Goal: Information Seeking & Learning: Find specific page/section

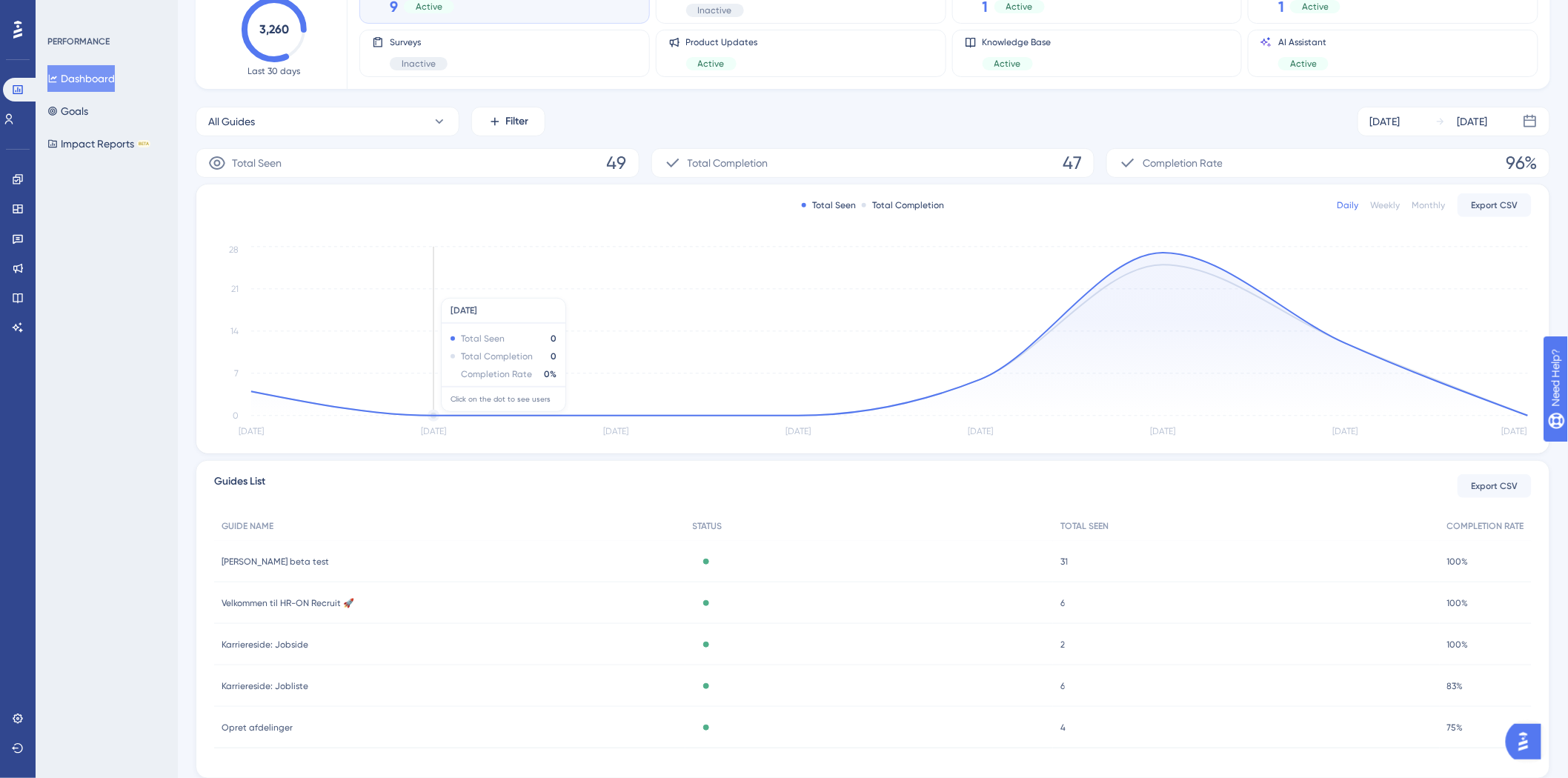
scroll to position [167, 0]
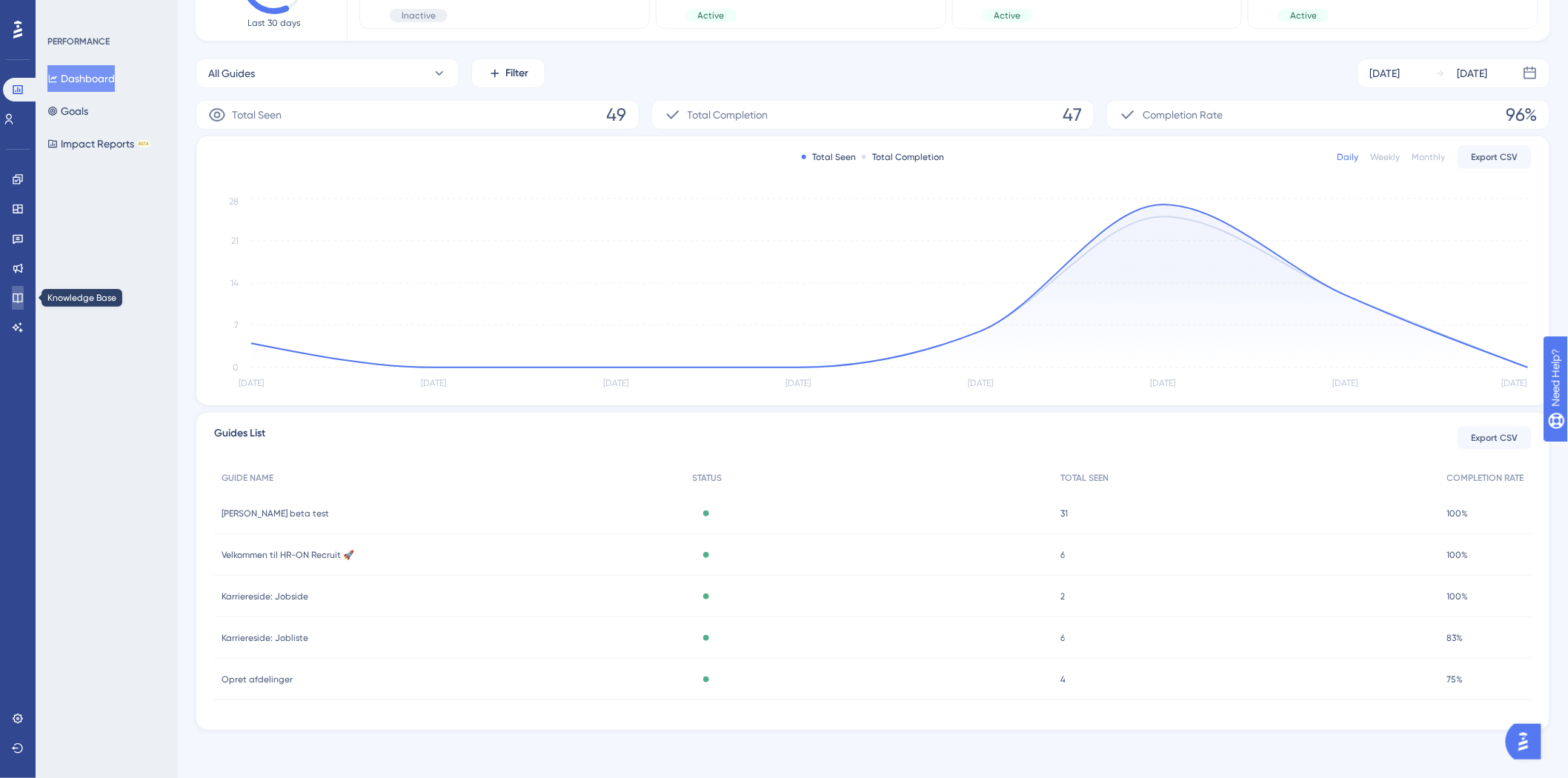
click at [12, 304] on link at bounding box center [18, 298] width 12 height 23
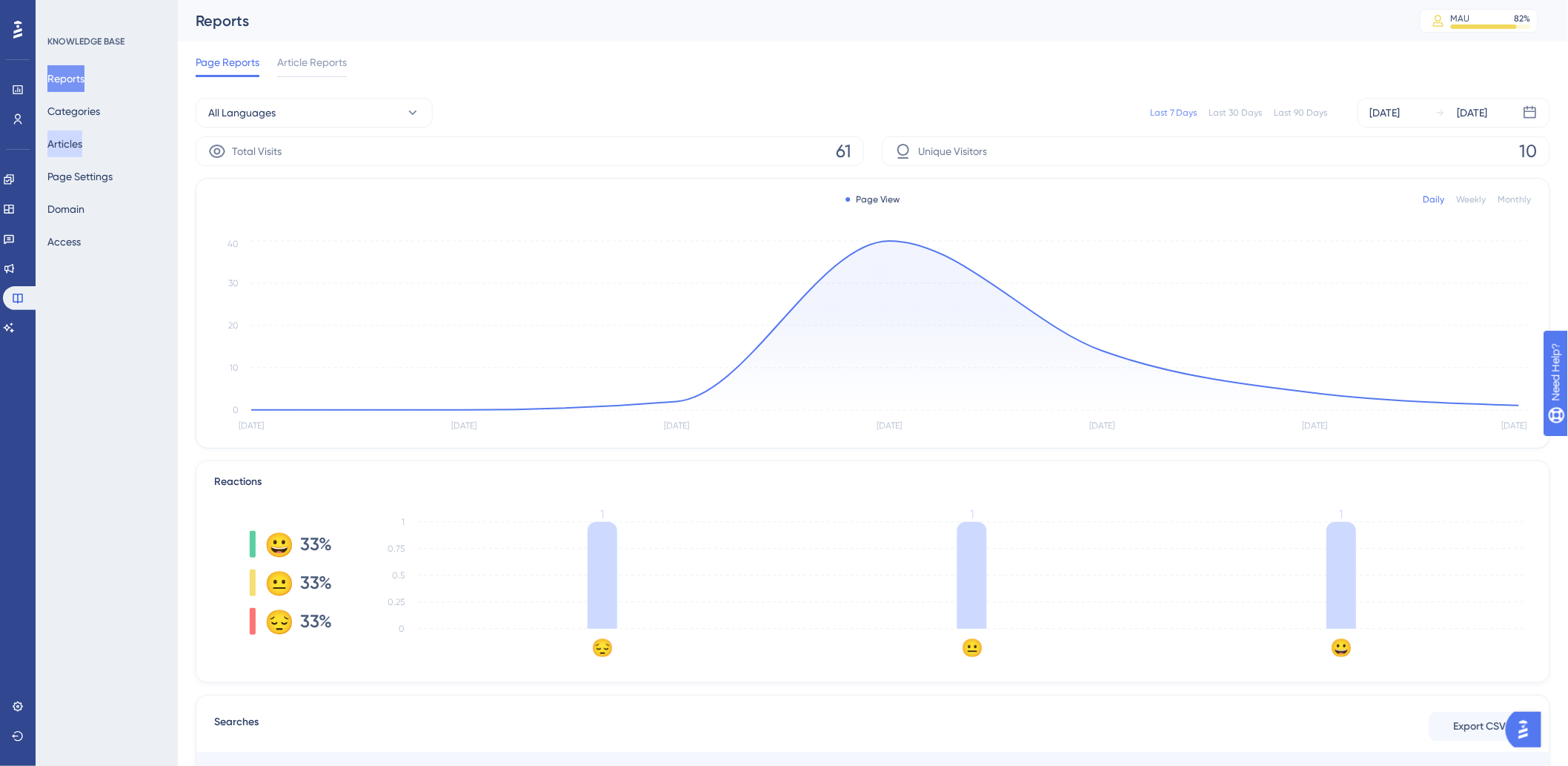
click at [82, 135] on button "Articles" at bounding box center [64, 144] width 34 height 27
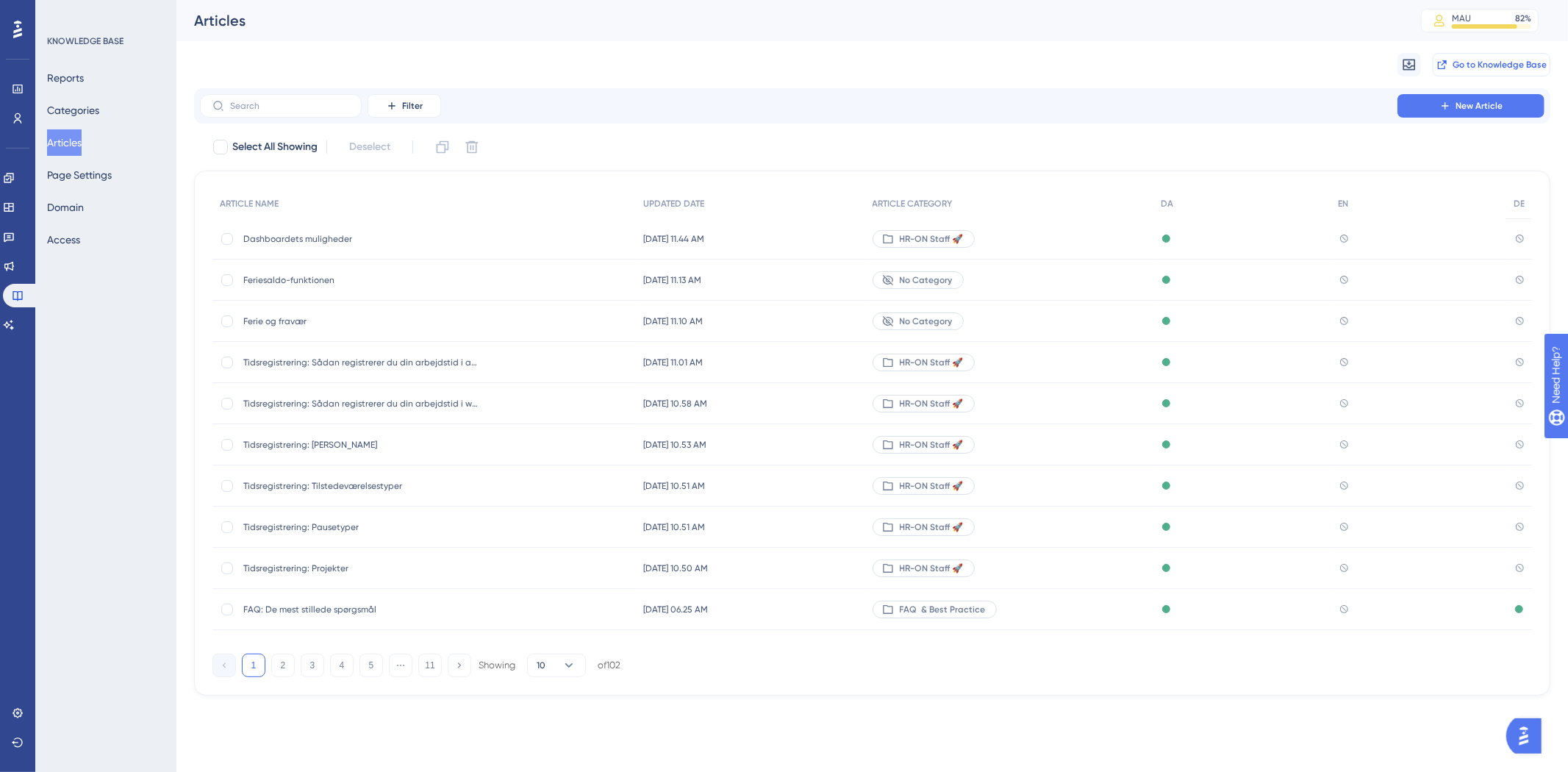
click at [1531, 74] on button "Go to Knowledge Base" at bounding box center [1491, 65] width 117 height 23
click at [115, 118] on div "Reports Categories Articles Page Settings Domain Access" at bounding box center [106, 159] width 119 height 188
click at [99, 107] on button "Categories" at bounding box center [72, 111] width 52 height 27
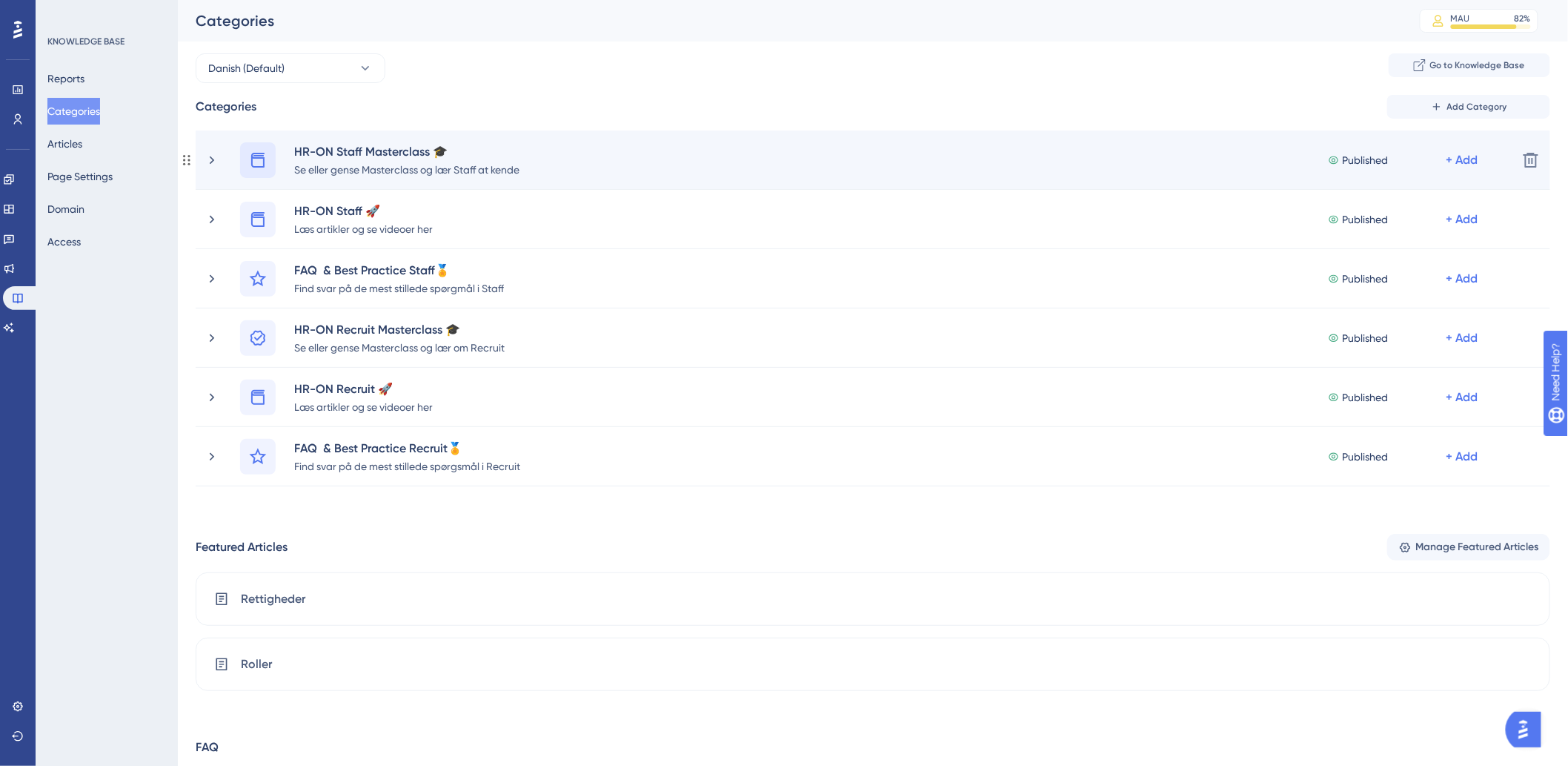
click at [258, 159] on icon at bounding box center [258, 160] width 18 height 18
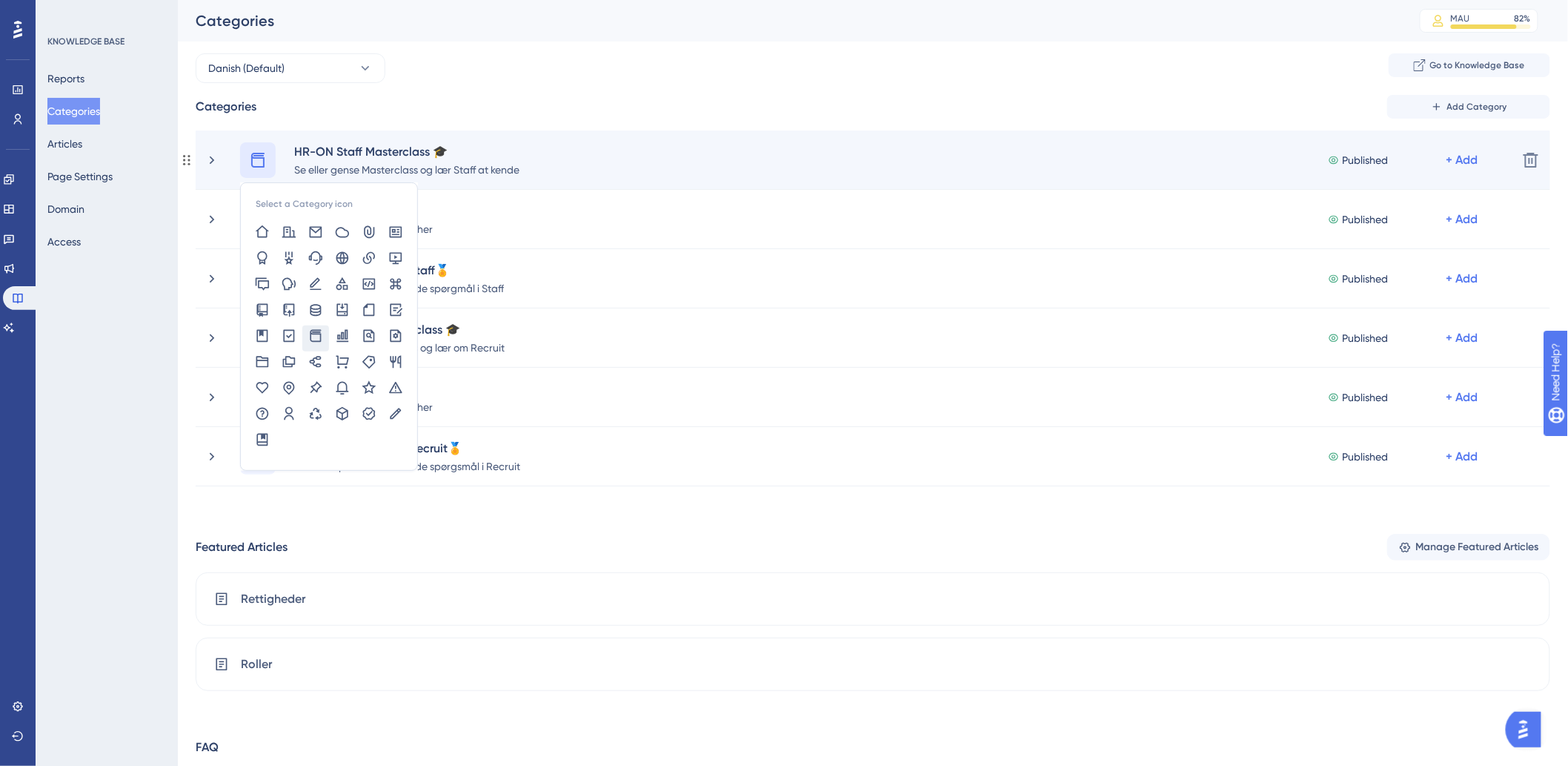
scroll to position [0, 6]
click at [353, 418] on div at bounding box center [363, 416] width 27 height 26
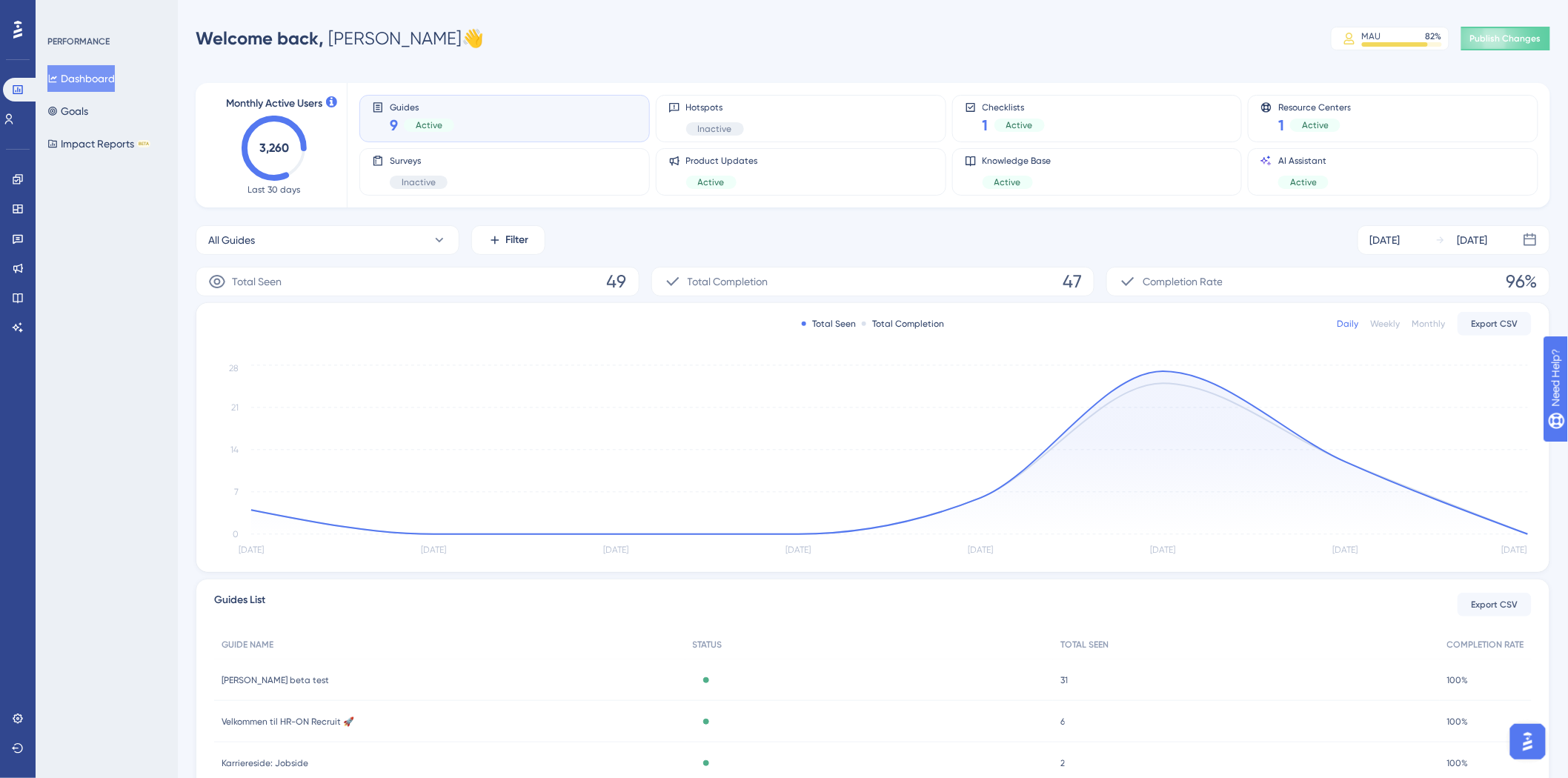
click at [42, 288] on div "PERFORMANCE Dashboard Goals Impact Reports BETA" at bounding box center [106, 389] width 142 height 778
click at [16, 286] on link at bounding box center [18, 298] width 12 height 23
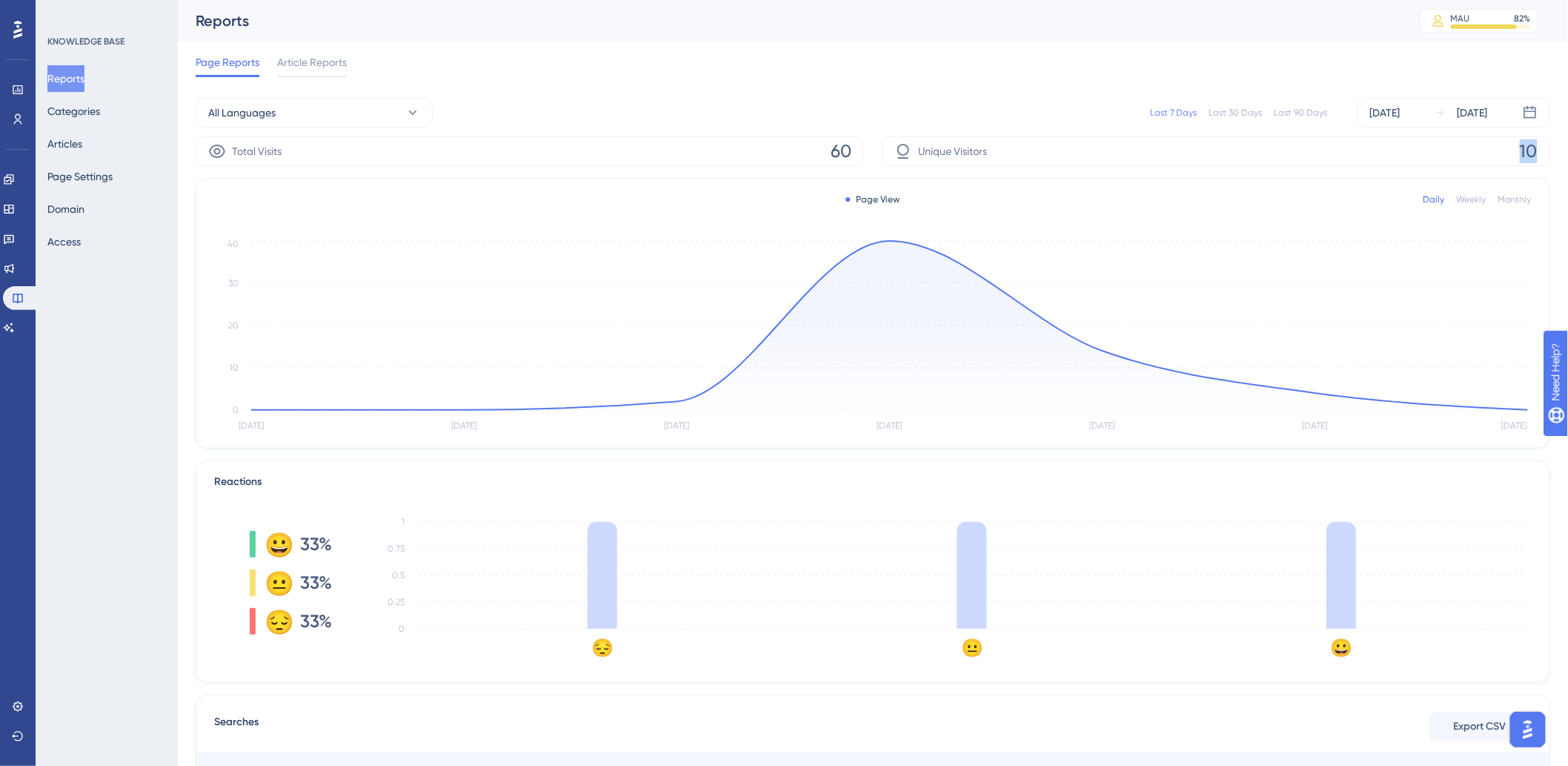
drag, startPoint x: 1416, startPoint y: 147, endPoint x: 1537, endPoint y: 147, distance: 121.0
click at [1537, 147] on div "Unique Visitors 10" at bounding box center [1216, 150] width 668 height 29
click at [77, 237] on button "Access" at bounding box center [64, 242] width 34 height 27
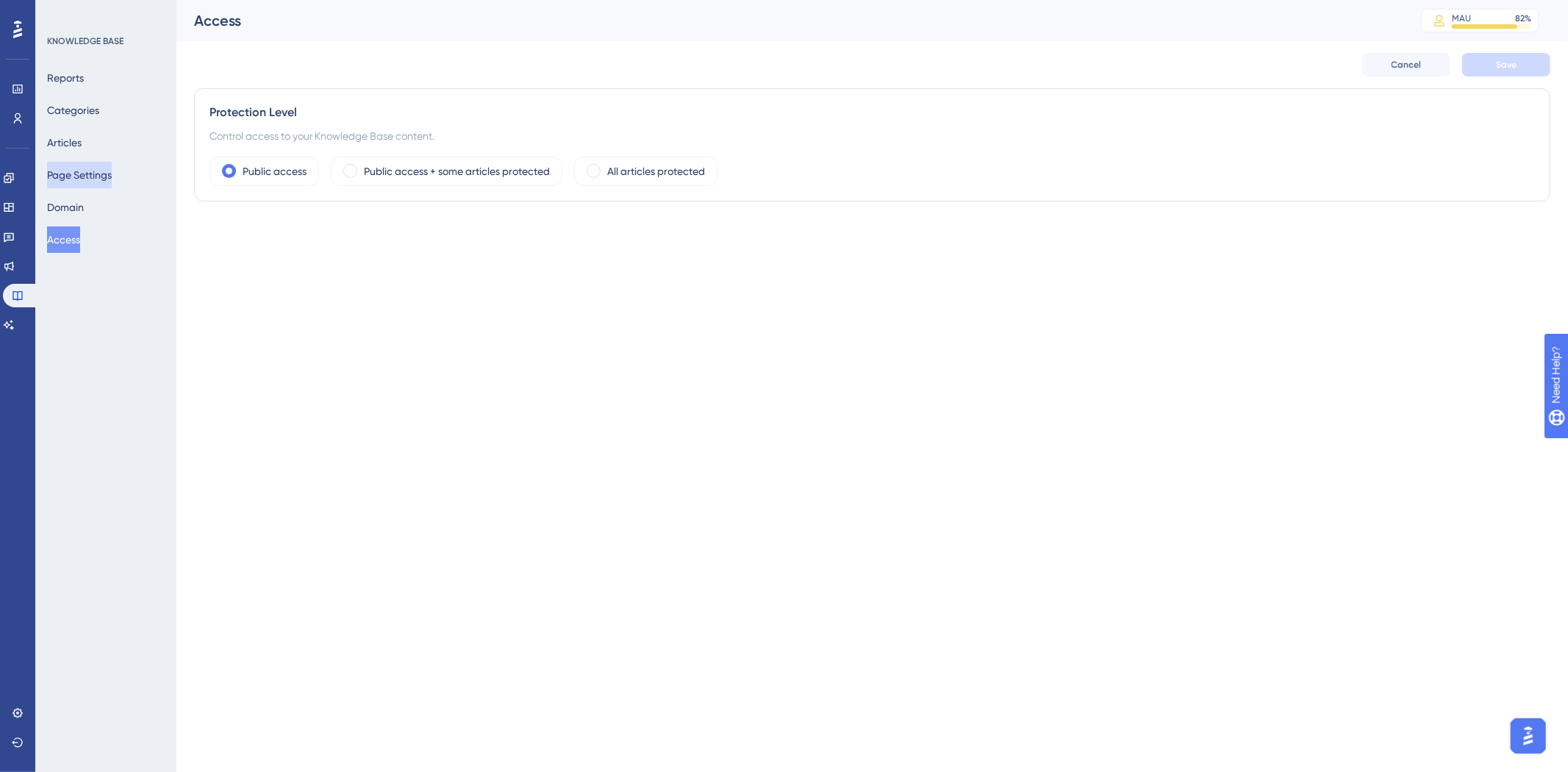
click at [99, 175] on button "Page Settings" at bounding box center [79, 175] width 65 height 27
click at [82, 143] on button "Articles" at bounding box center [63, 142] width 34 height 27
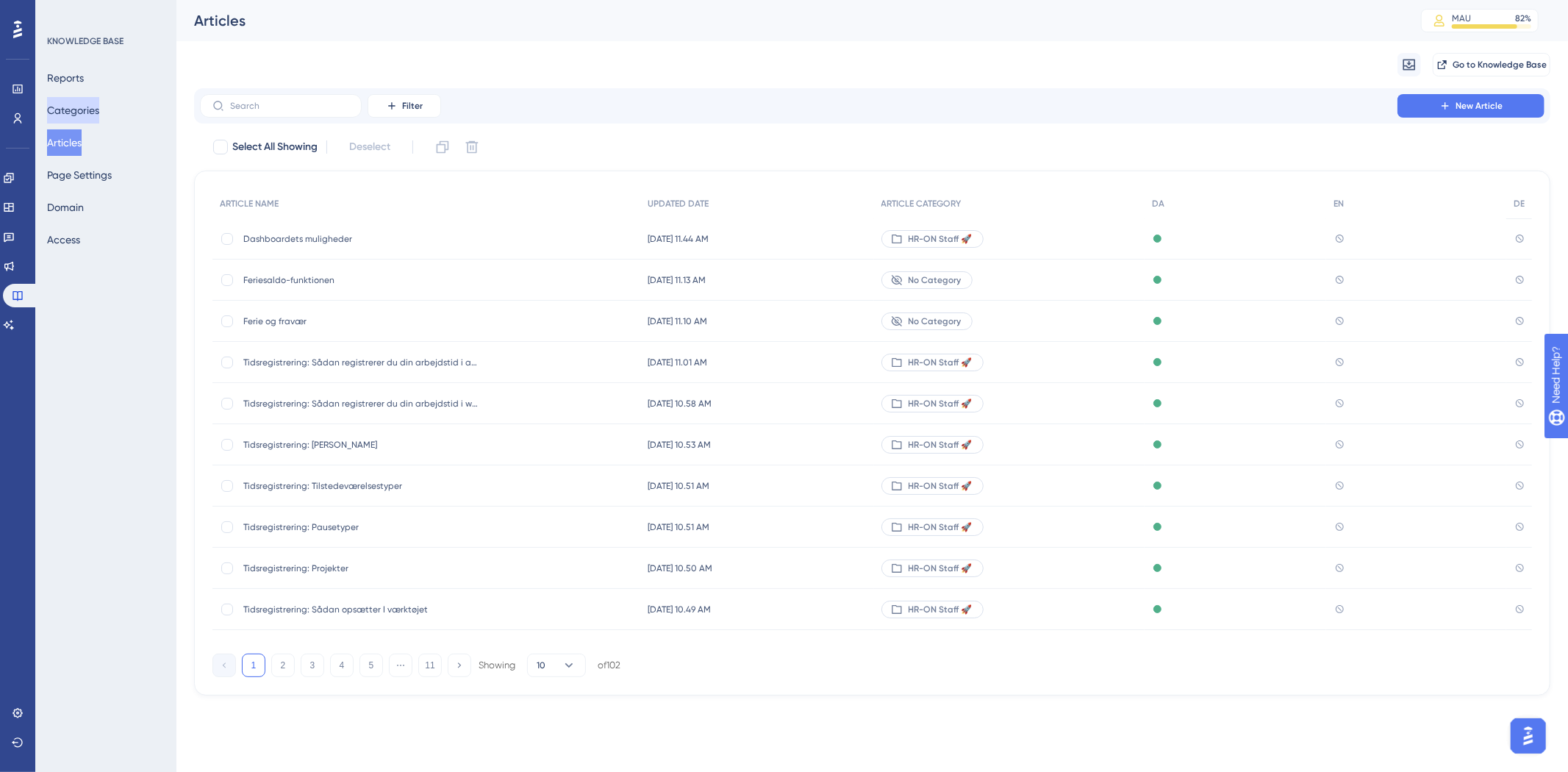
click at [99, 99] on button "Categories" at bounding box center [72, 111] width 52 height 27
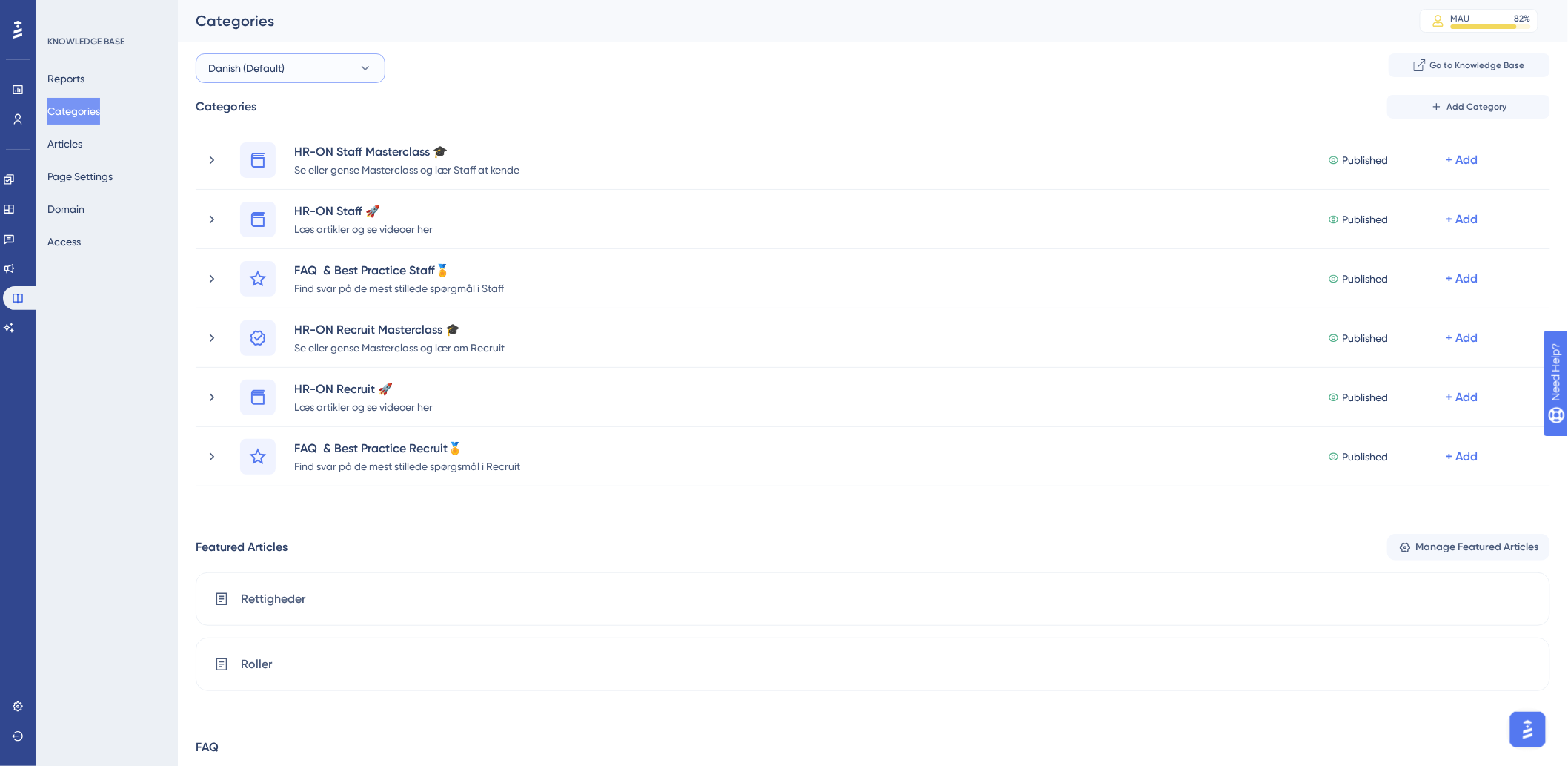
click at [316, 71] on button "Danish (Default)" at bounding box center [290, 68] width 190 height 29
click at [243, 224] on span "German" at bounding box center [237, 218] width 39 height 18
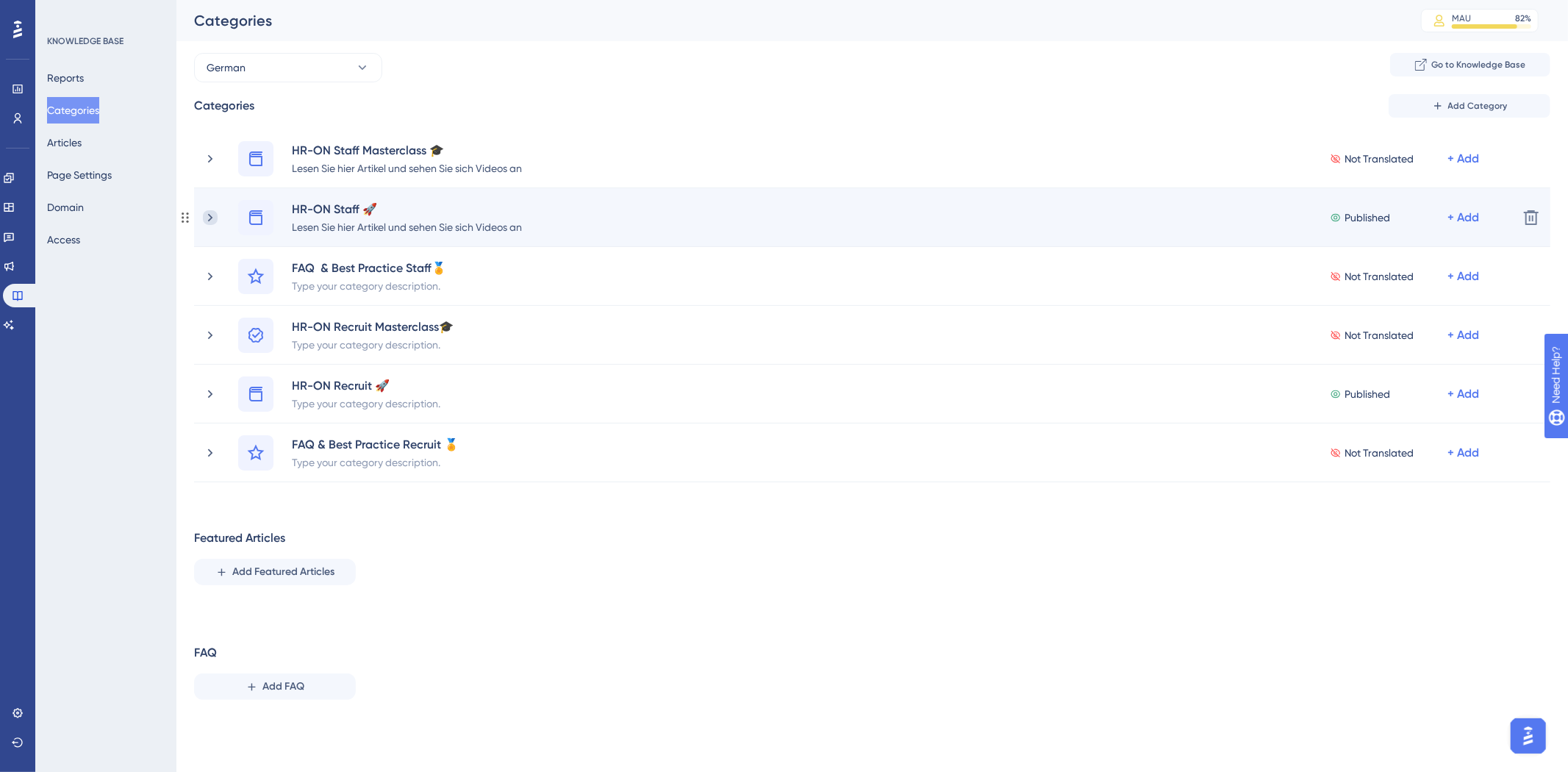
click at [206, 219] on icon at bounding box center [211, 217] width 15 height 15
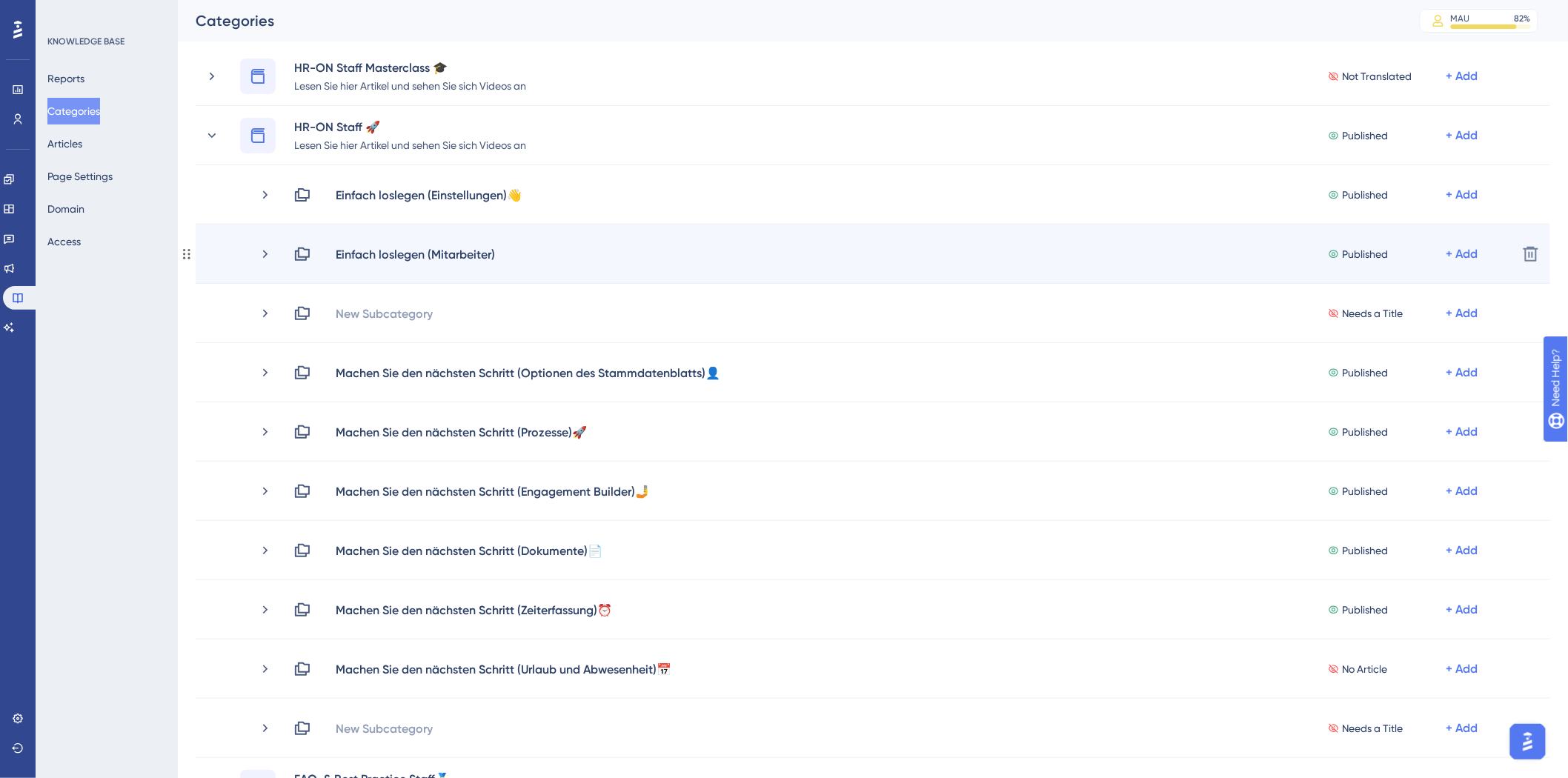
scroll to position [82, 0]
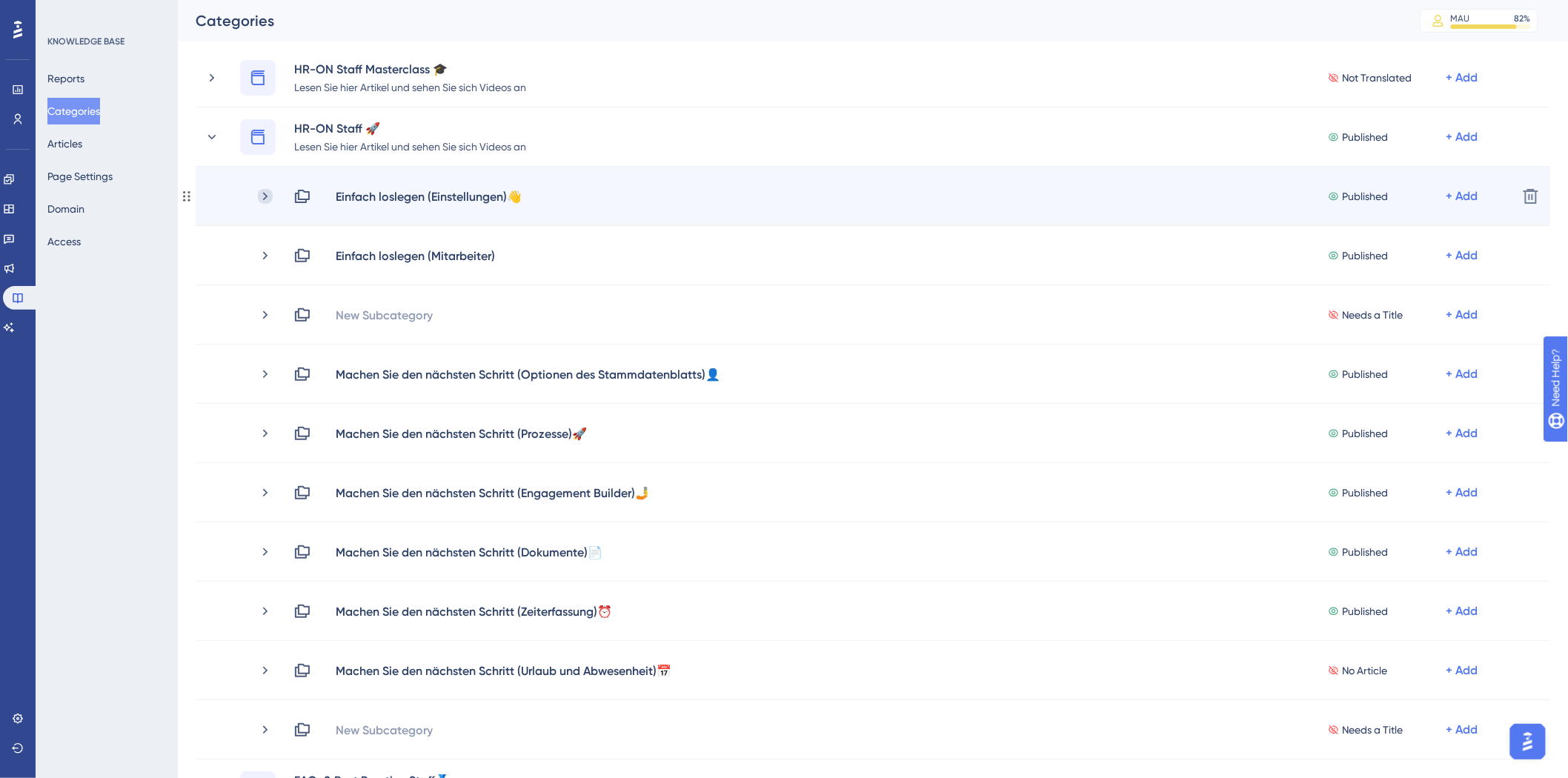
click at [261, 189] on icon at bounding box center [265, 196] width 15 height 15
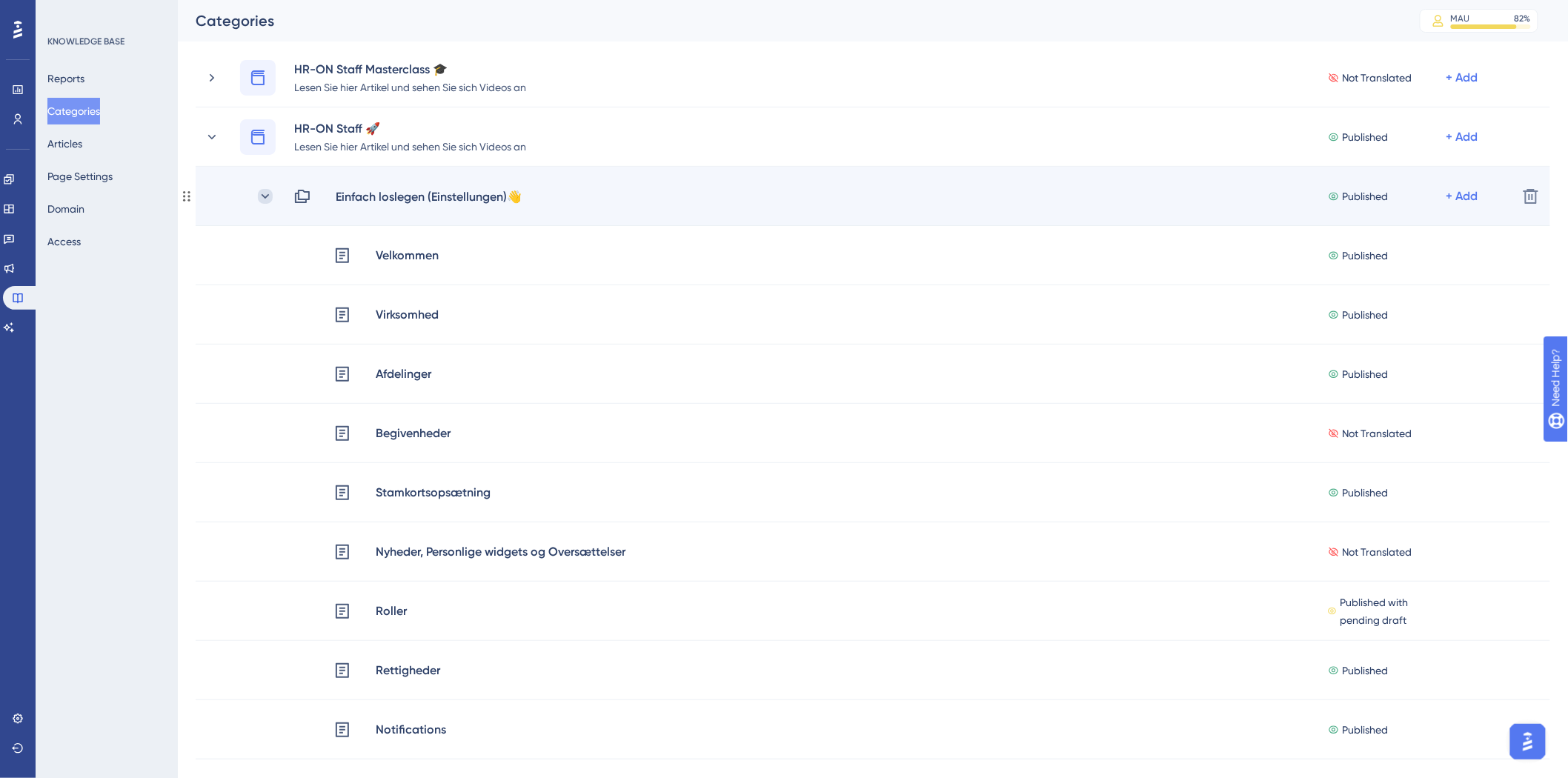
click at [265, 197] on icon at bounding box center [266, 195] width 8 height 4
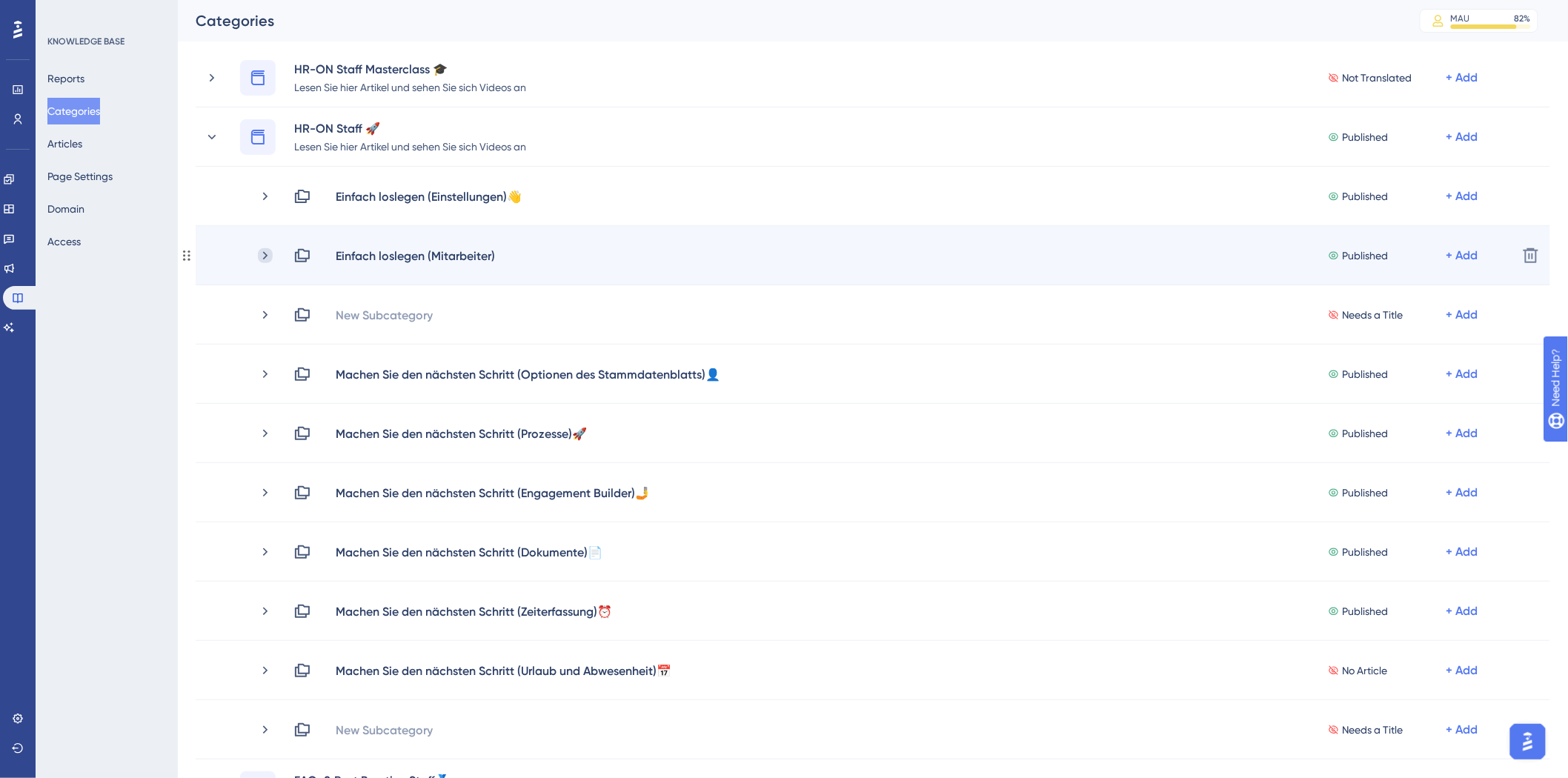
click at [264, 258] on icon at bounding box center [265, 256] width 15 height 15
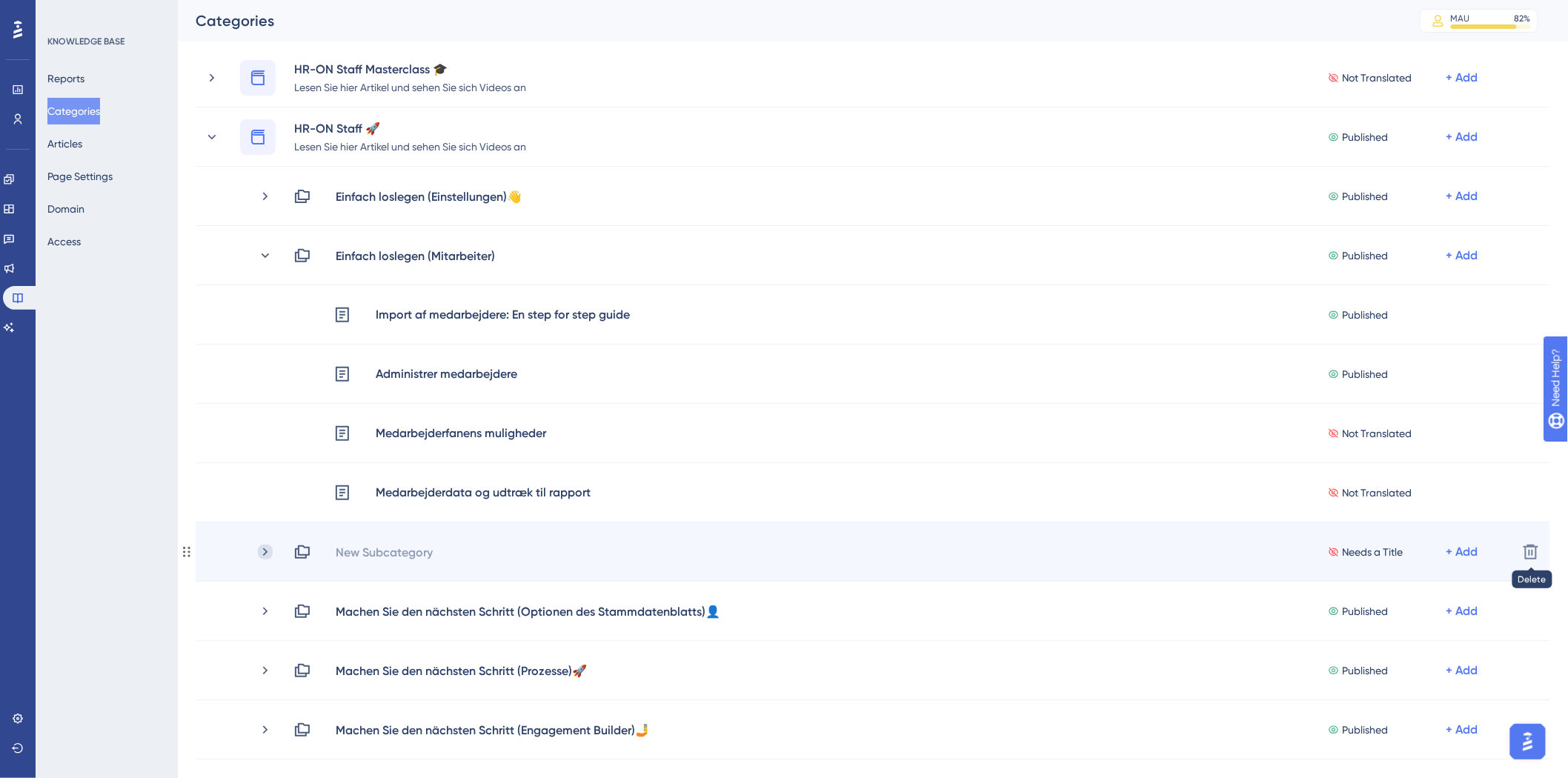
click at [260, 551] on icon at bounding box center [265, 552] width 15 height 15
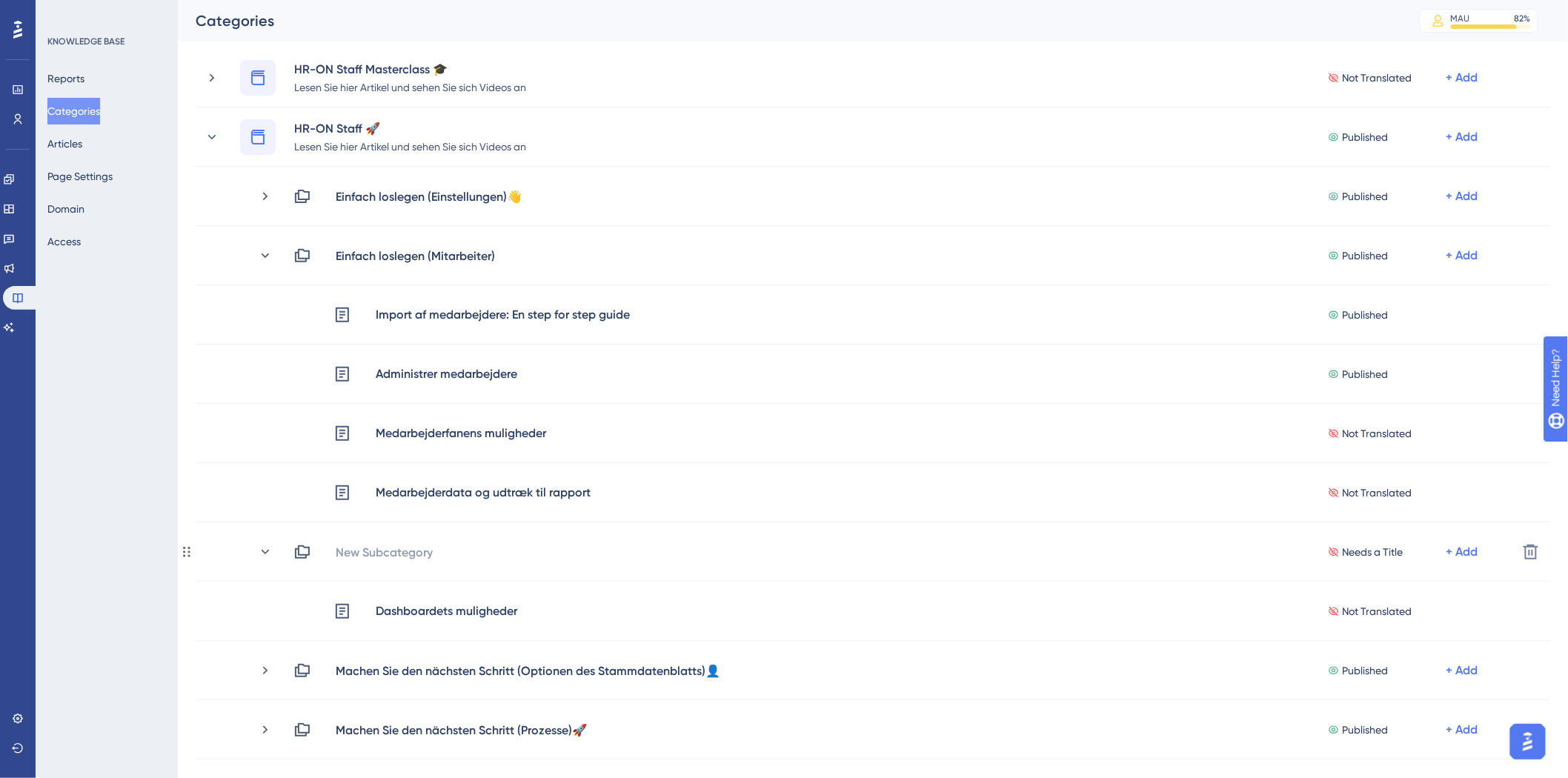
click at [260, 551] on icon at bounding box center [265, 552] width 15 height 15
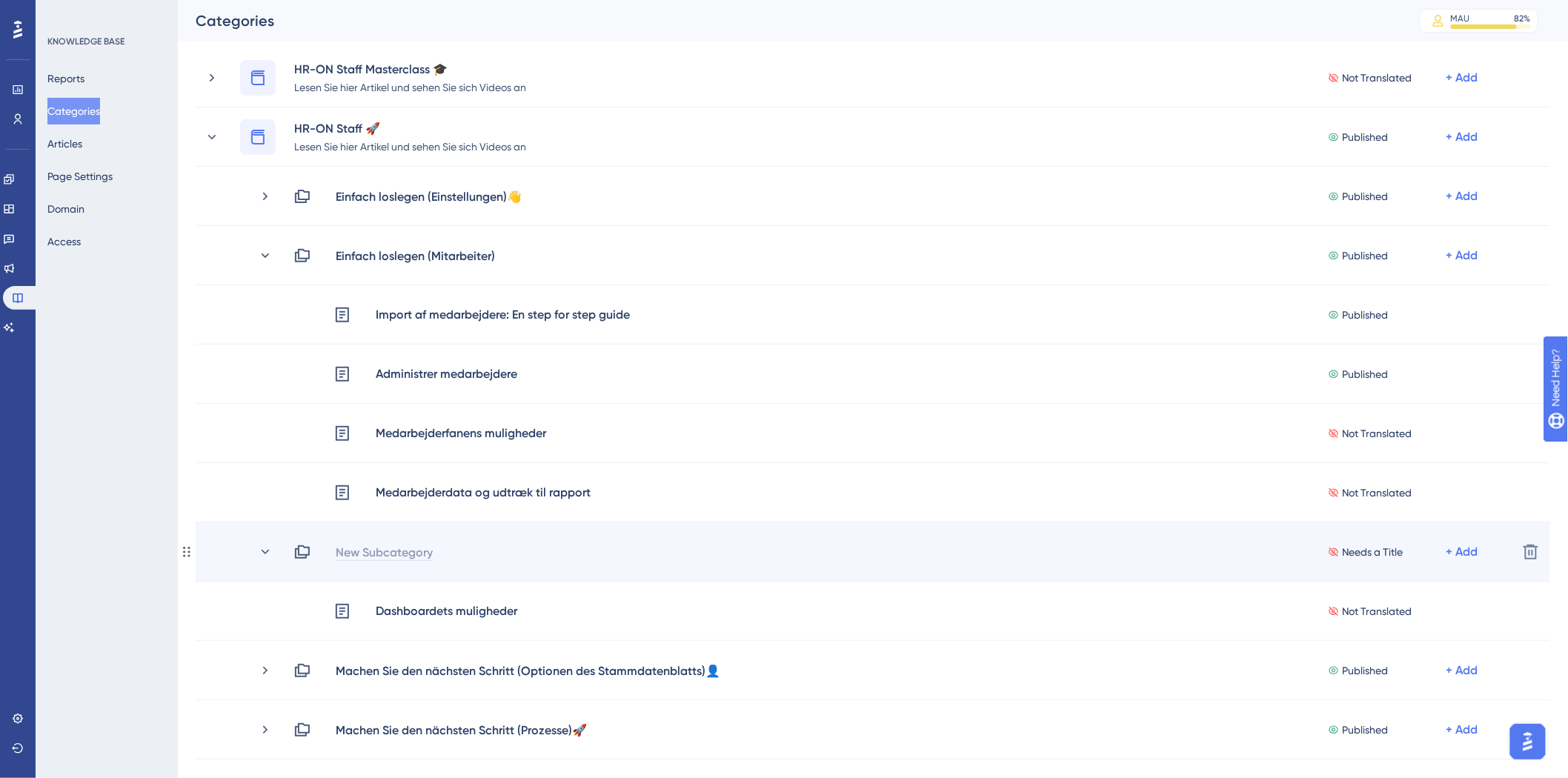
click at [419, 546] on div "New Subcategory" at bounding box center [384, 551] width 98 height 18
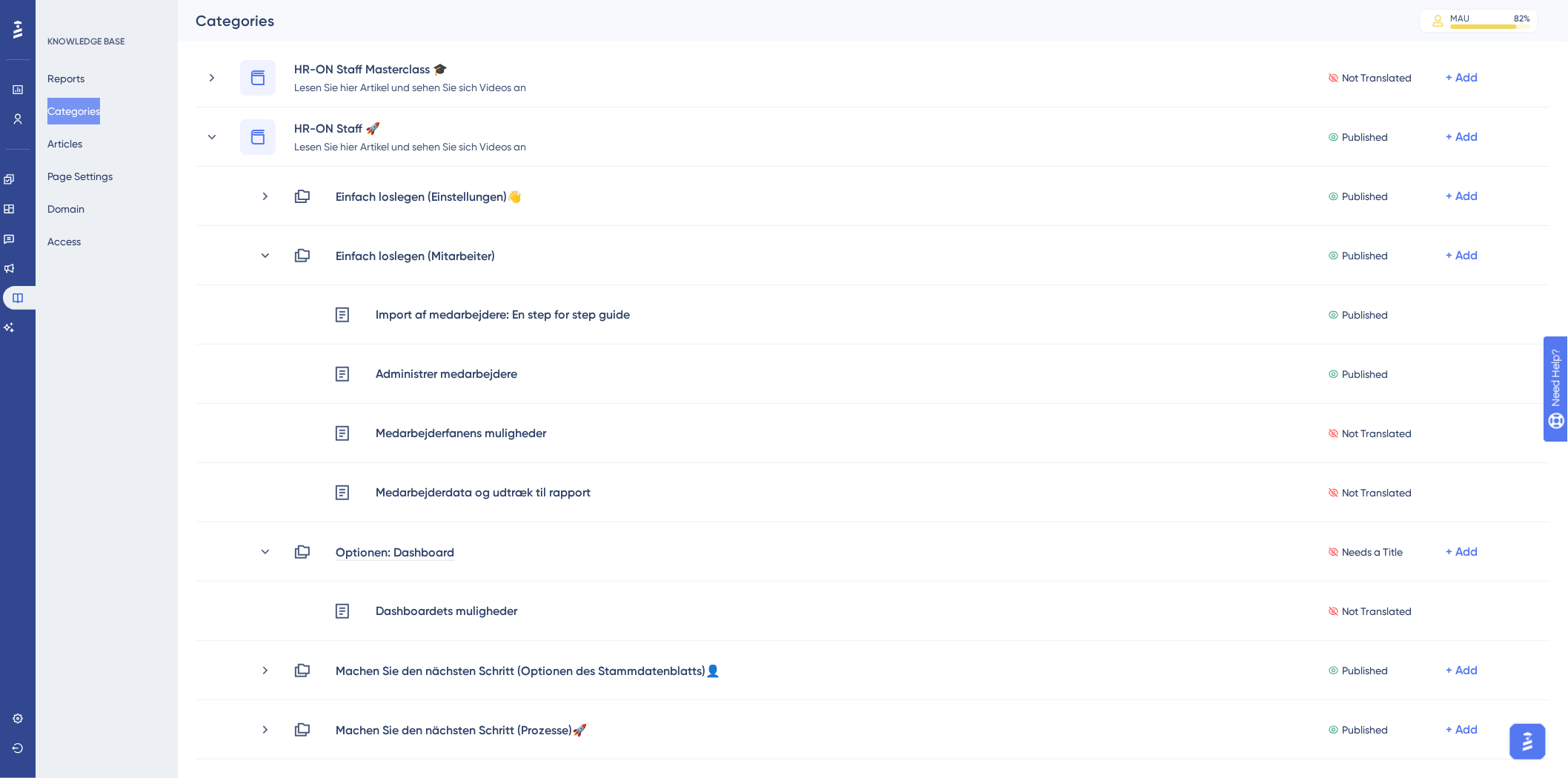
click at [178, 604] on div "Performance Users Engagement Widgets Feedback Product Updates Knowledge Base AI…" at bounding box center [873, 760] width 1390 height 1577
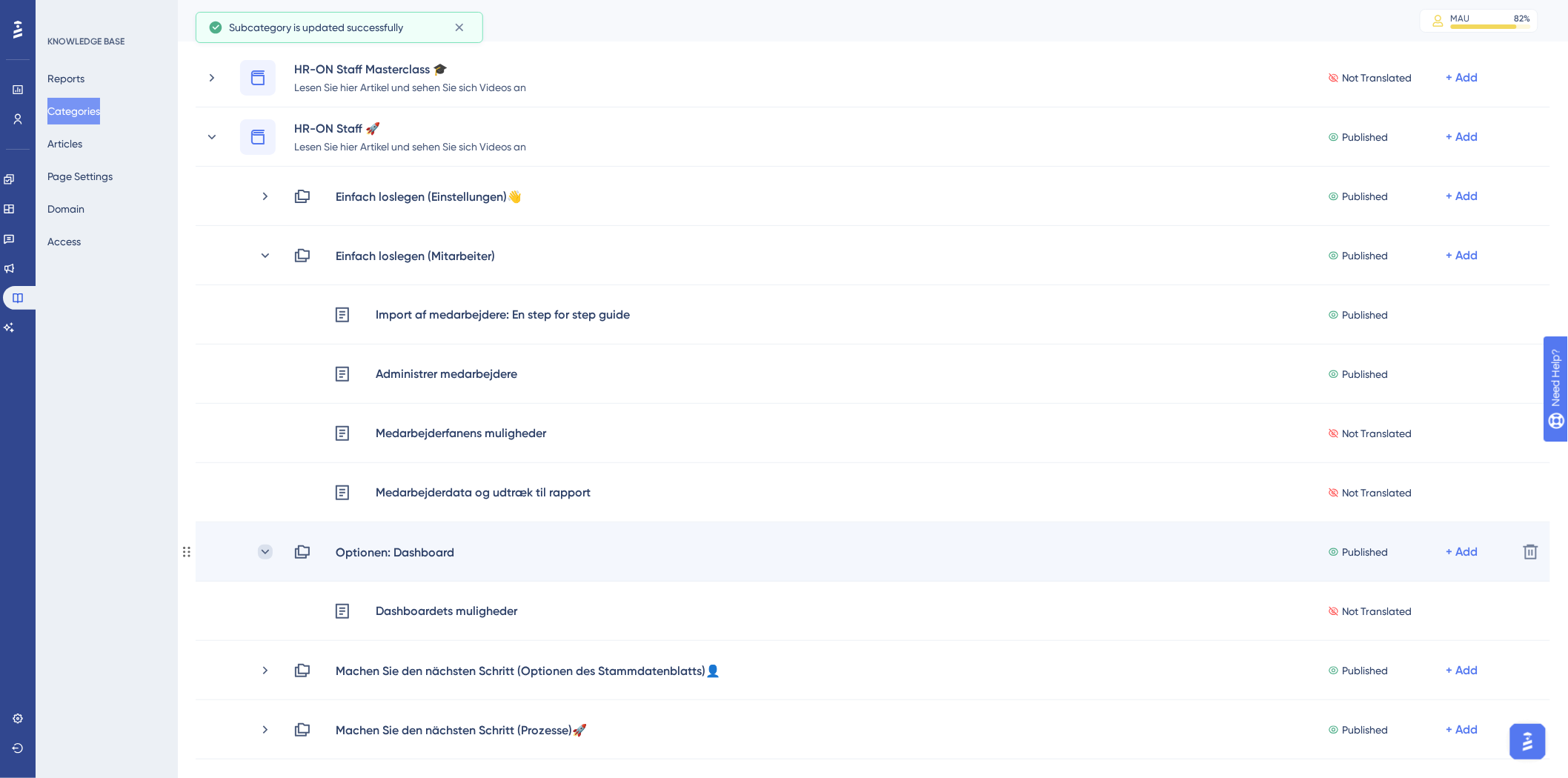
click at [264, 550] on icon at bounding box center [265, 552] width 15 height 15
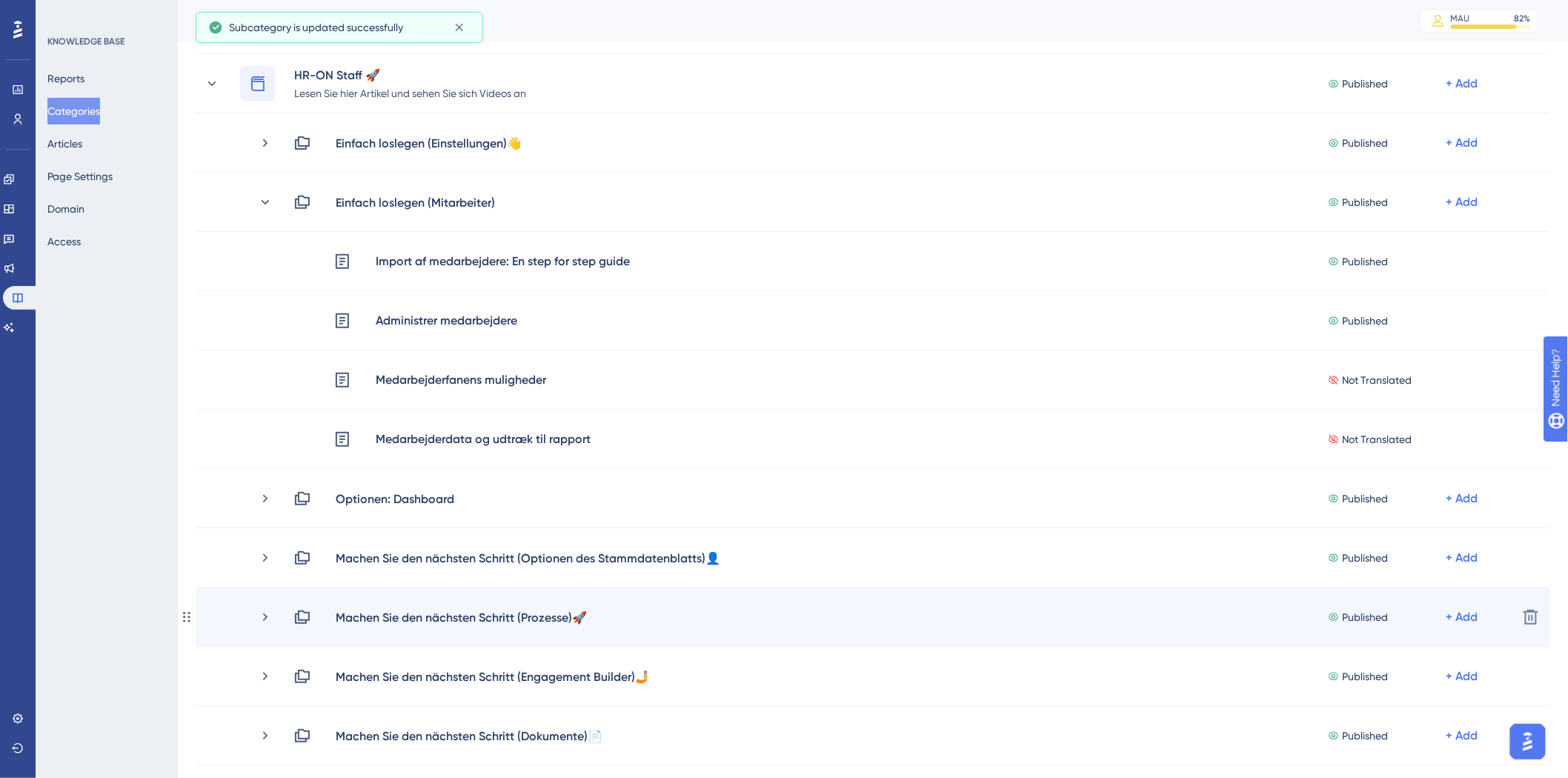
scroll to position [164, 0]
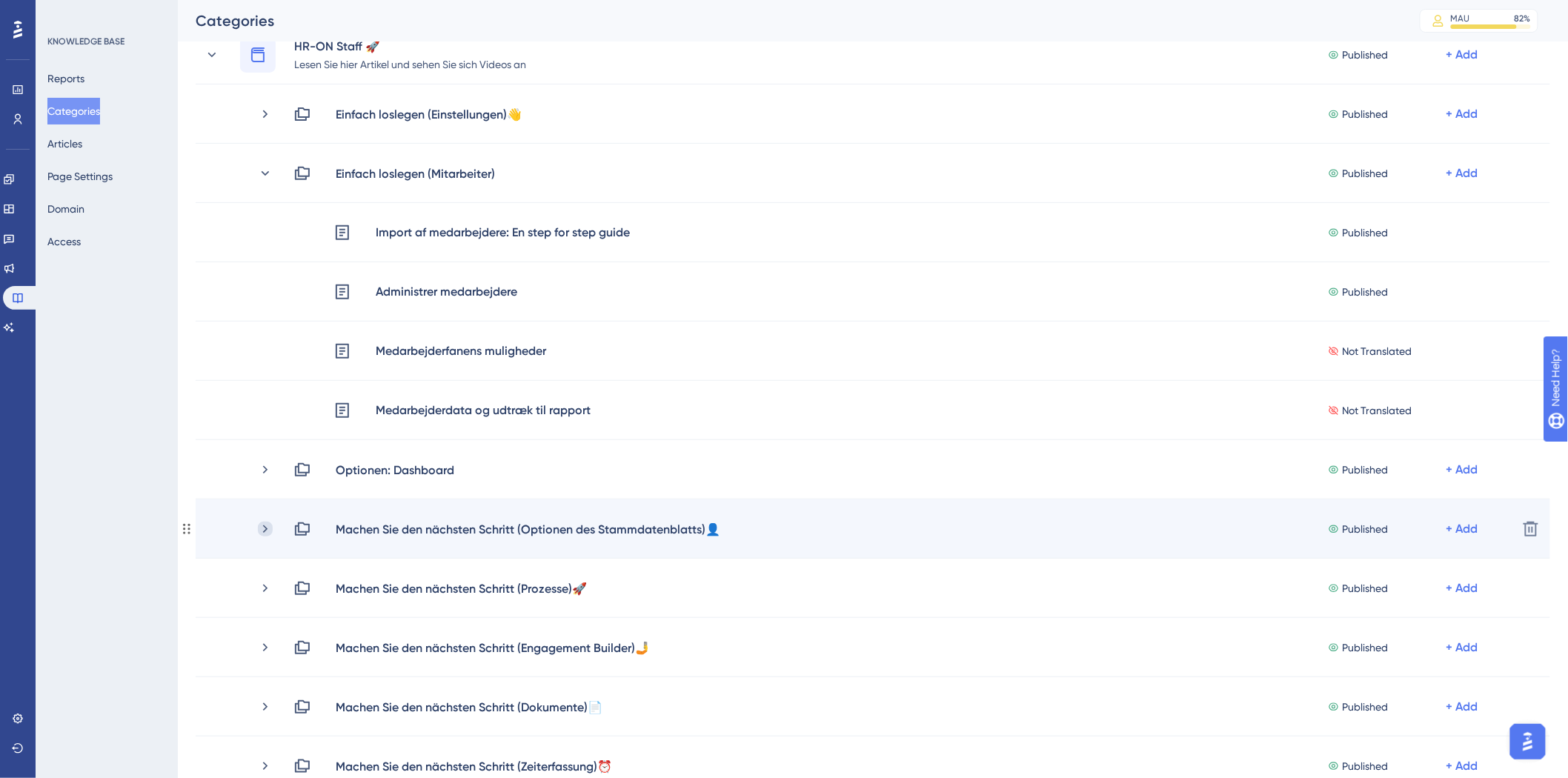
click at [265, 529] on icon at bounding box center [264, 529] width 4 height 8
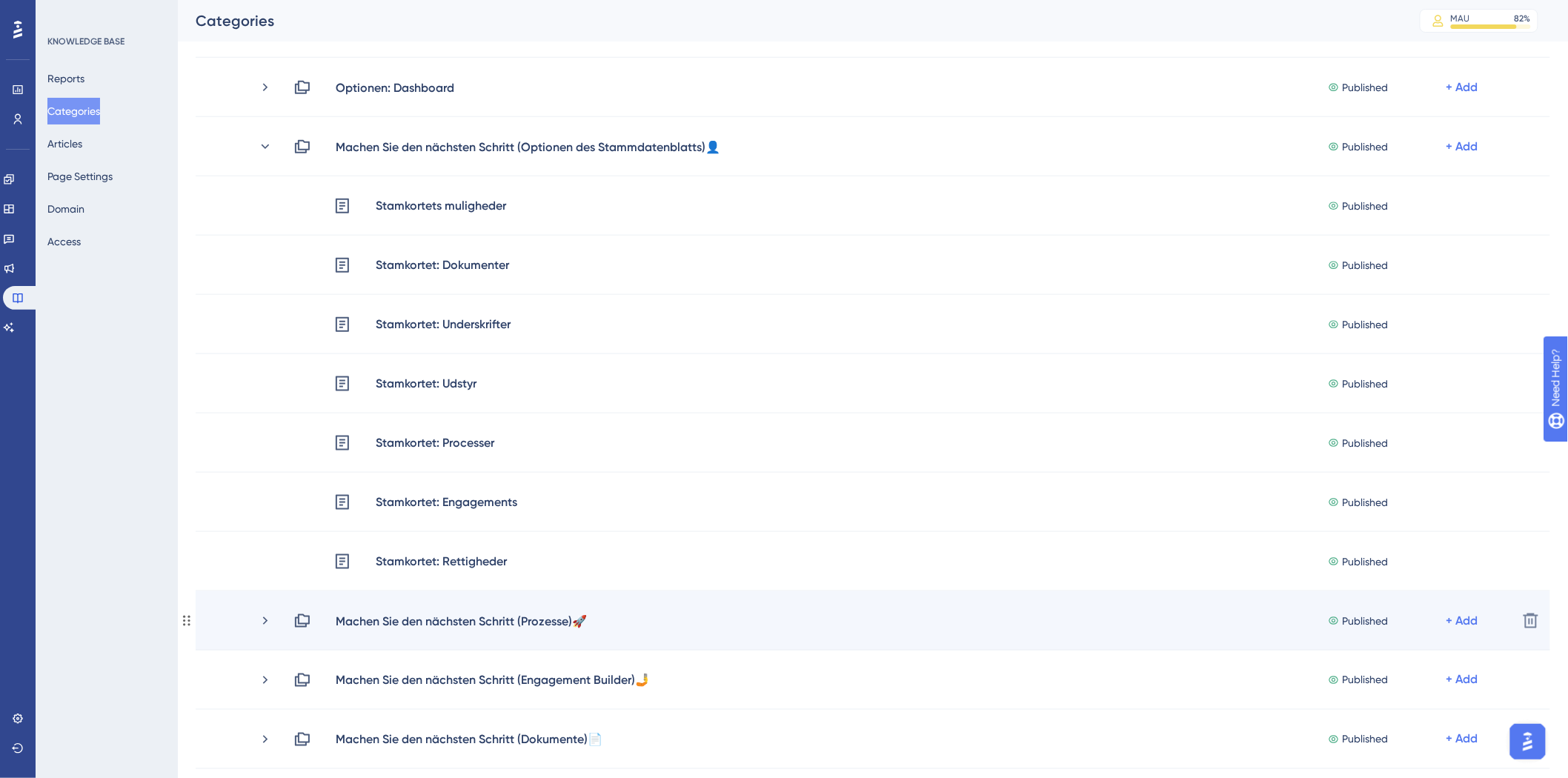
scroll to position [576, 0]
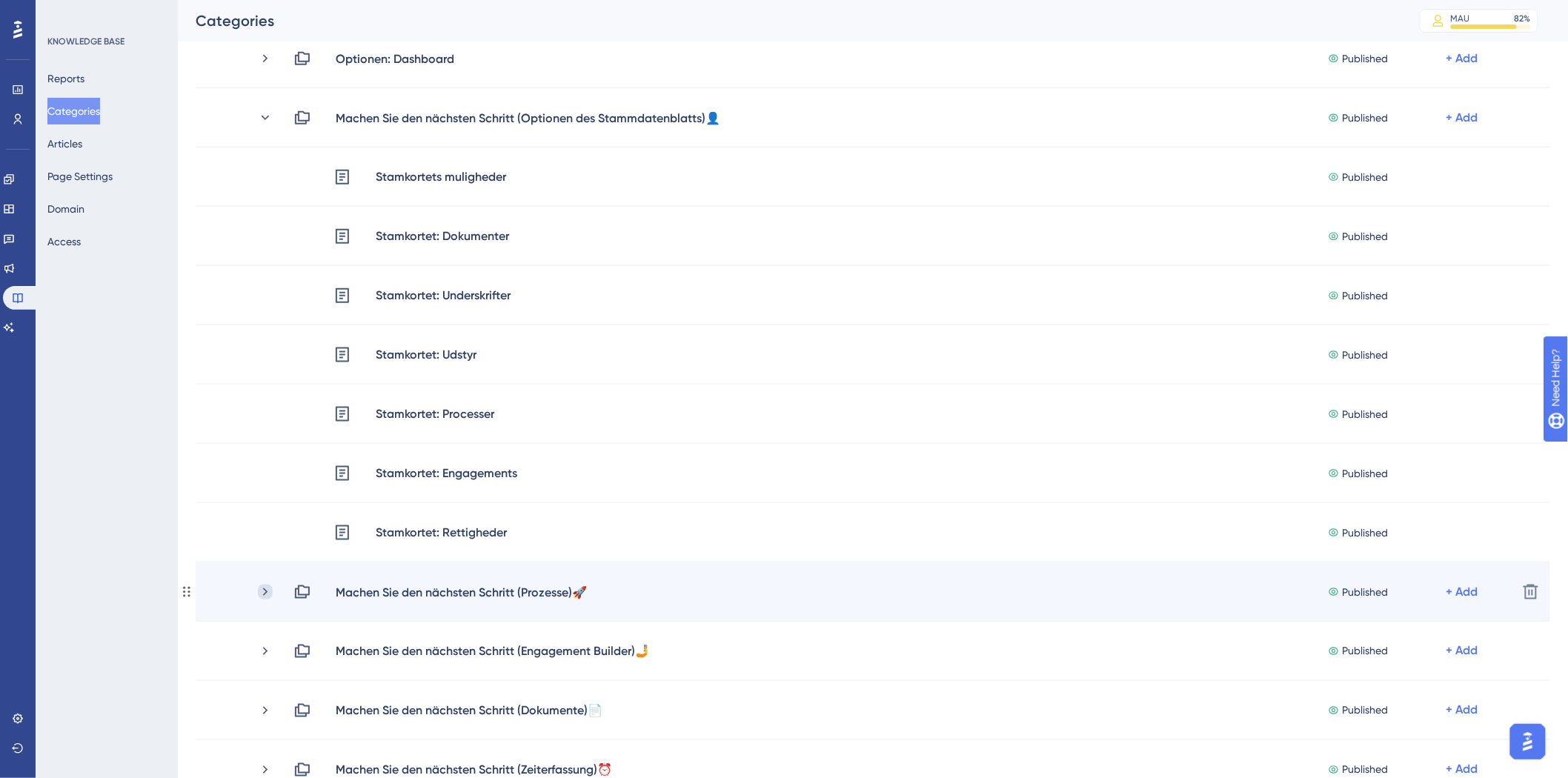
click at [264, 589] on icon at bounding box center [264, 592] width 4 height 8
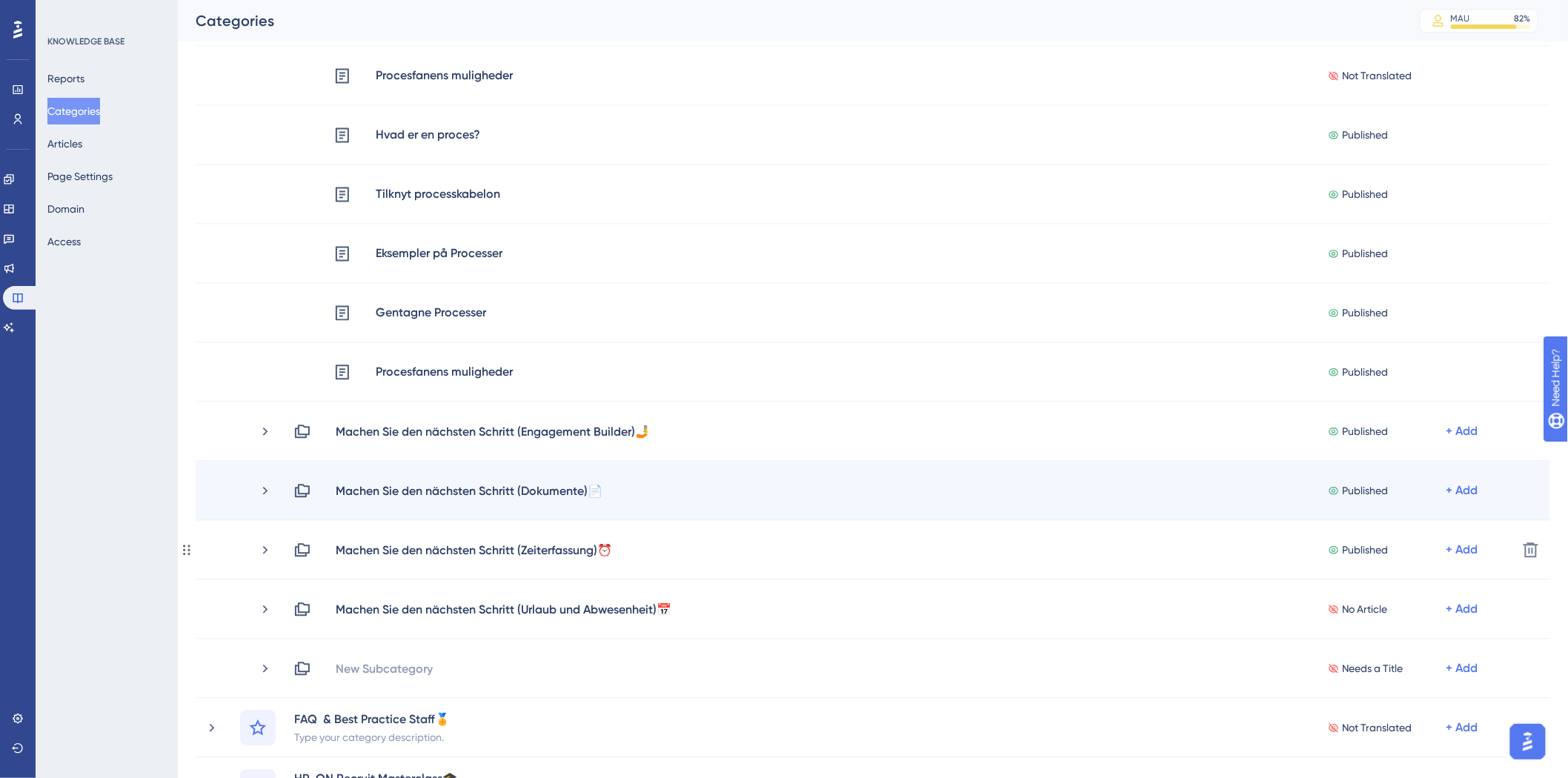
scroll to position [1152, 0]
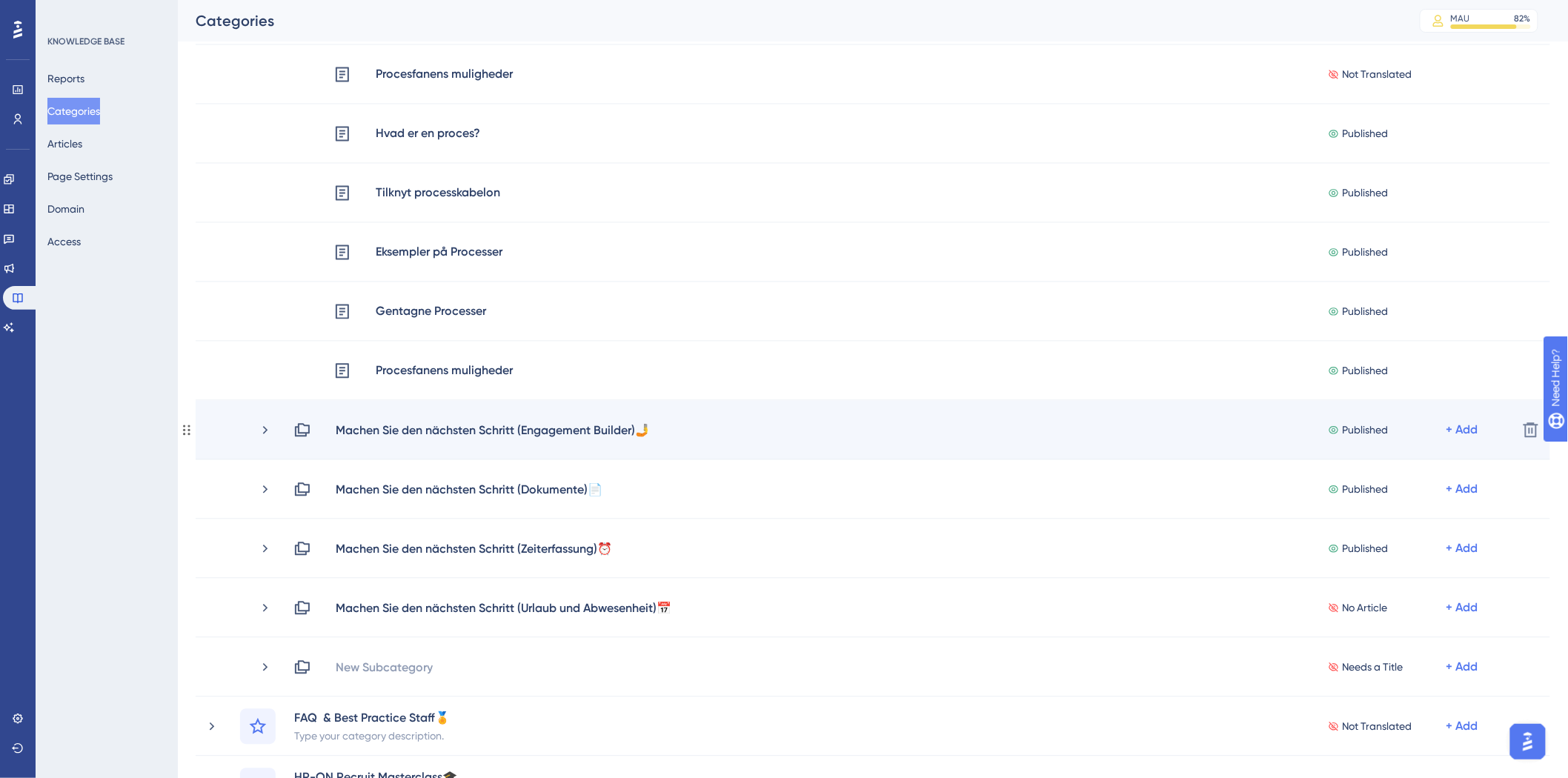
click at [256, 431] on div "Machen Sie den nächsten Schritt (Engagement Builder)🤳 Published + Add" at bounding box center [855, 430] width 1301 height 18
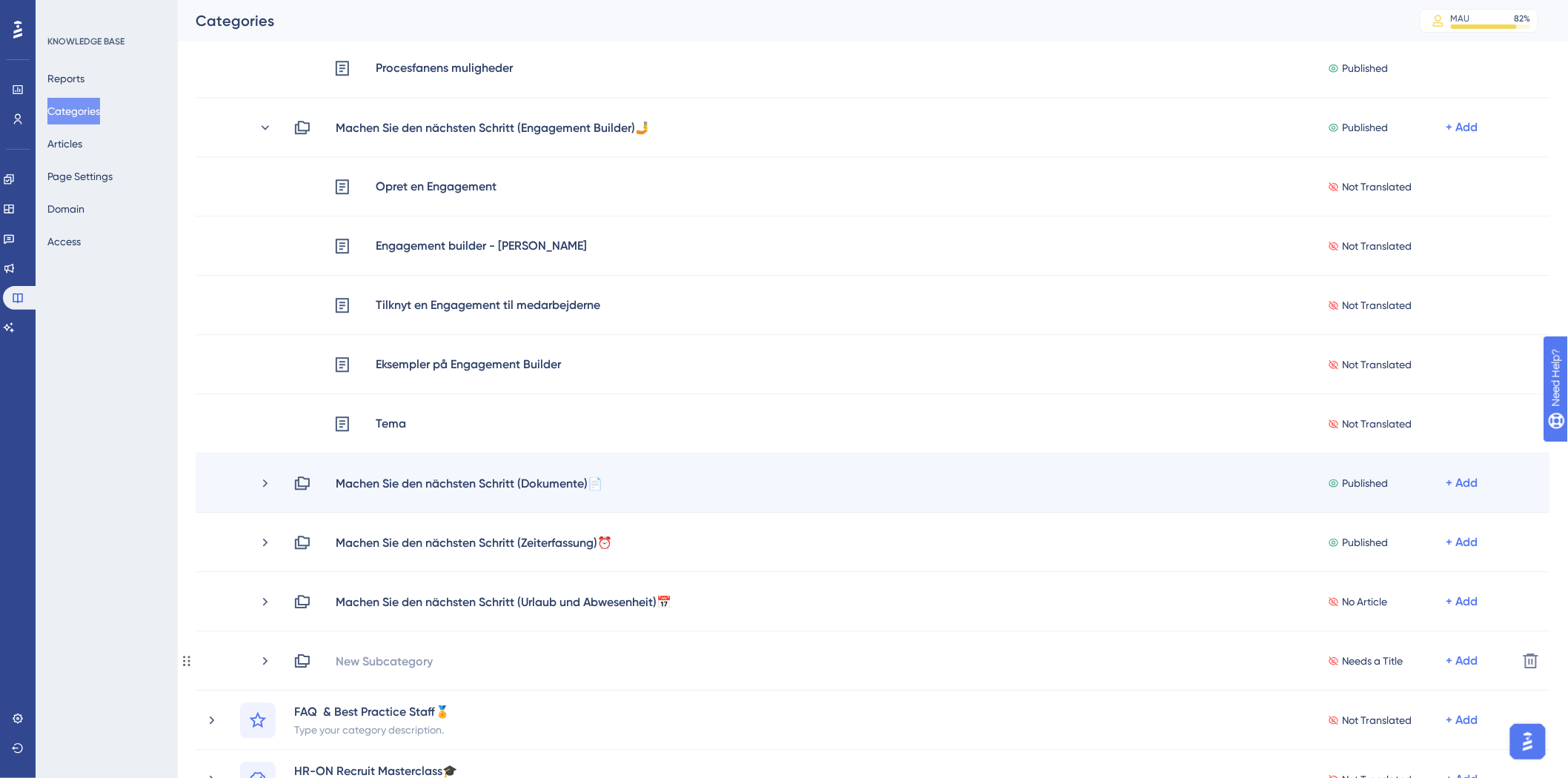
scroll to position [1564, 0]
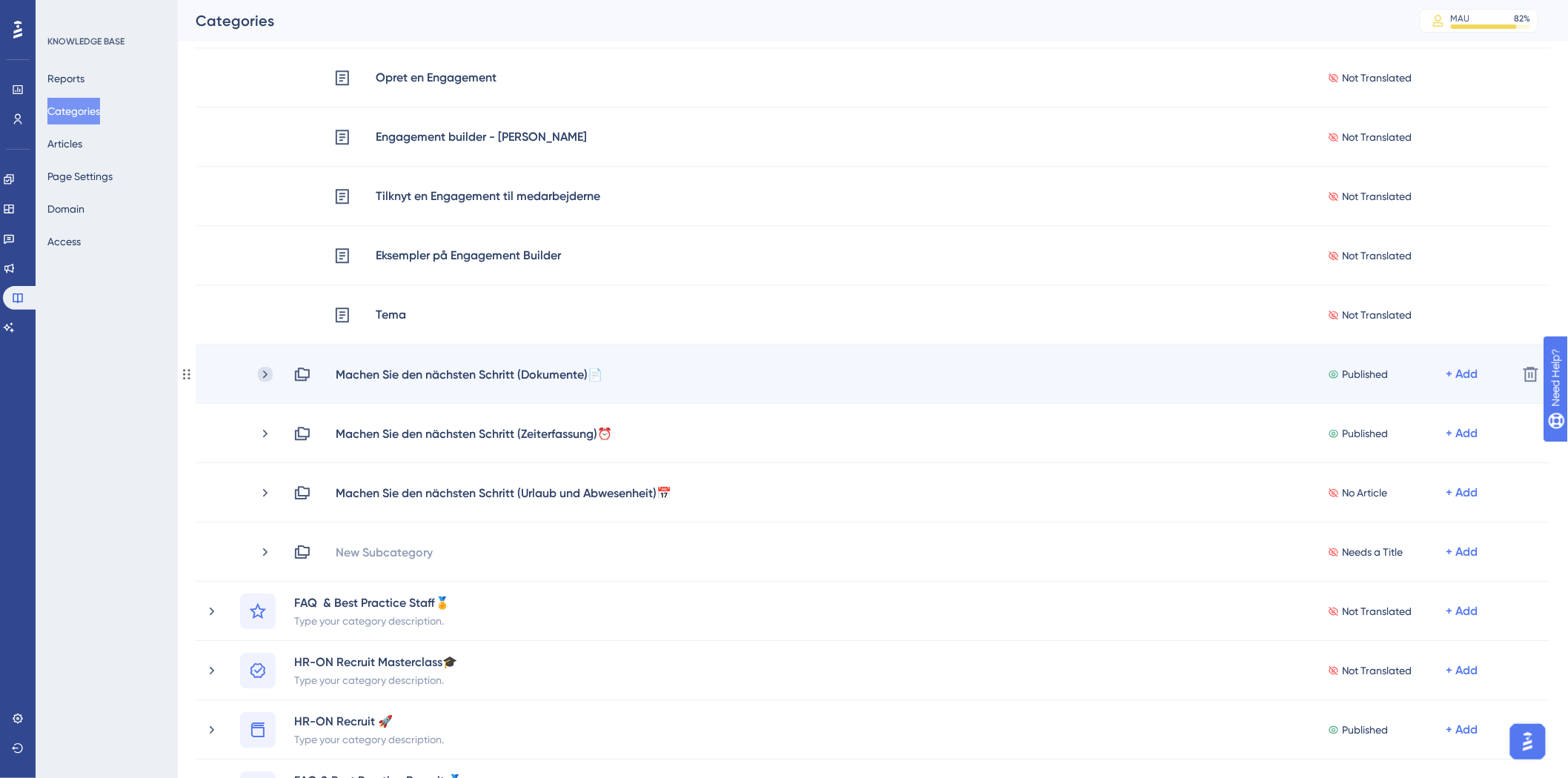
click at [268, 379] on icon at bounding box center [265, 374] width 15 height 15
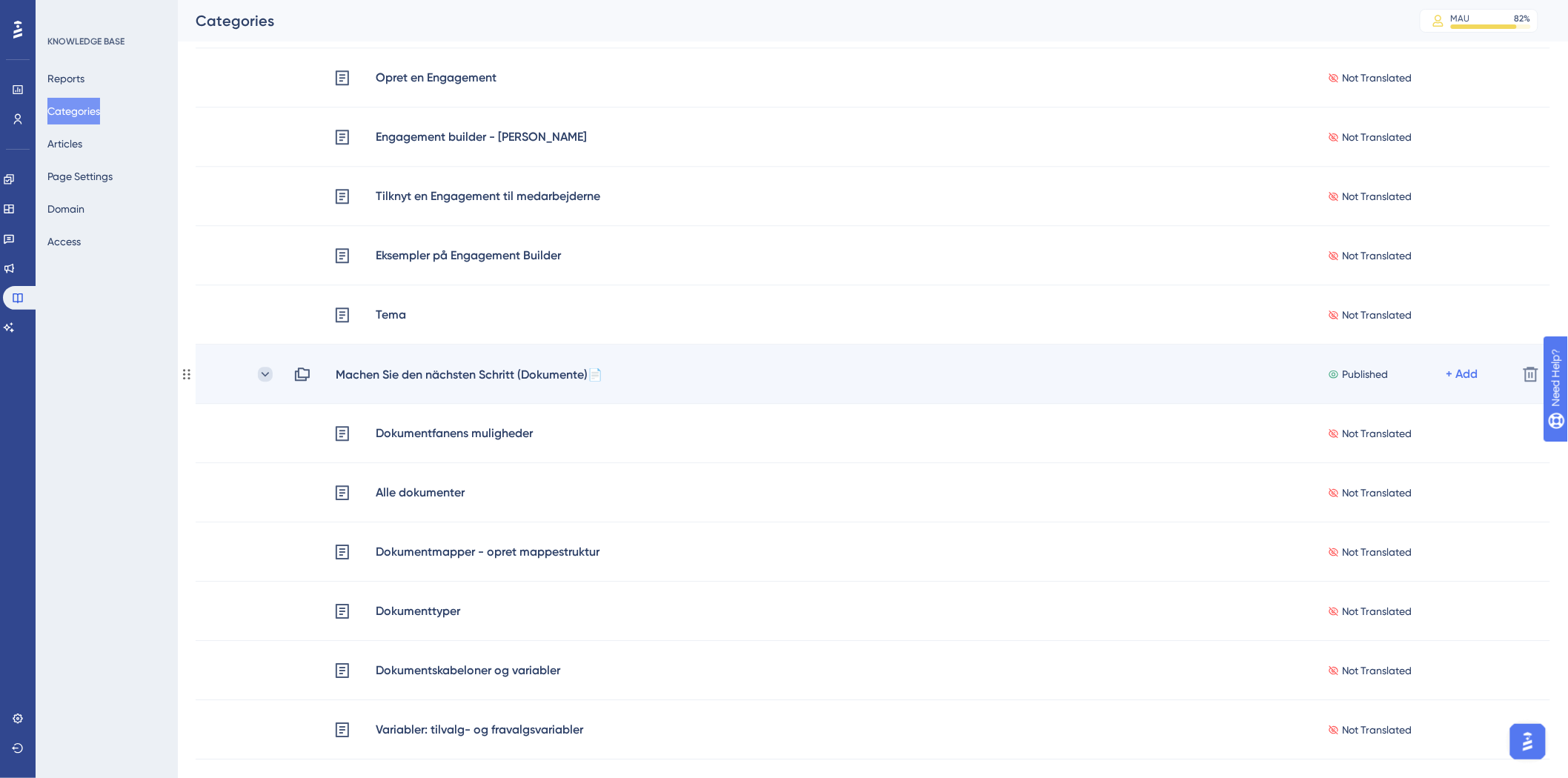
click at [265, 372] on icon at bounding box center [265, 374] width 15 height 15
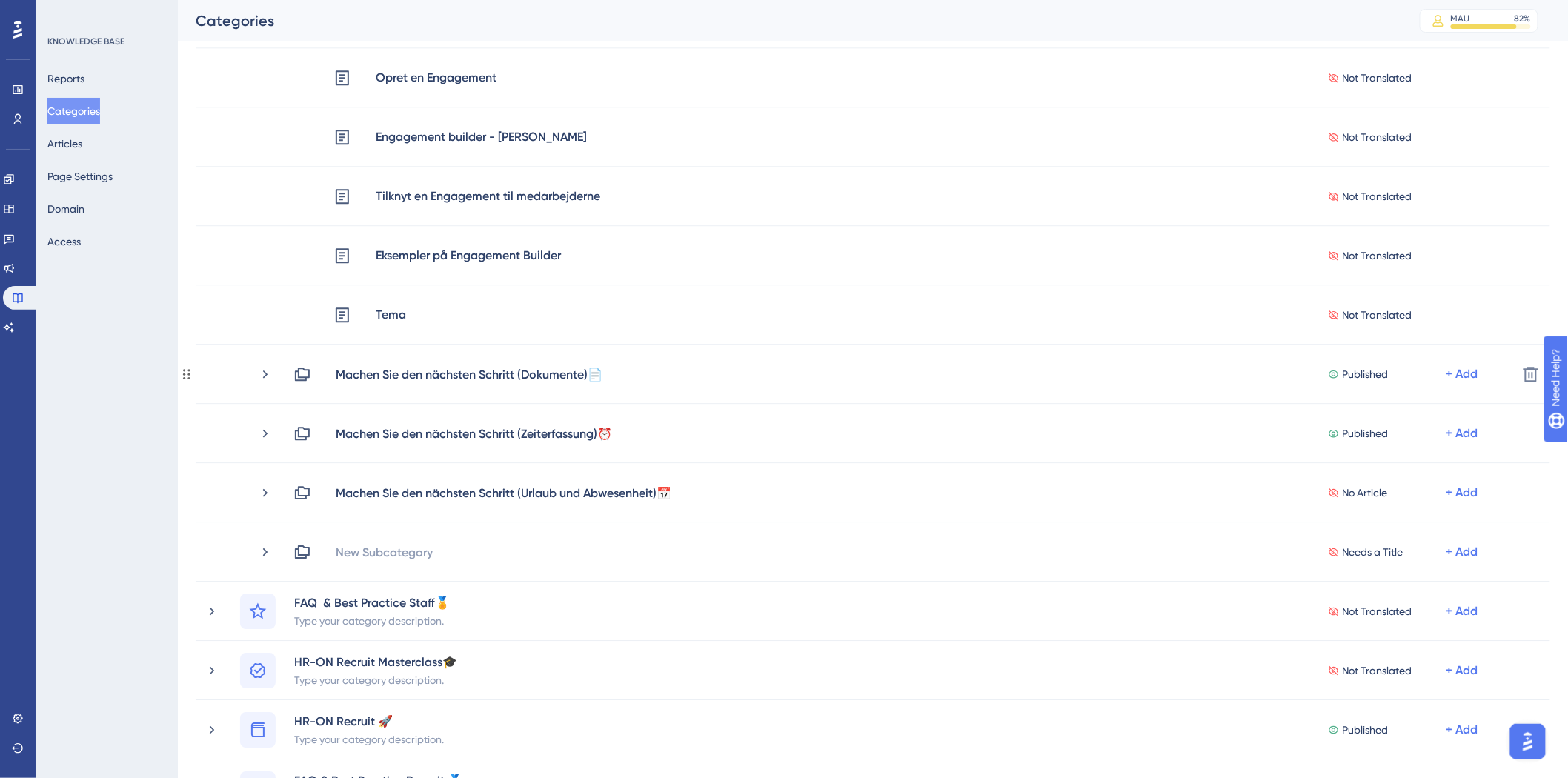
click at [265, 372] on icon at bounding box center [264, 374] width 4 height 8
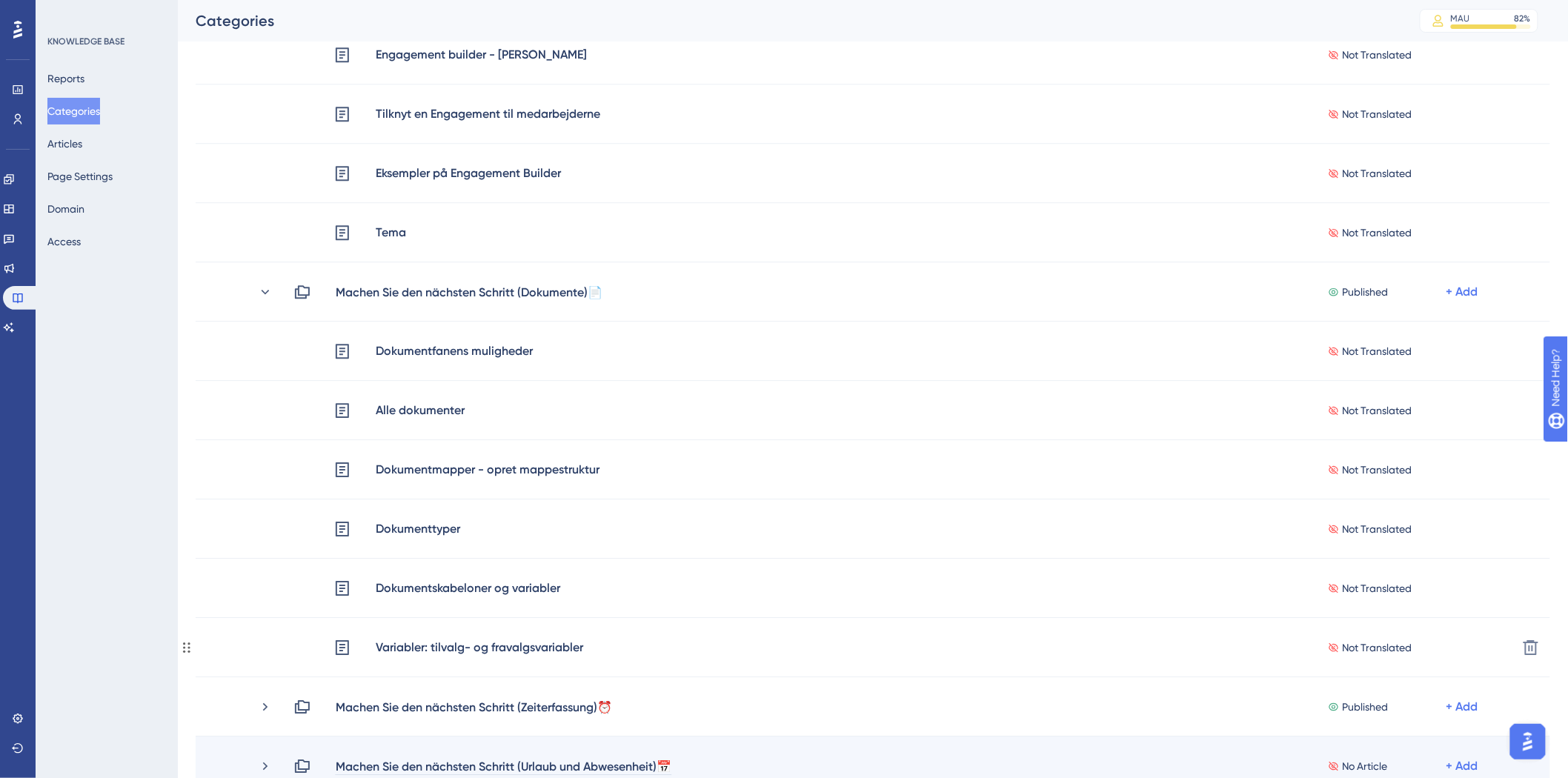
scroll to position [1811, 0]
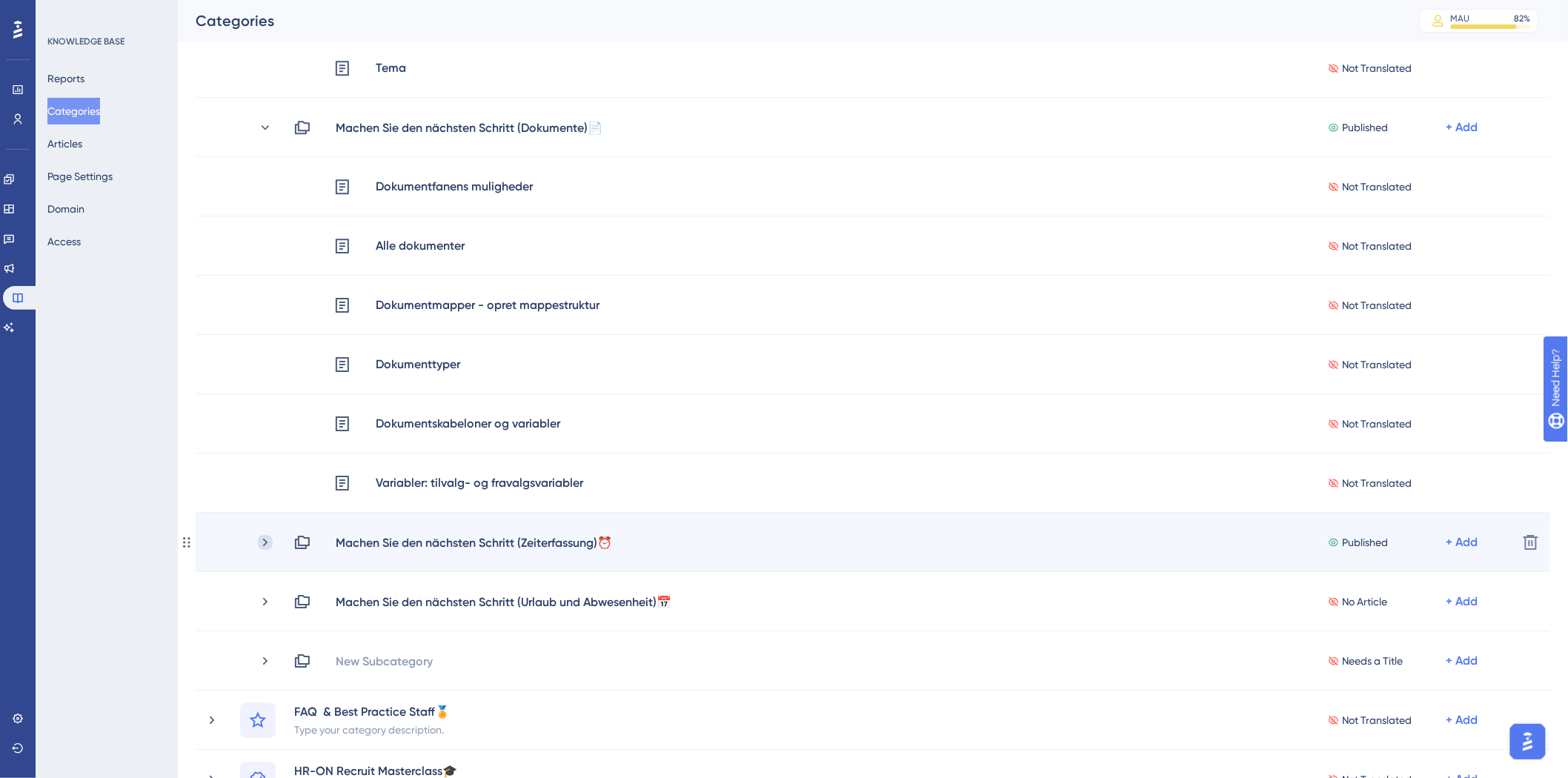
click at [259, 539] on icon at bounding box center [265, 542] width 15 height 15
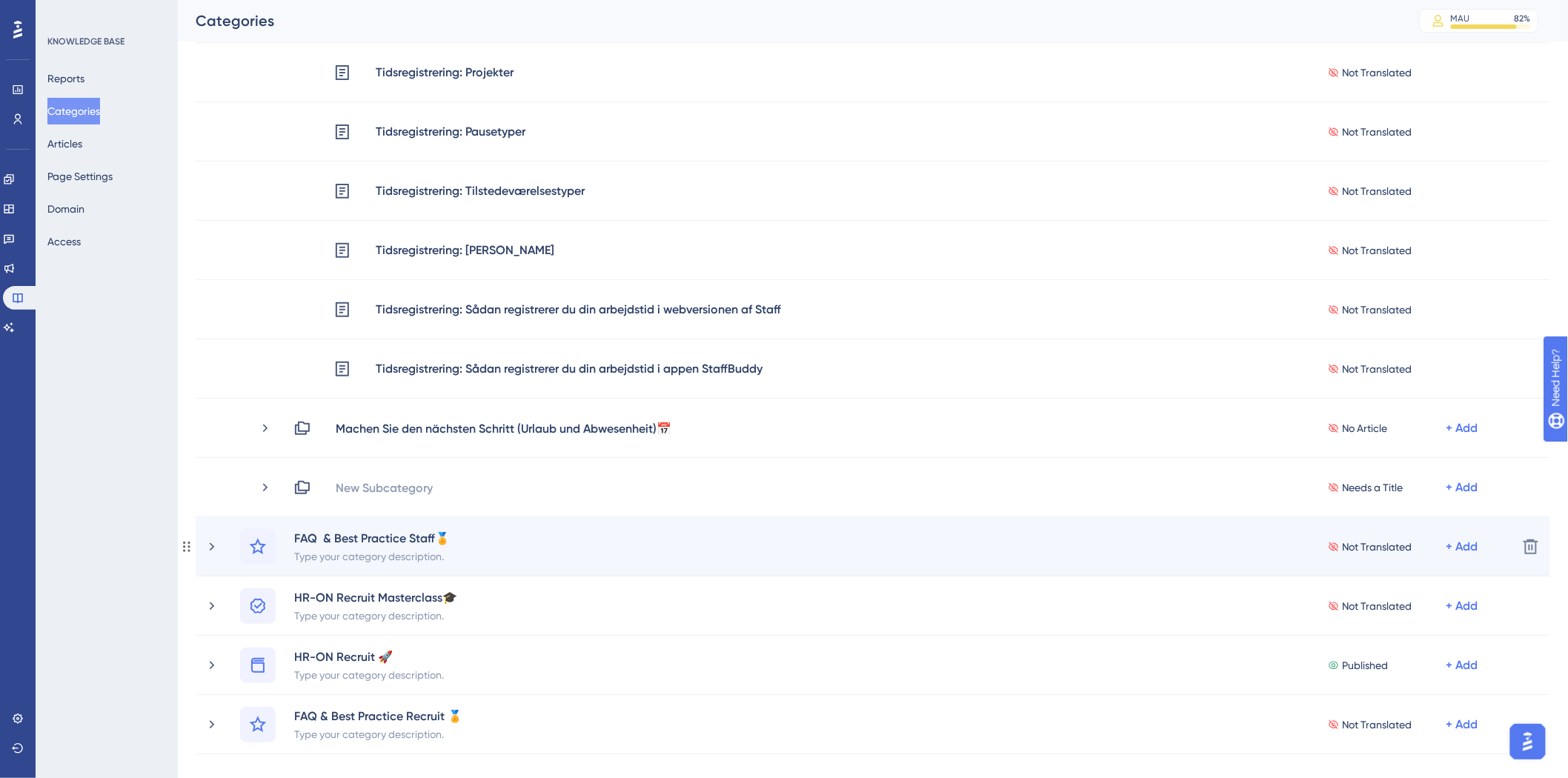
scroll to position [2551, 0]
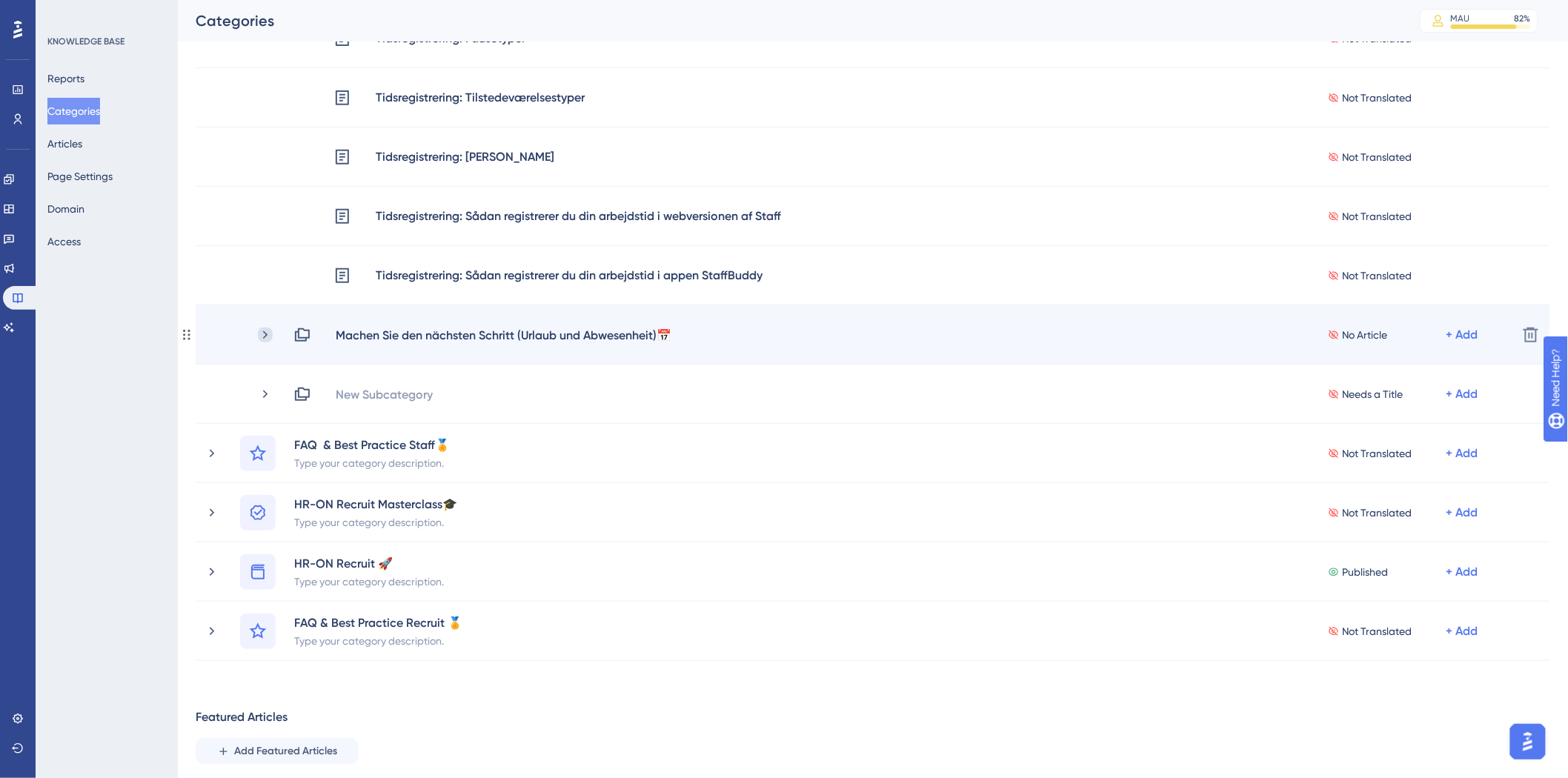
click at [267, 338] on icon at bounding box center [265, 335] width 15 height 15
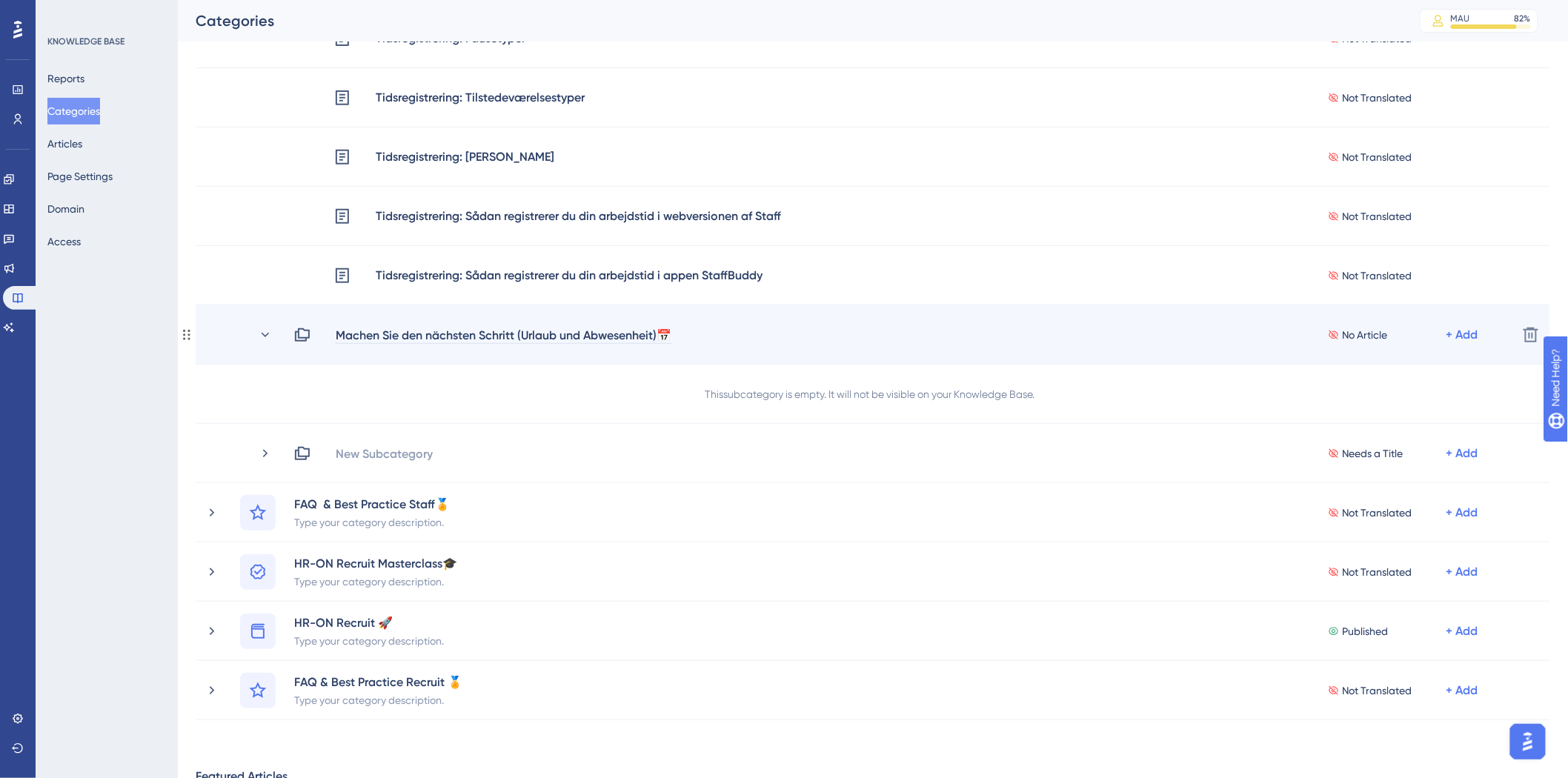
scroll to position [2469, 0]
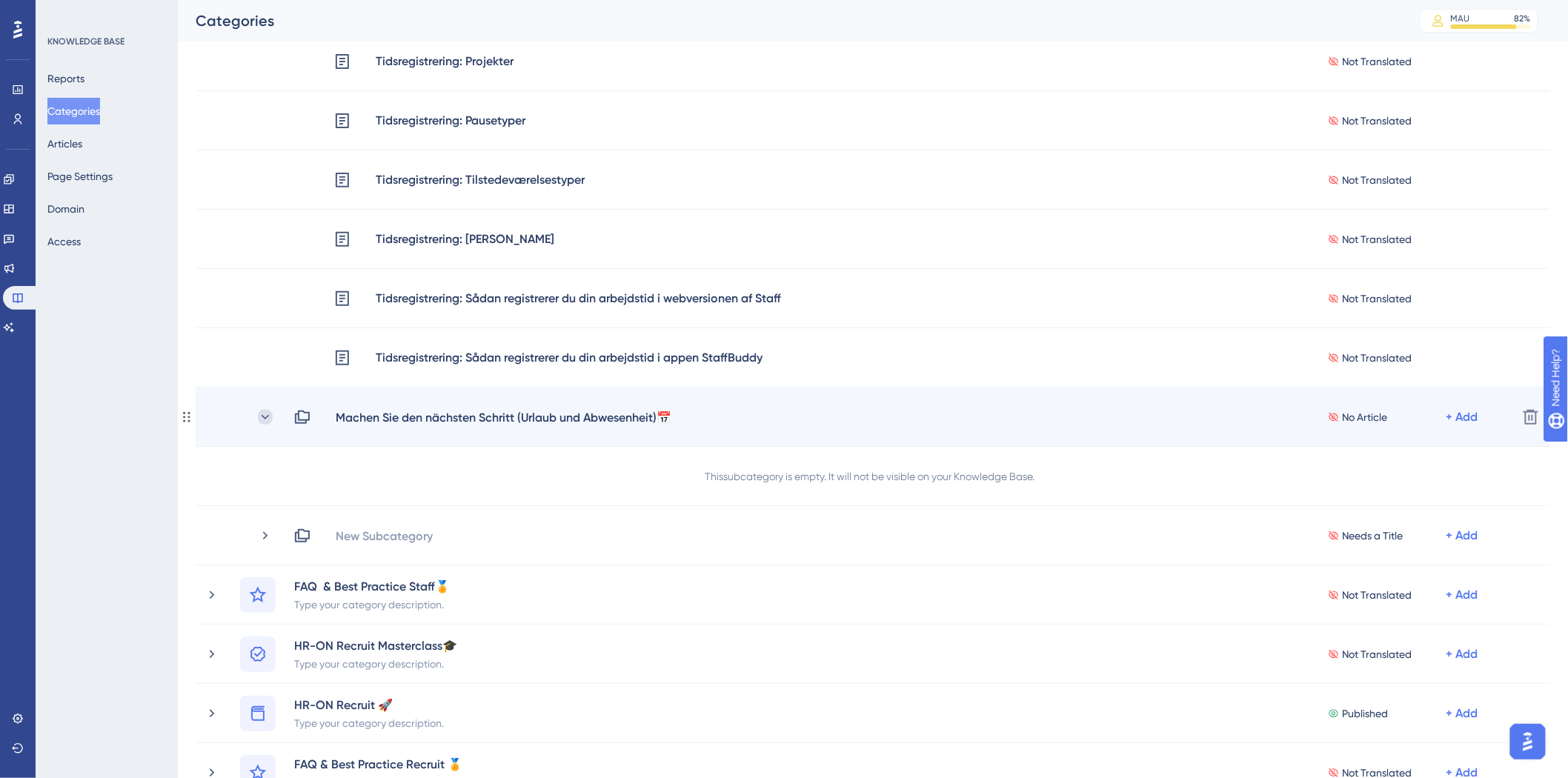
click at [263, 413] on icon at bounding box center [265, 417] width 15 height 15
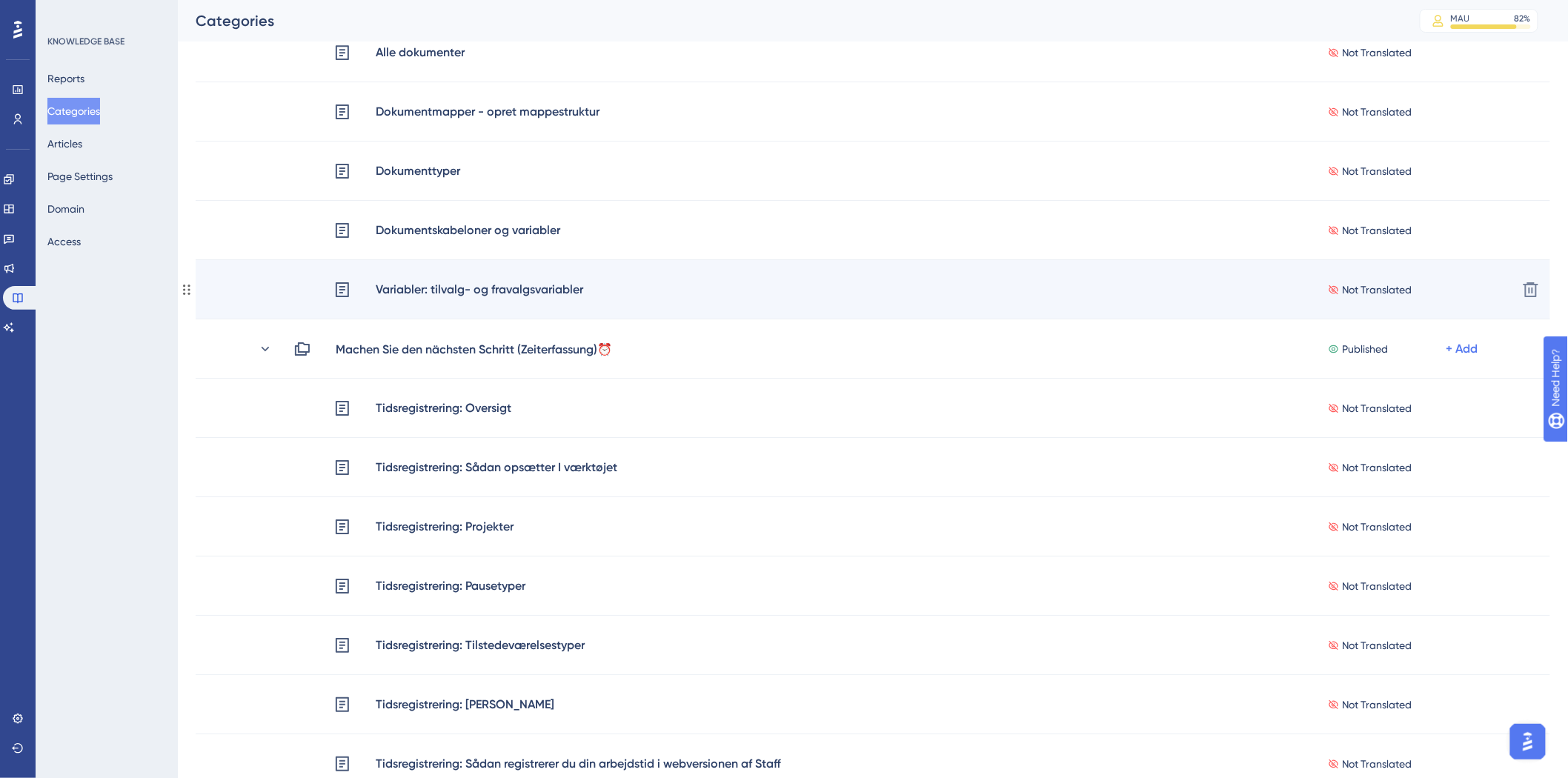
scroll to position [1976, 0]
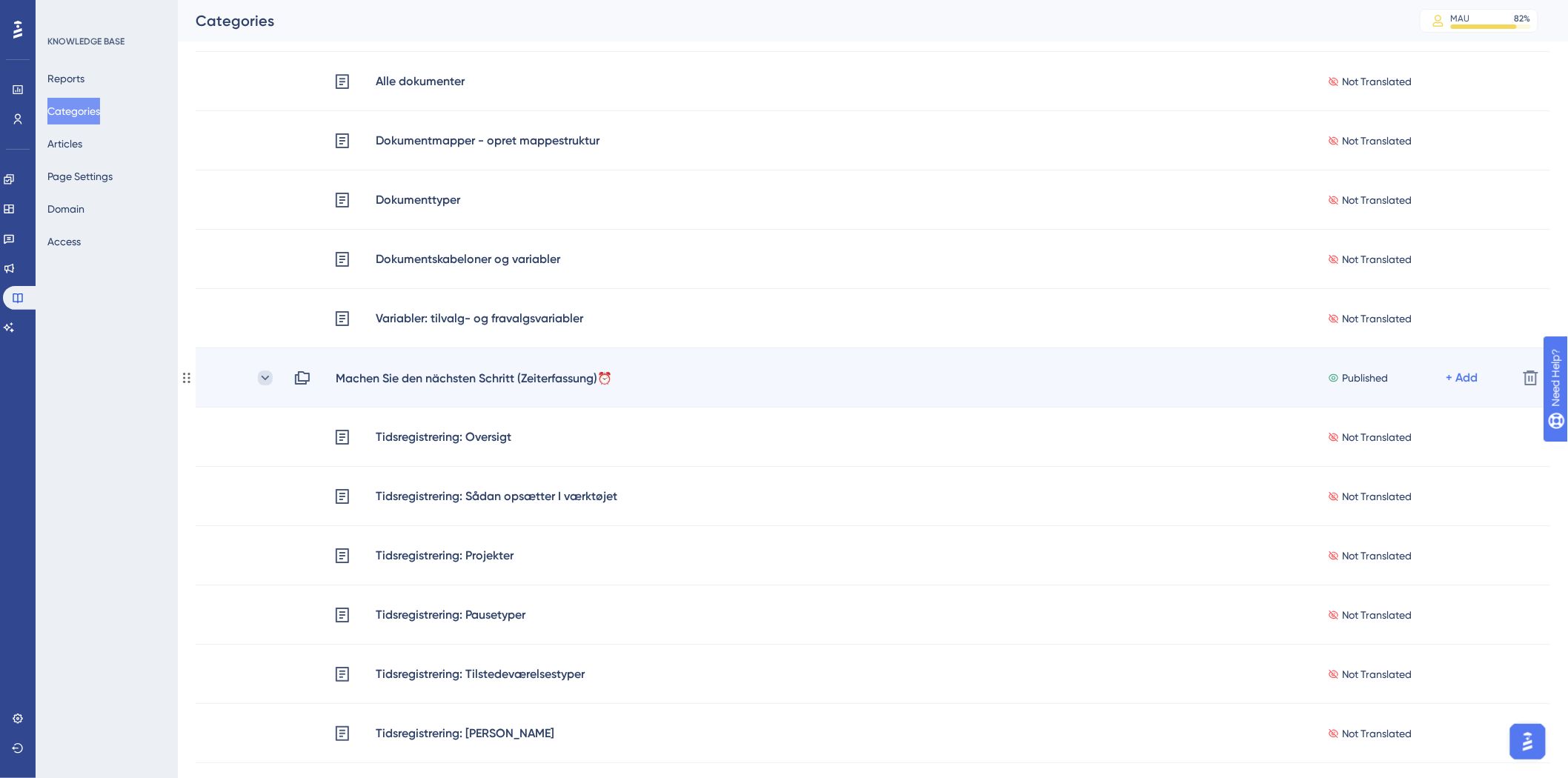
click at [268, 372] on icon at bounding box center [265, 378] width 15 height 15
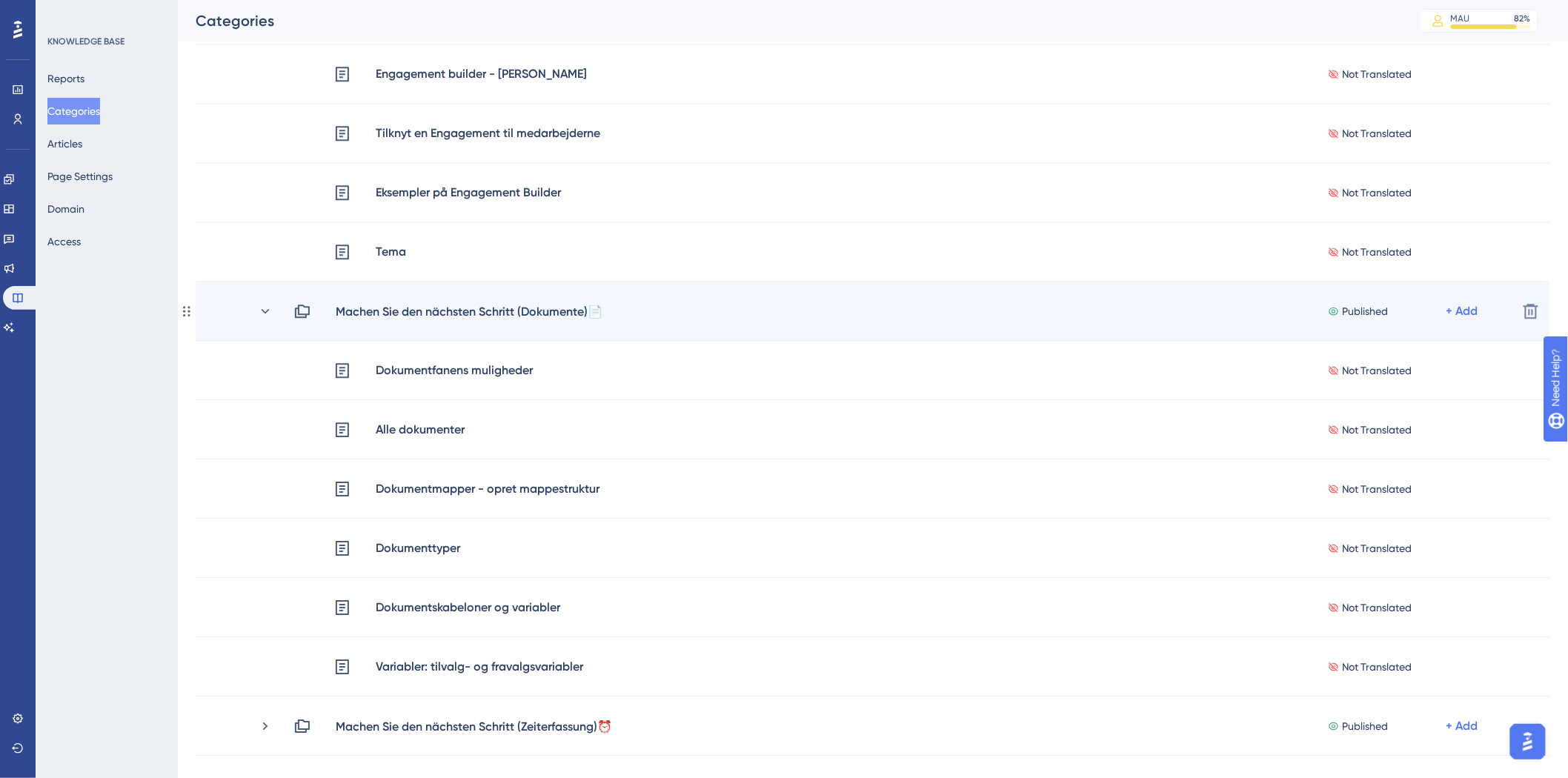
scroll to position [1564, 0]
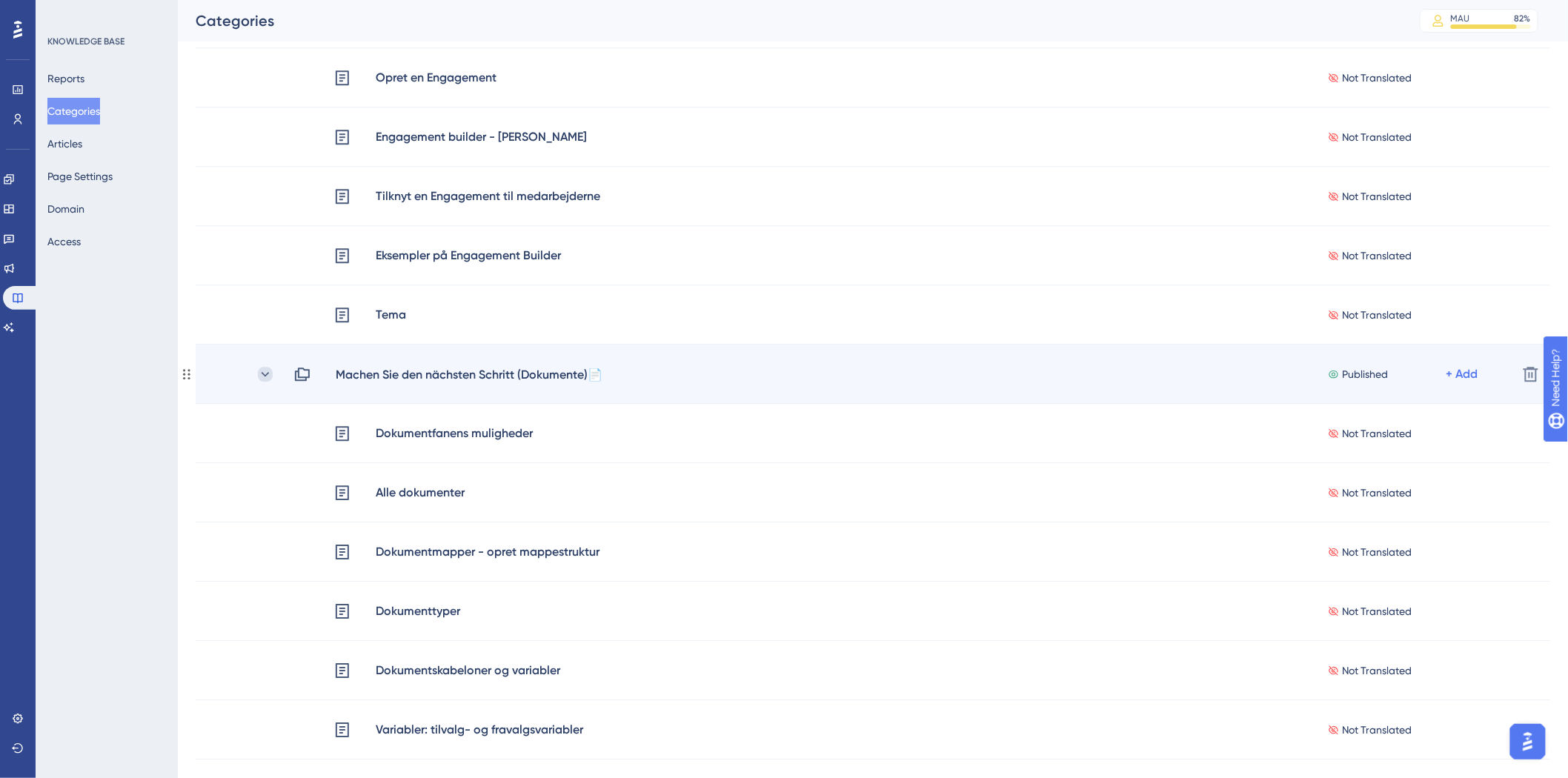
click at [269, 371] on icon at bounding box center [265, 374] width 15 height 15
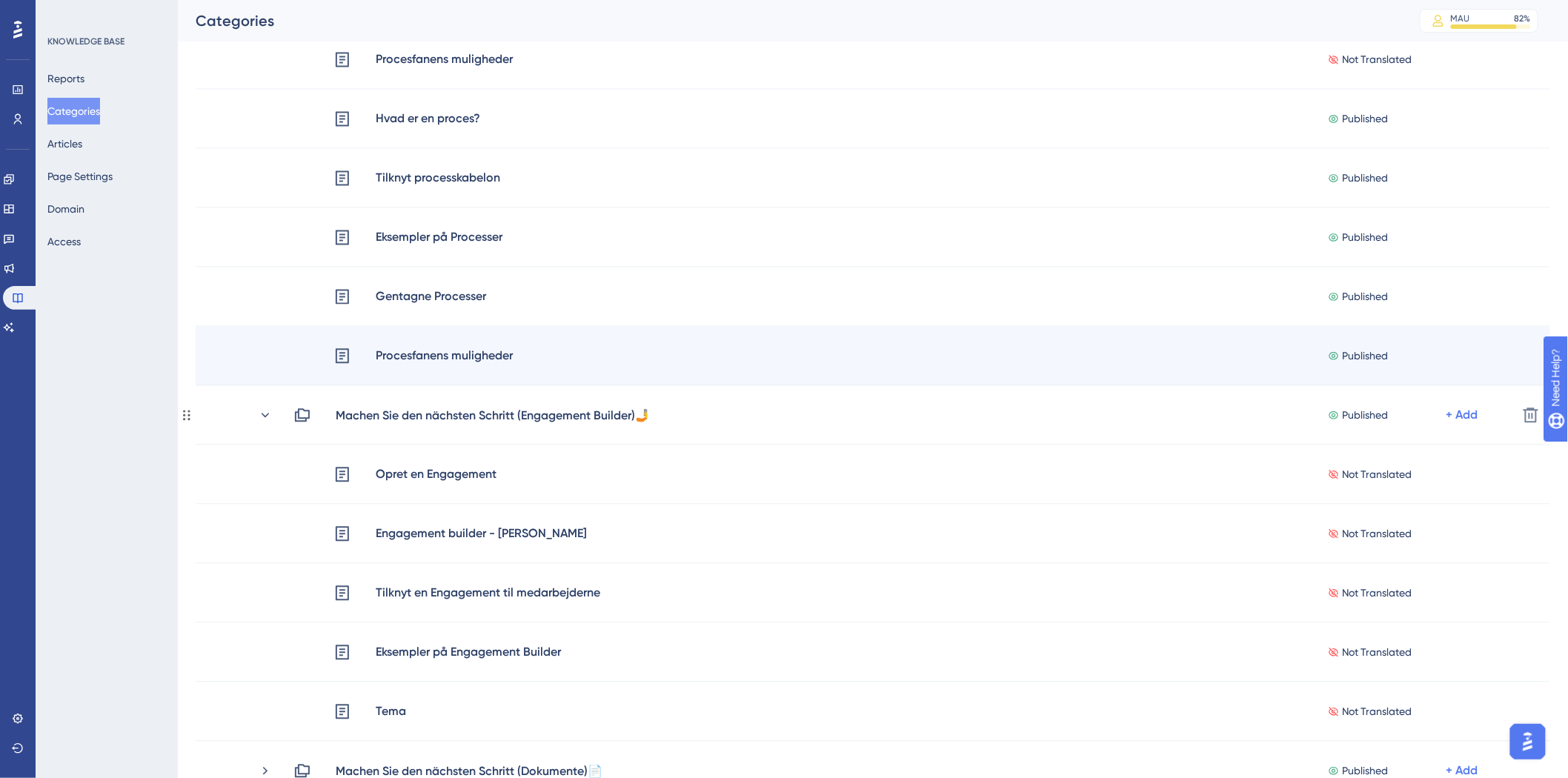
scroll to position [1152, 0]
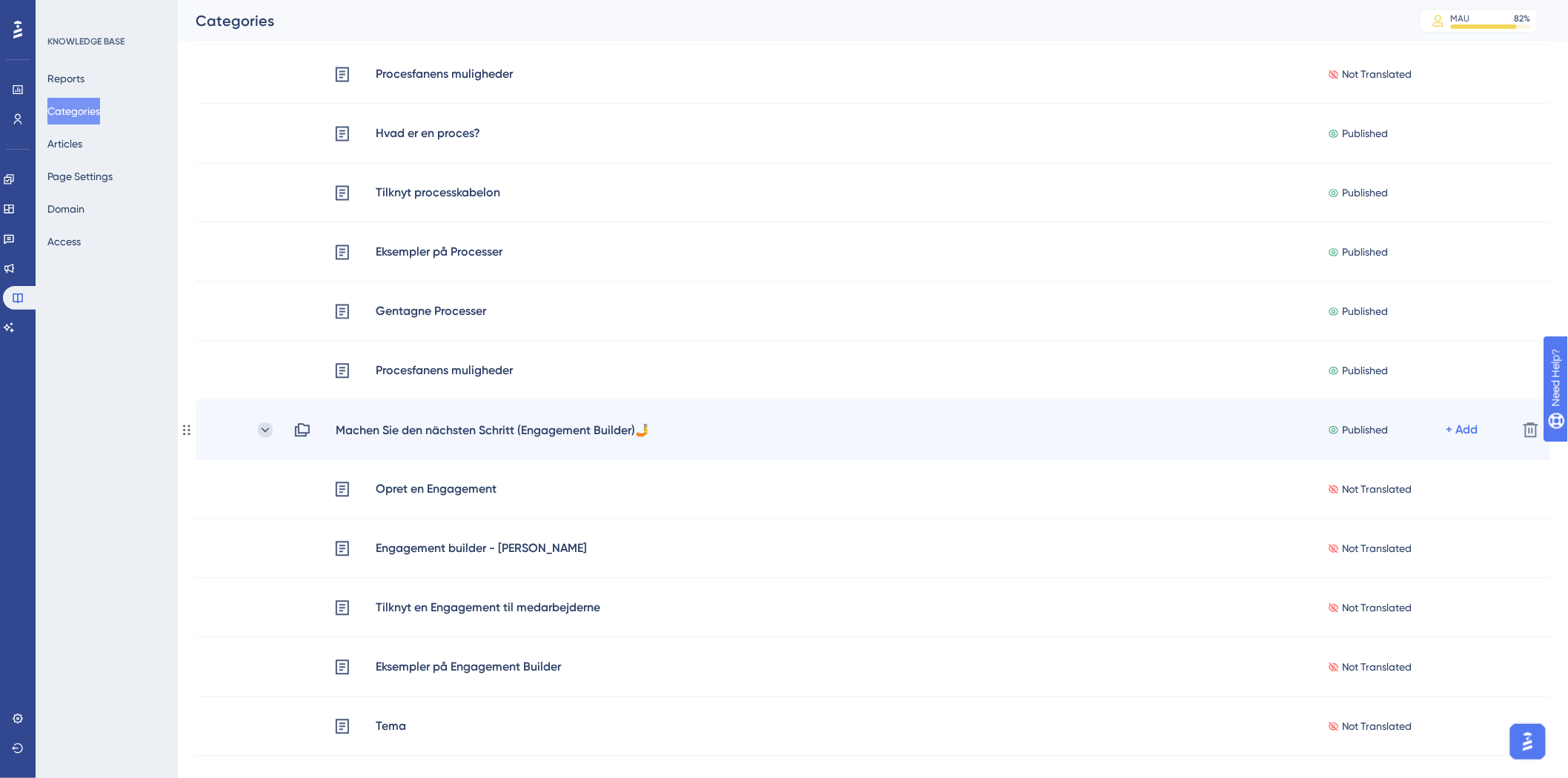
click at [265, 428] on icon at bounding box center [265, 431] width 15 height 15
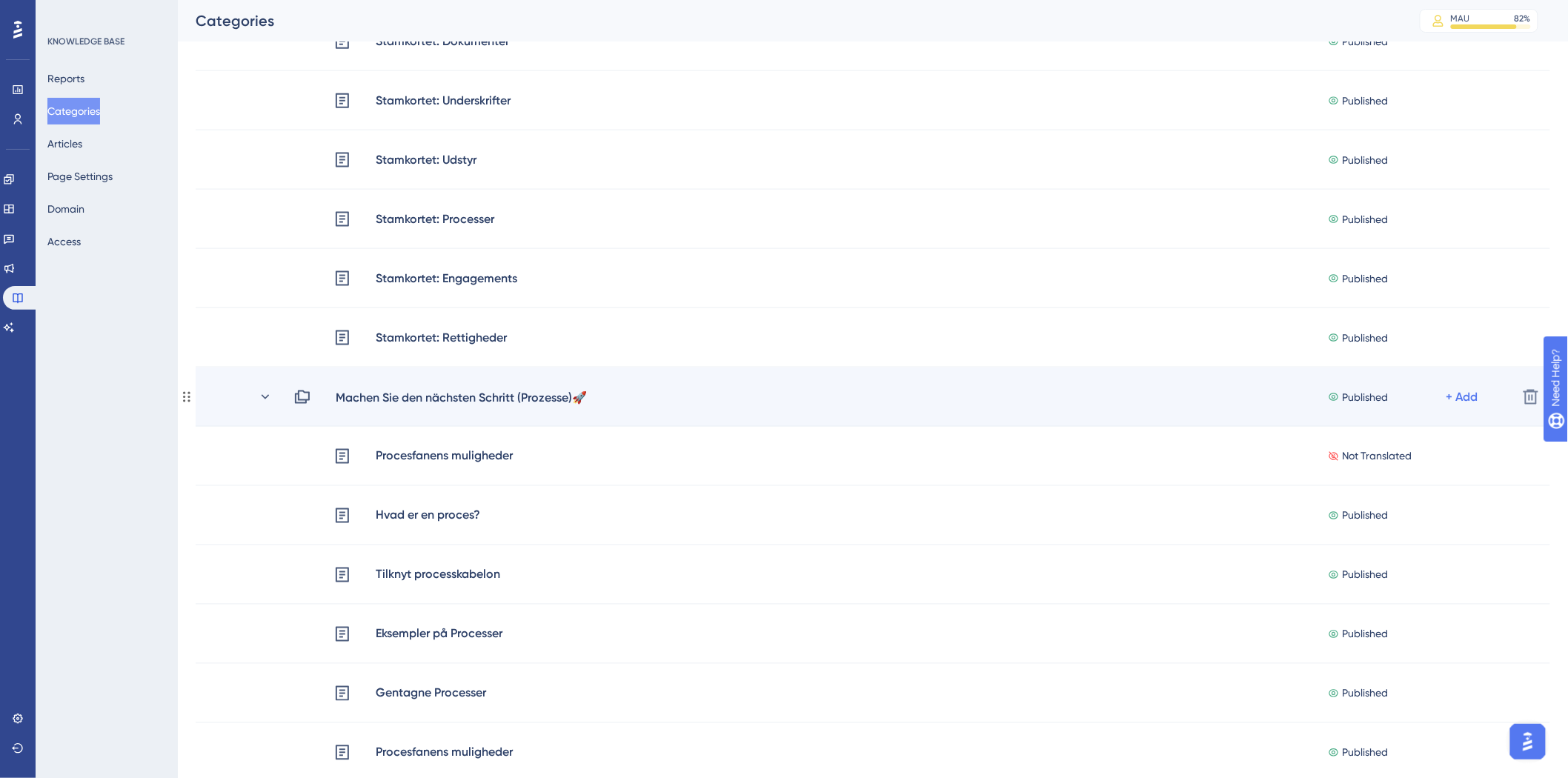
scroll to position [741, 0]
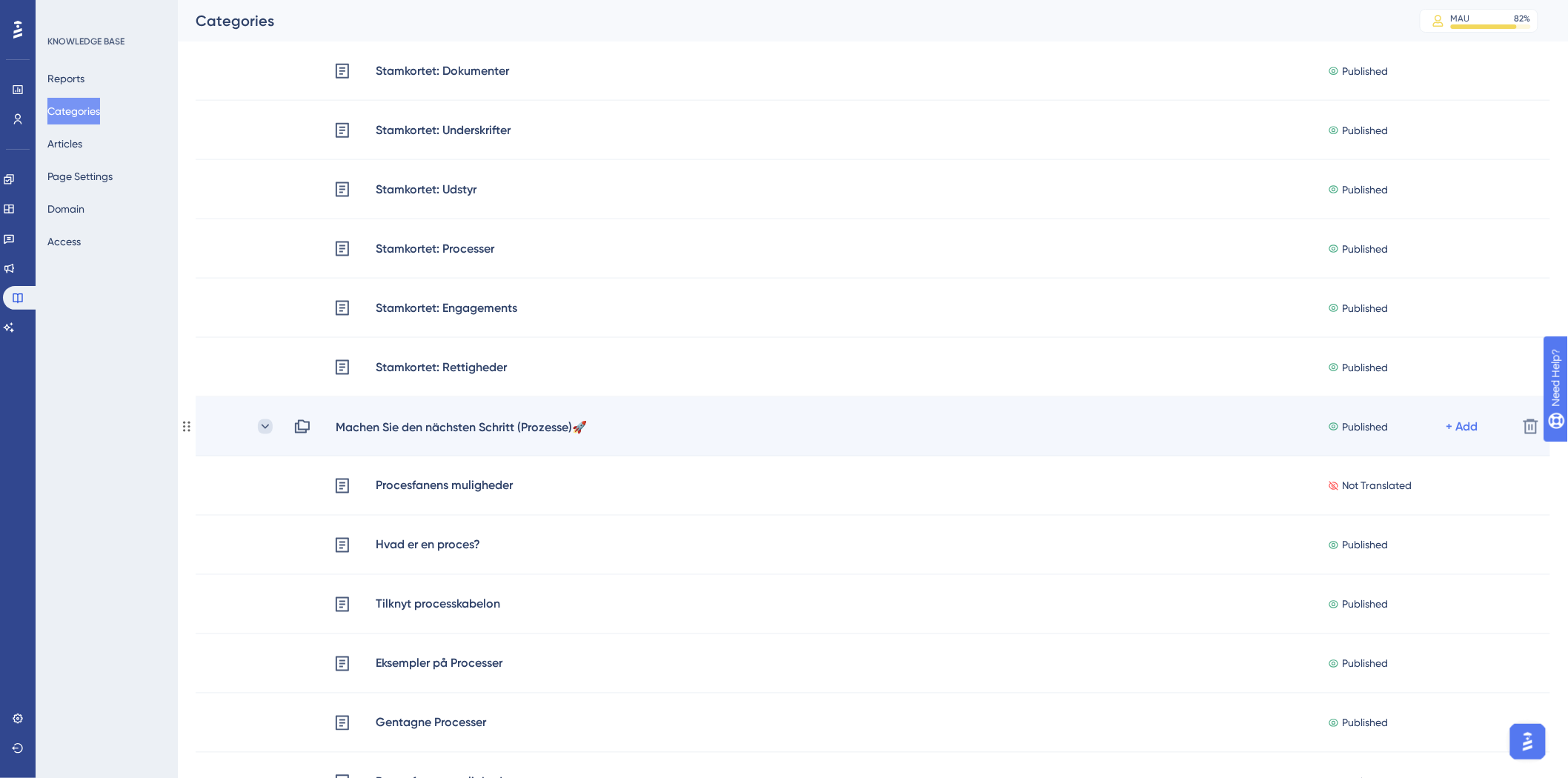
click at [262, 427] on icon at bounding box center [265, 427] width 15 height 15
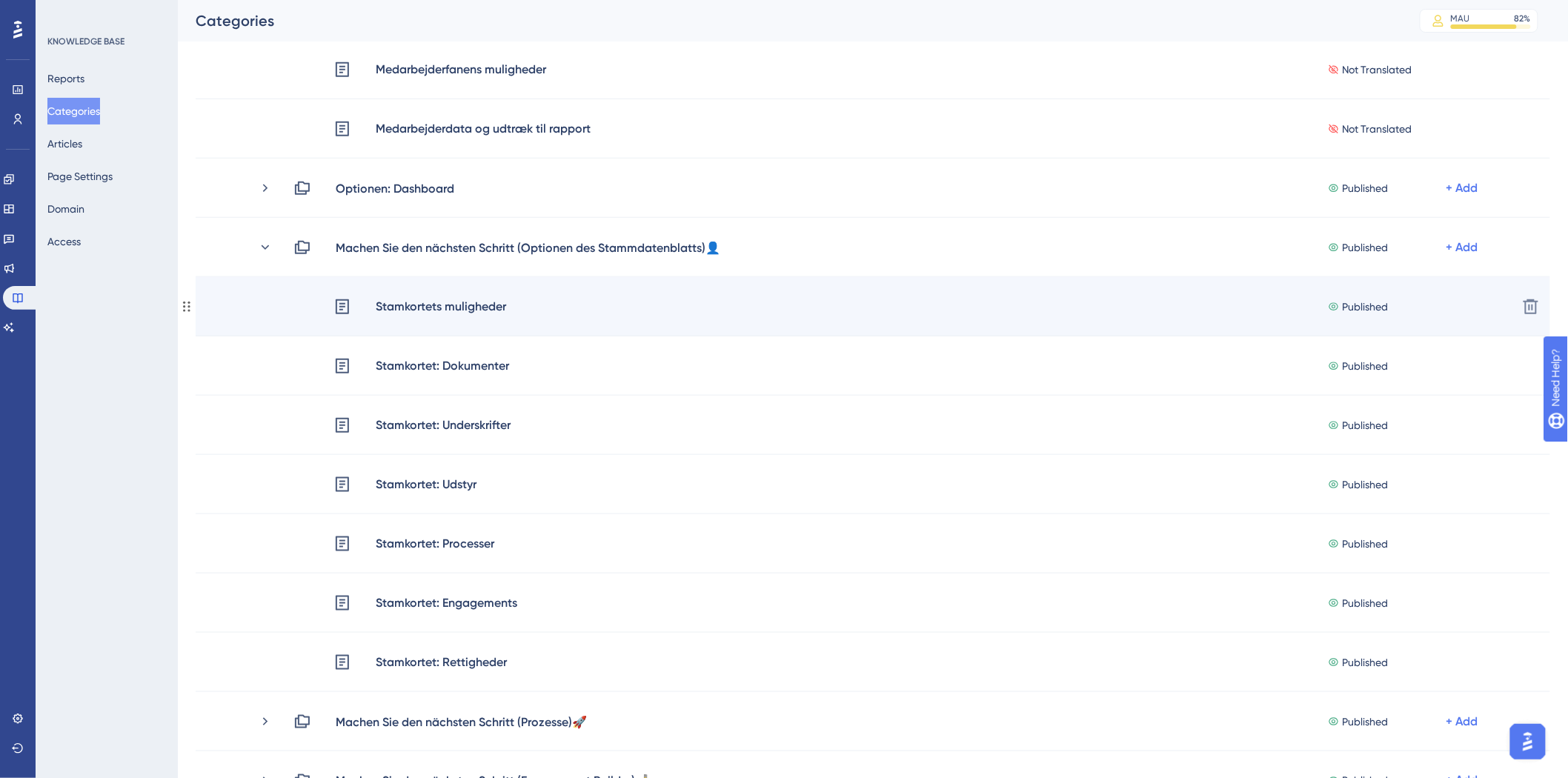
scroll to position [329, 0]
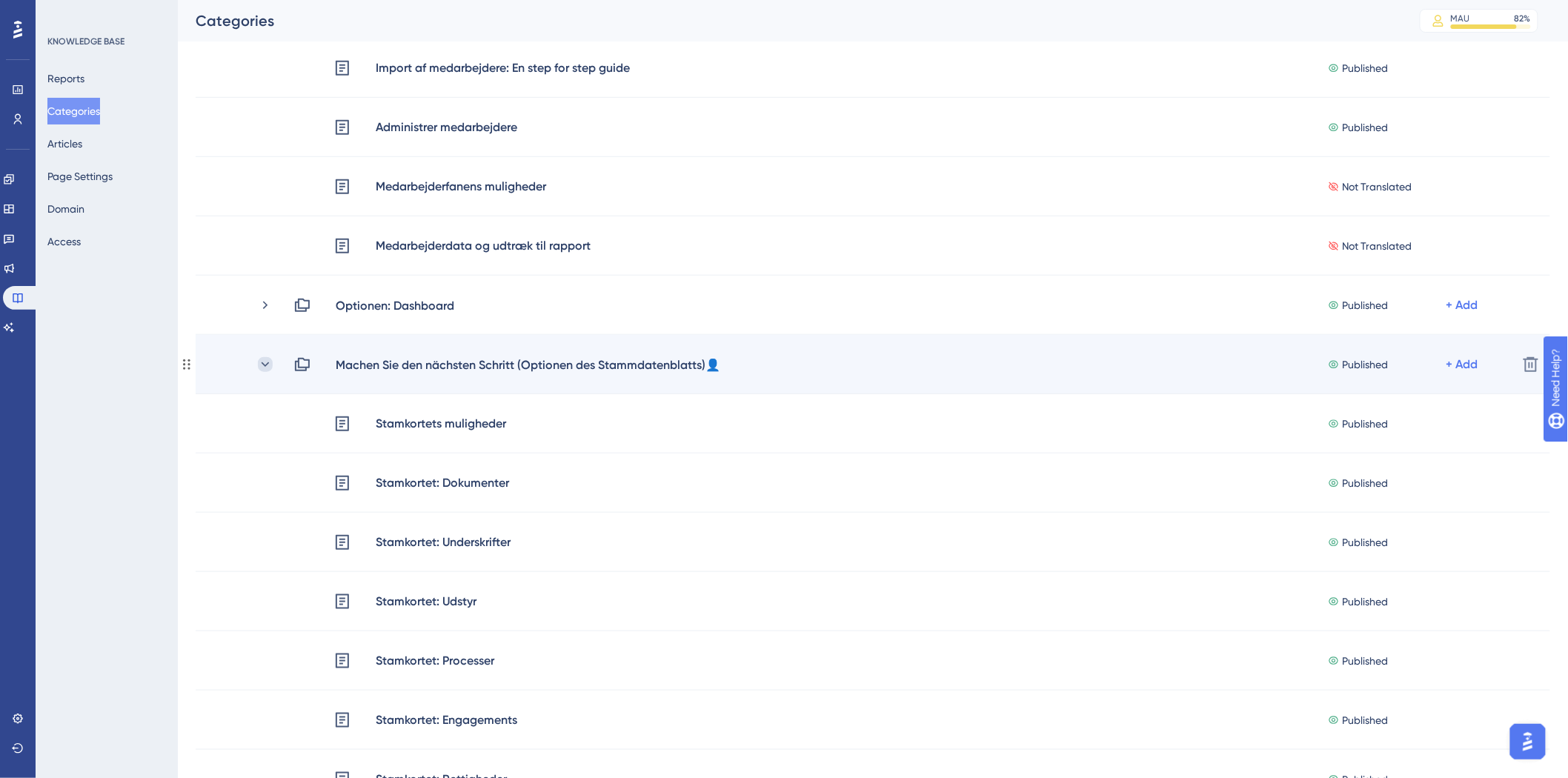
click at [264, 364] on icon at bounding box center [266, 363] width 8 height 4
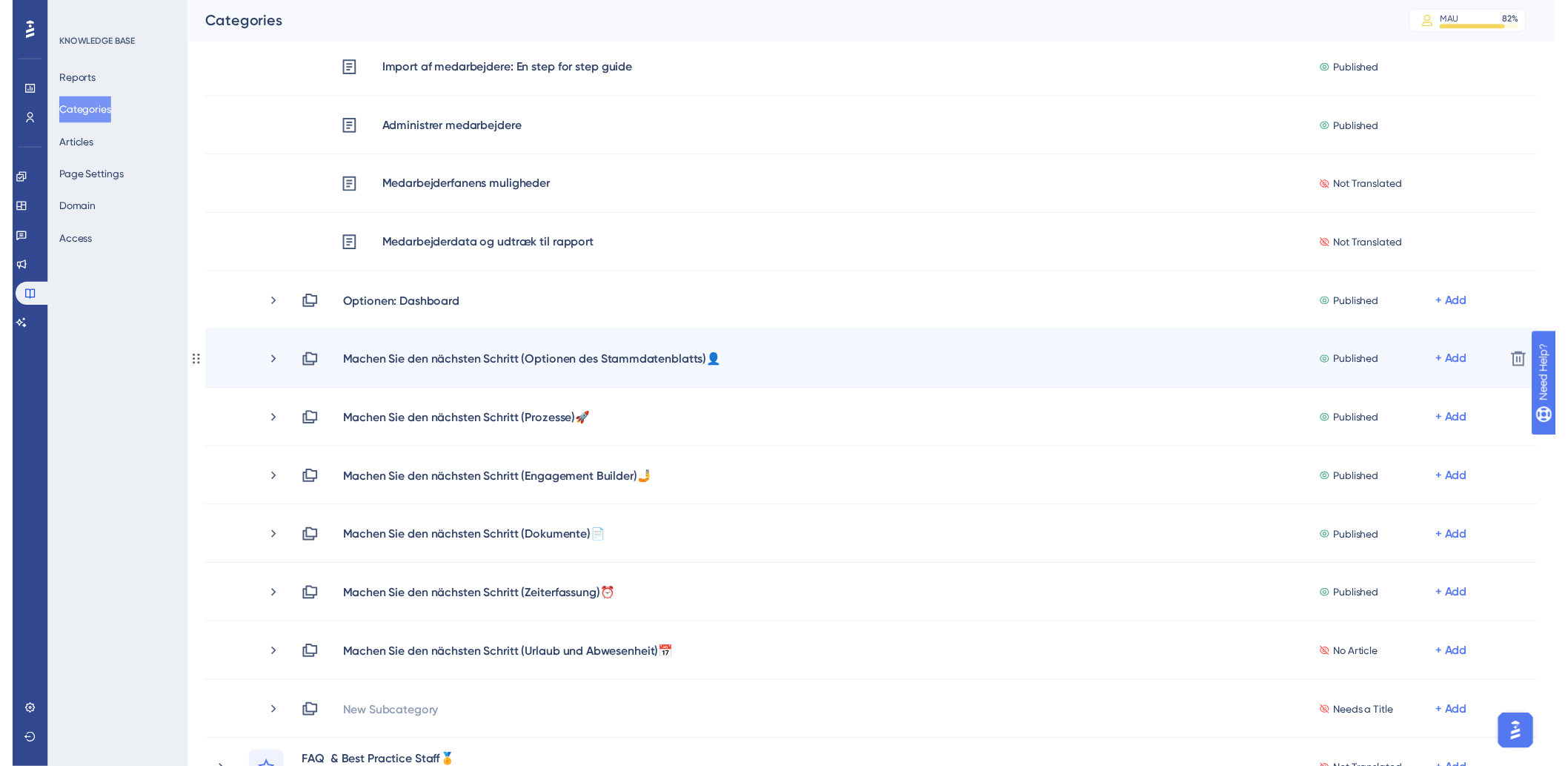
scroll to position [0, 0]
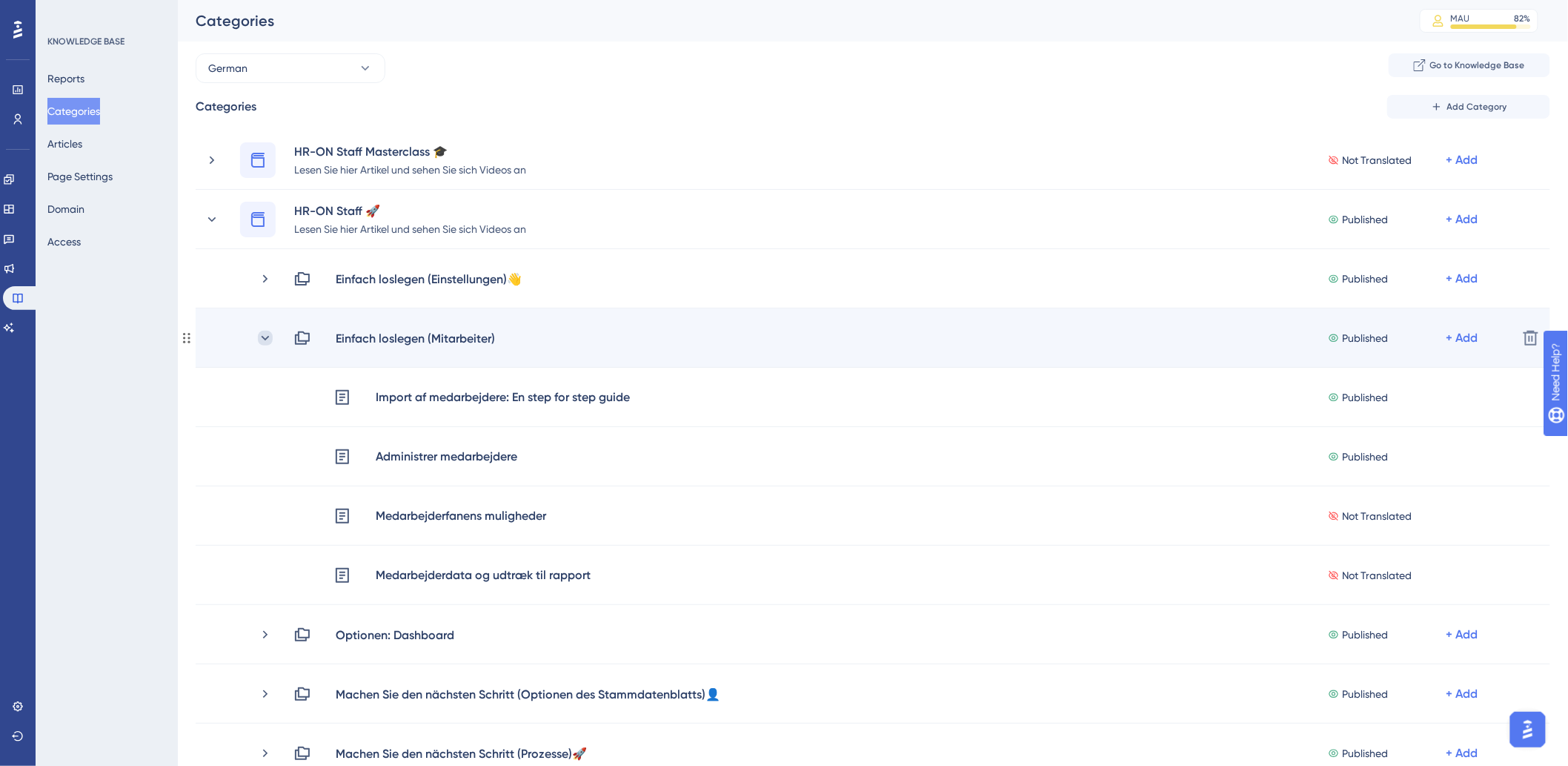
click at [263, 338] on icon at bounding box center [265, 338] width 15 height 15
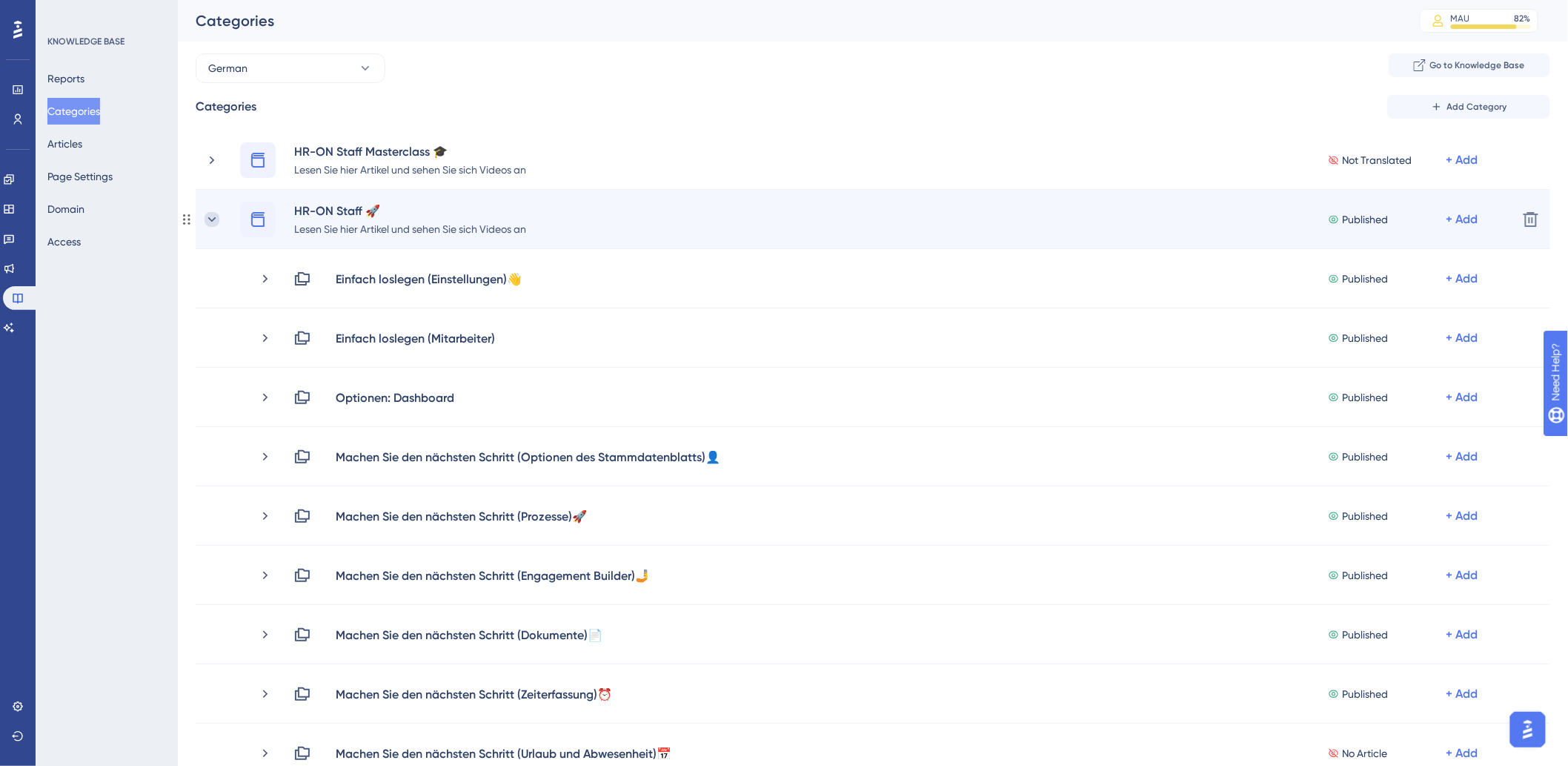
click at [211, 218] on icon at bounding box center [212, 219] width 15 height 15
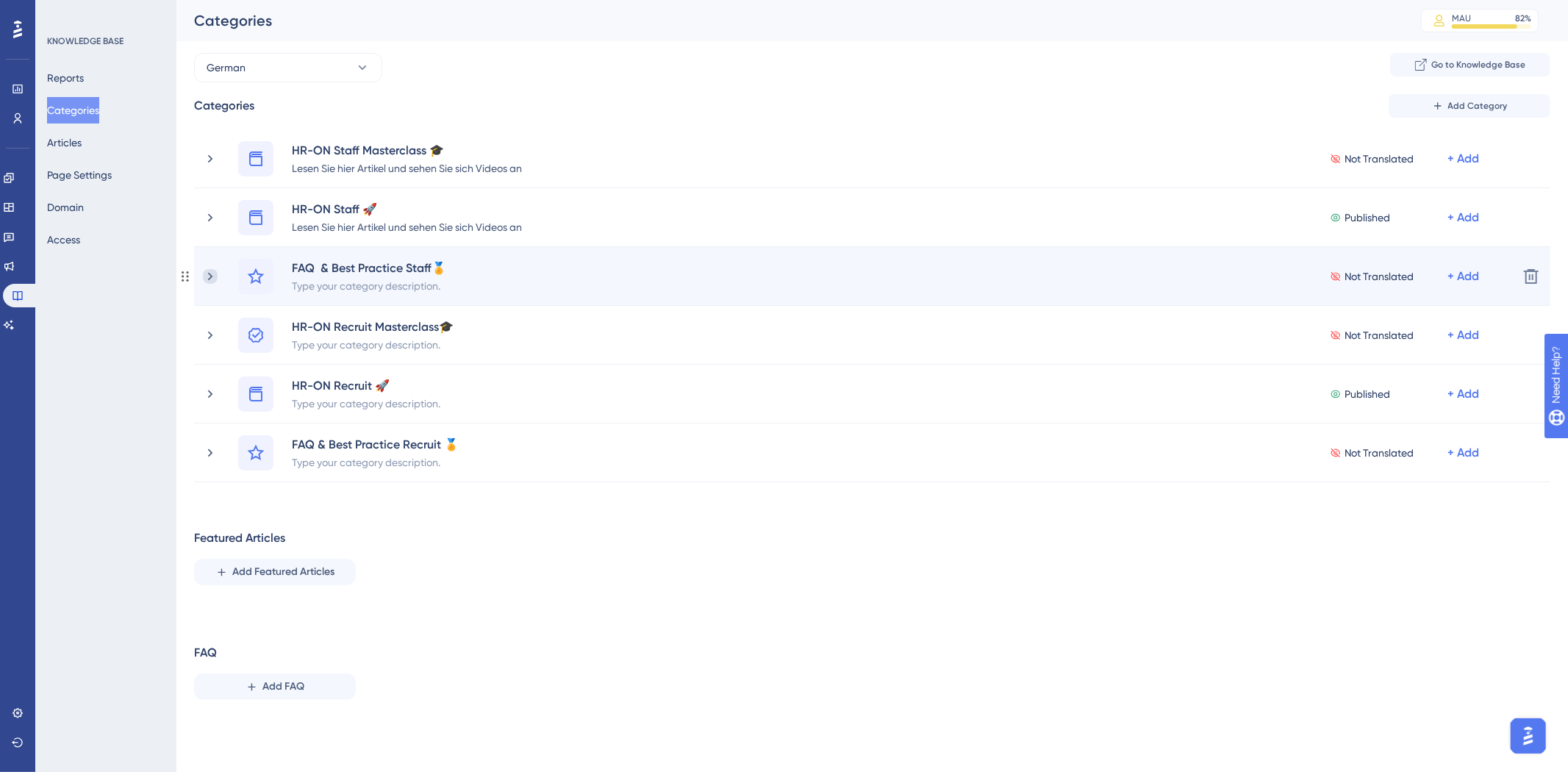
click at [206, 280] on icon at bounding box center [211, 276] width 15 height 15
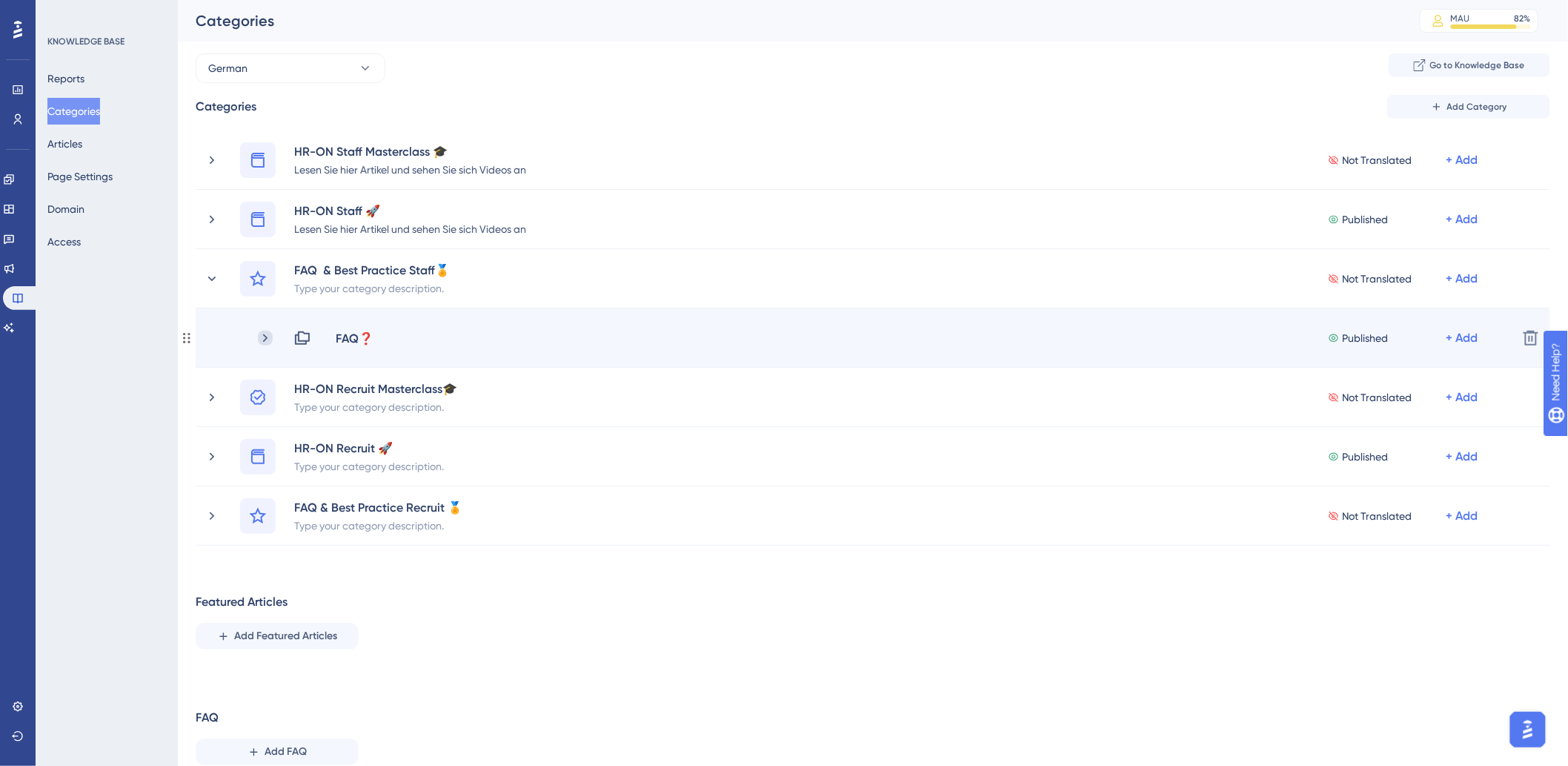
click at [264, 332] on icon at bounding box center [265, 338] width 15 height 15
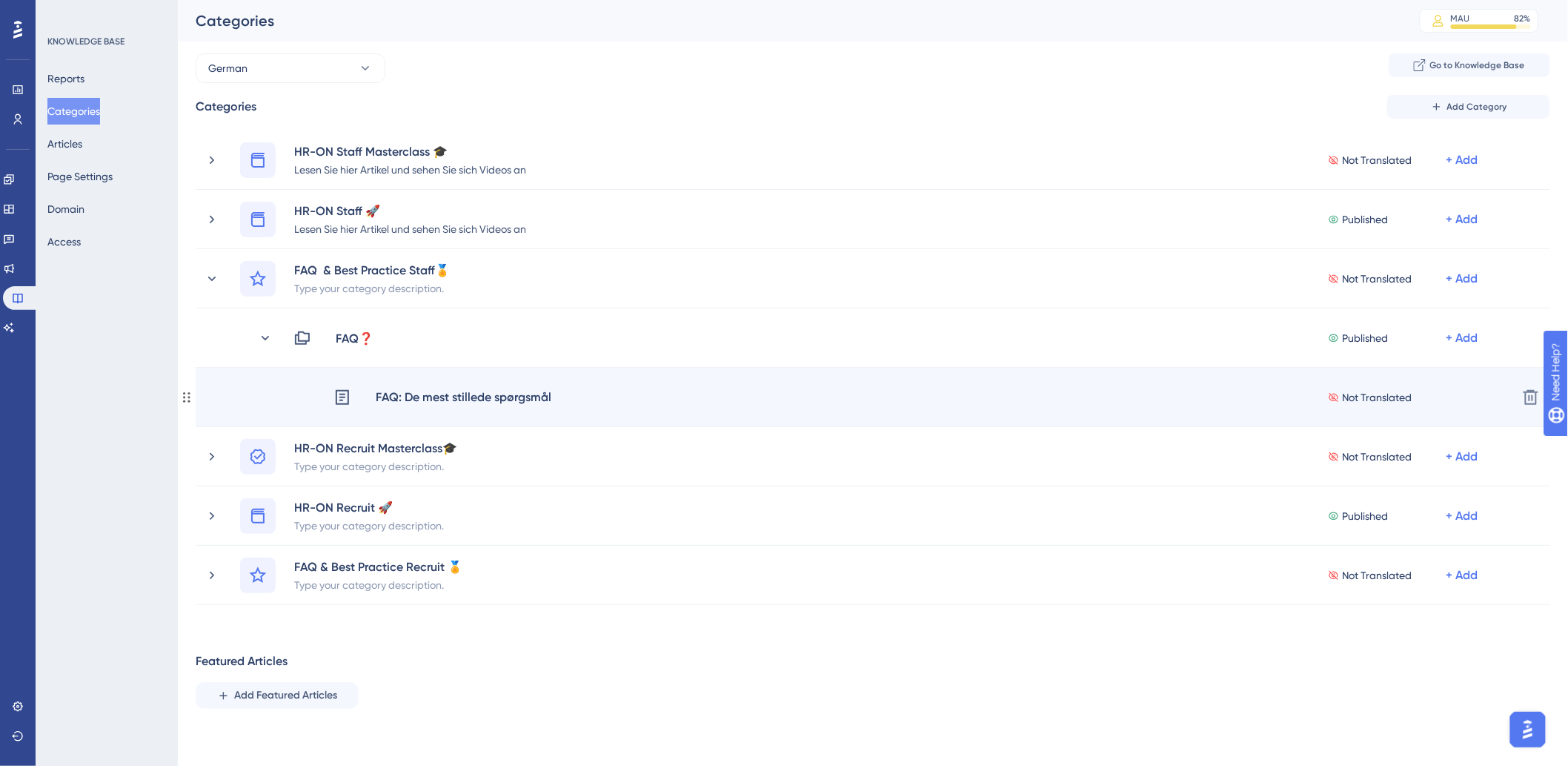
click at [502, 399] on div "FAQ: De mest stillede spørgsmål" at bounding box center [463, 397] width 177 height 19
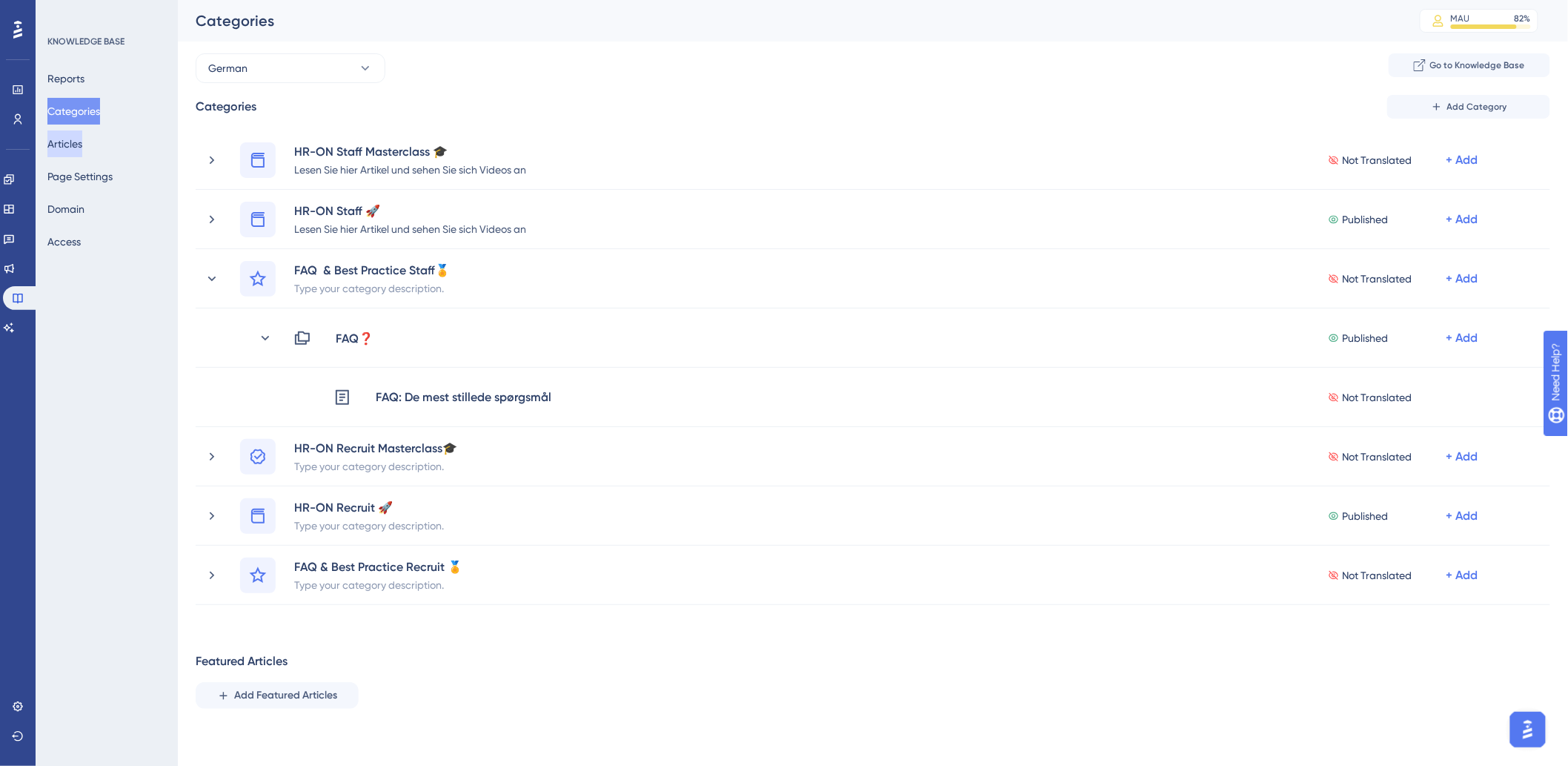
click at [82, 150] on button "Articles" at bounding box center [64, 144] width 34 height 27
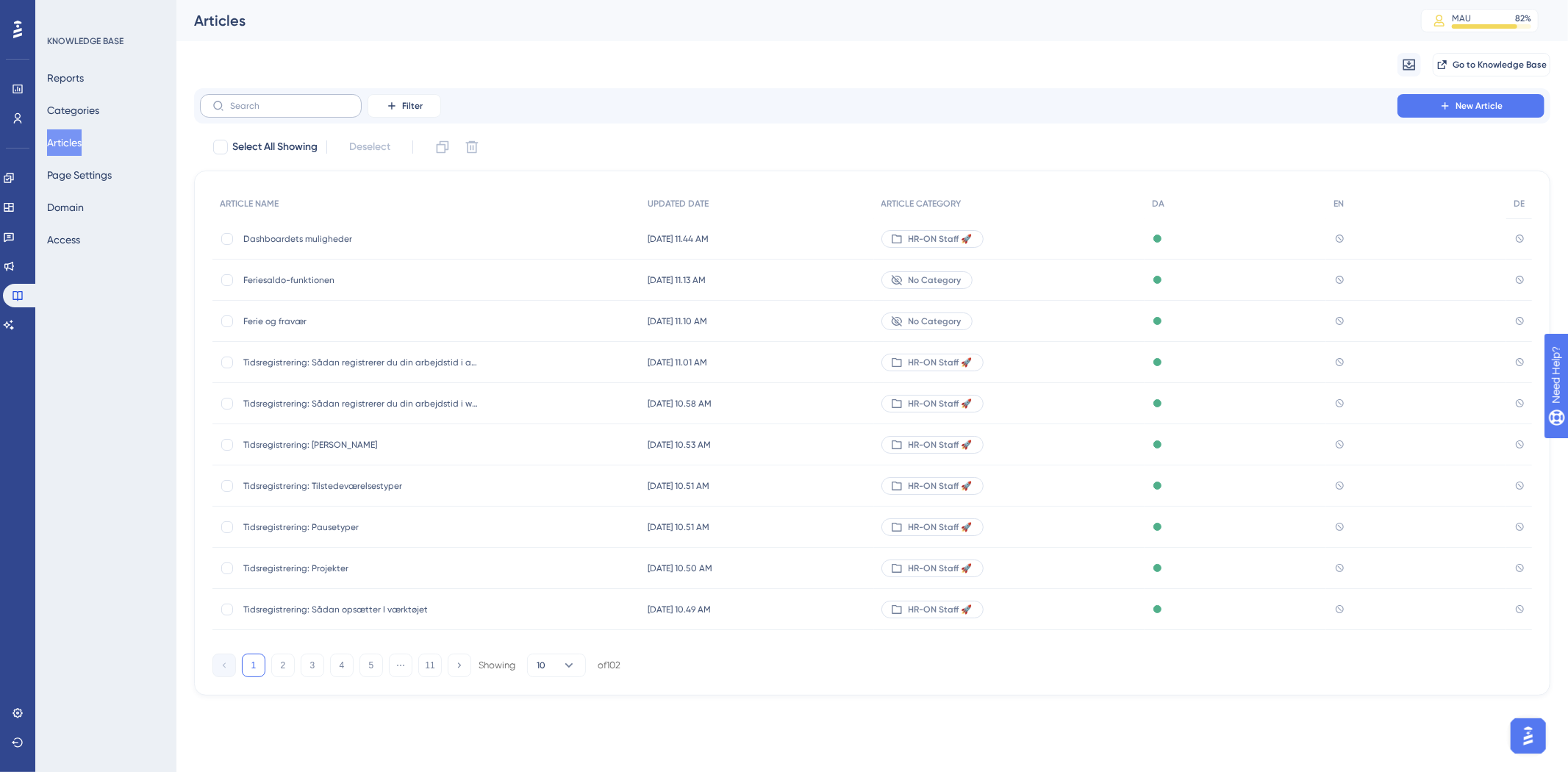
click at [336, 116] on label at bounding box center [281, 106] width 162 height 23
click at [336, 111] on input "text" at bounding box center [289, 106] width 119 height 10
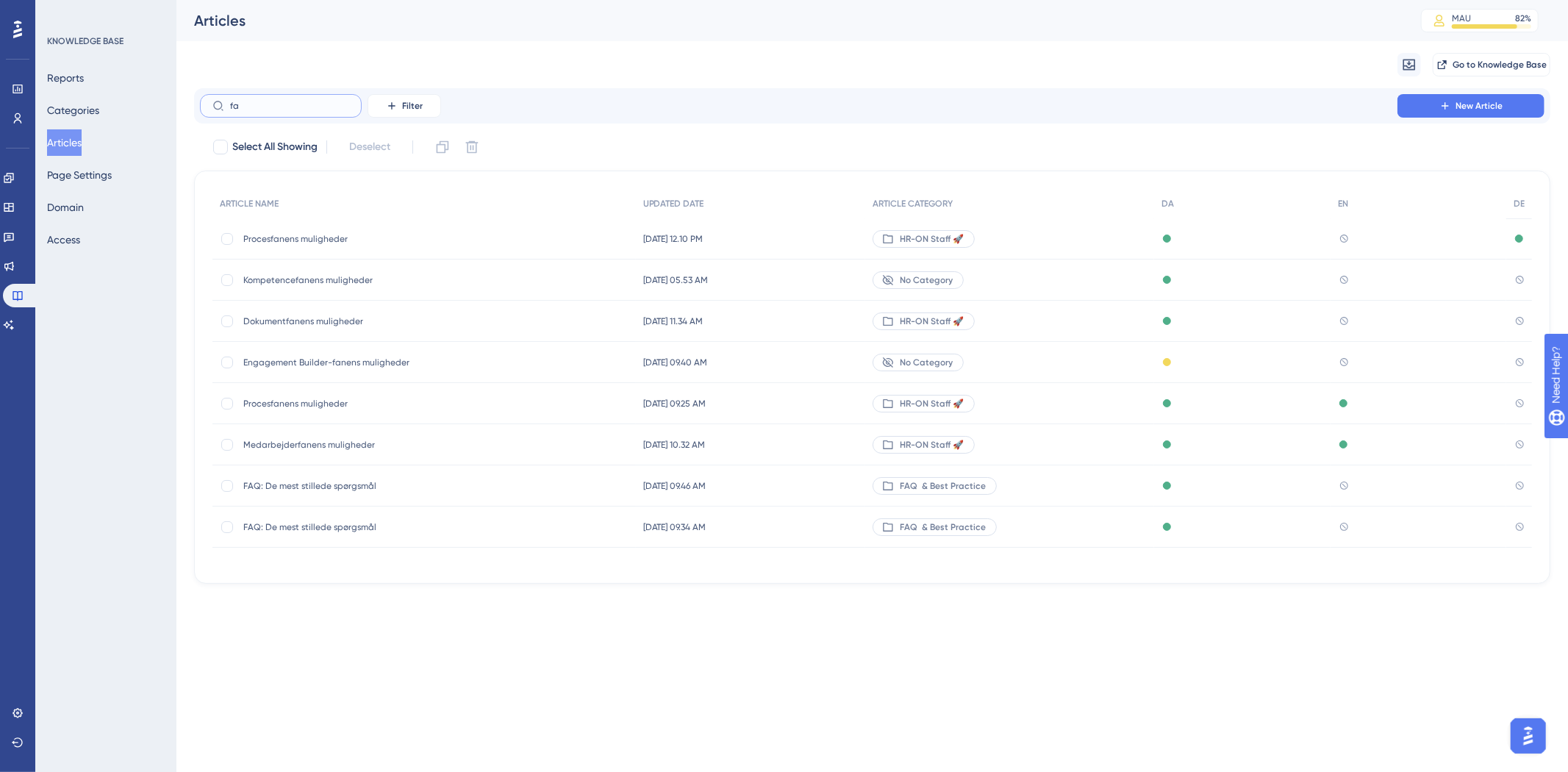
type input "faw"
checkbox input "true"
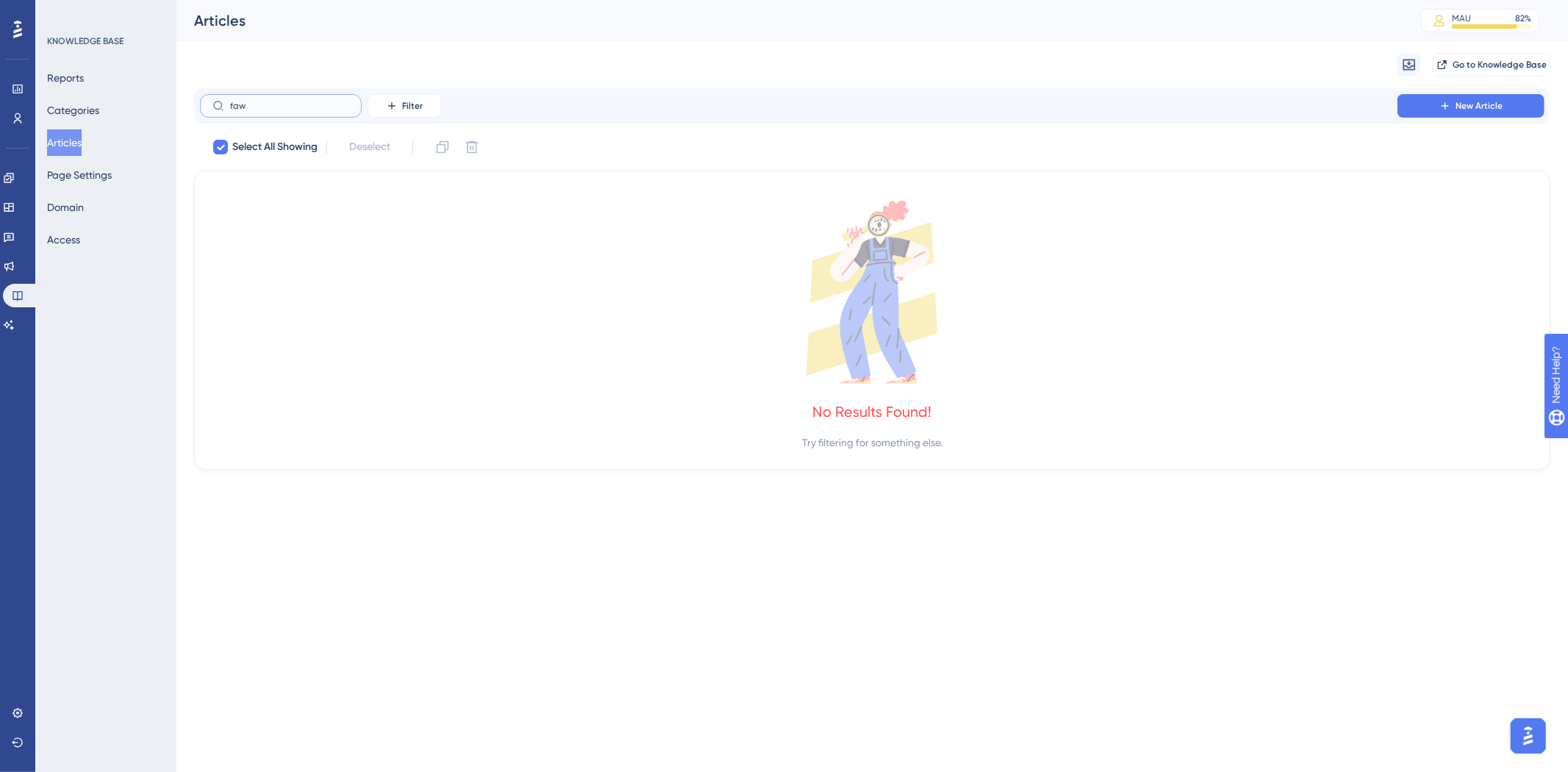
type input "fa"
checkbox input "false"
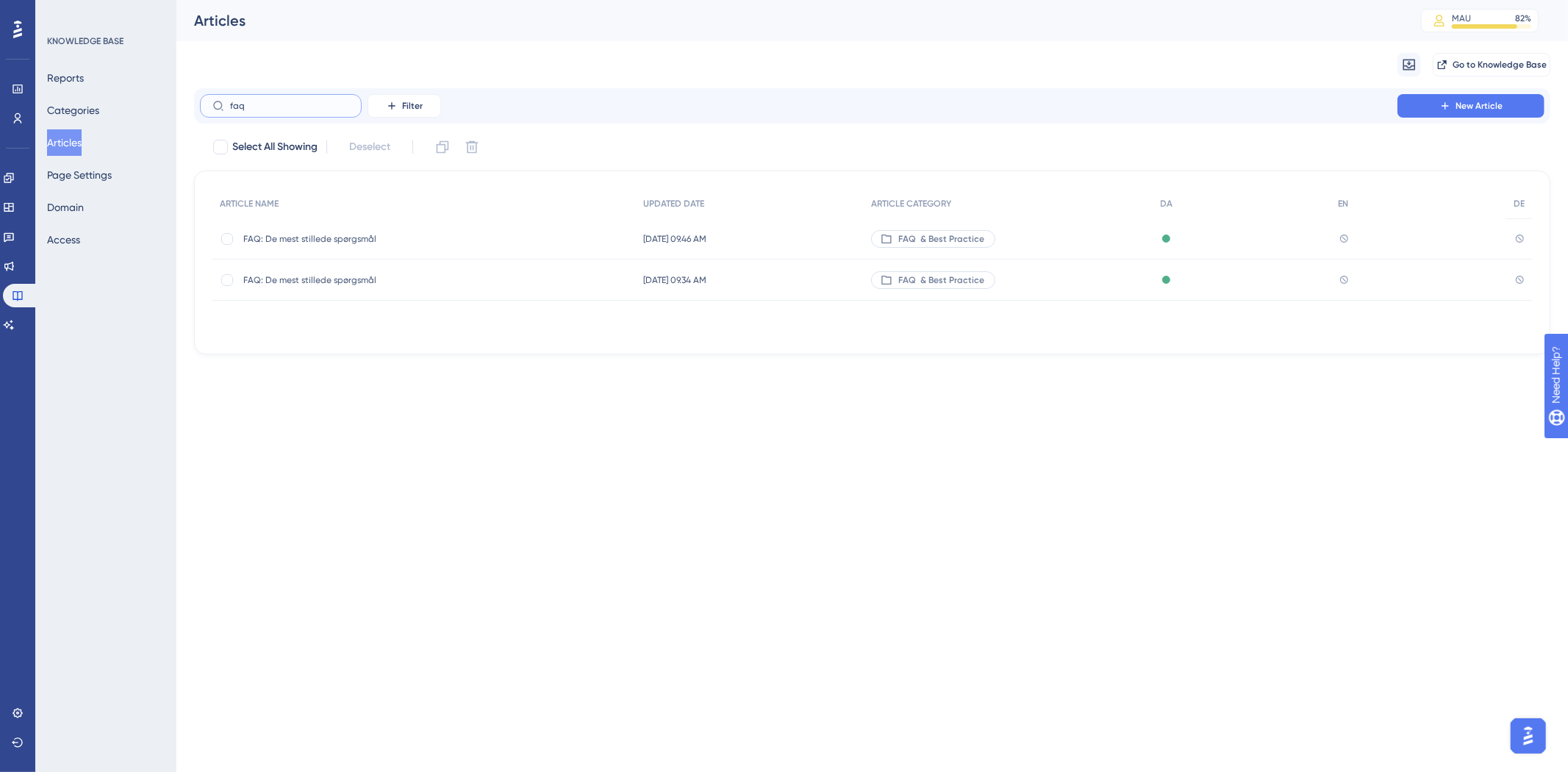
type input "faq"
click at [984, 277] on span "FAQ & Best Practice" at bounding box center [941, 280] width 86 height 12
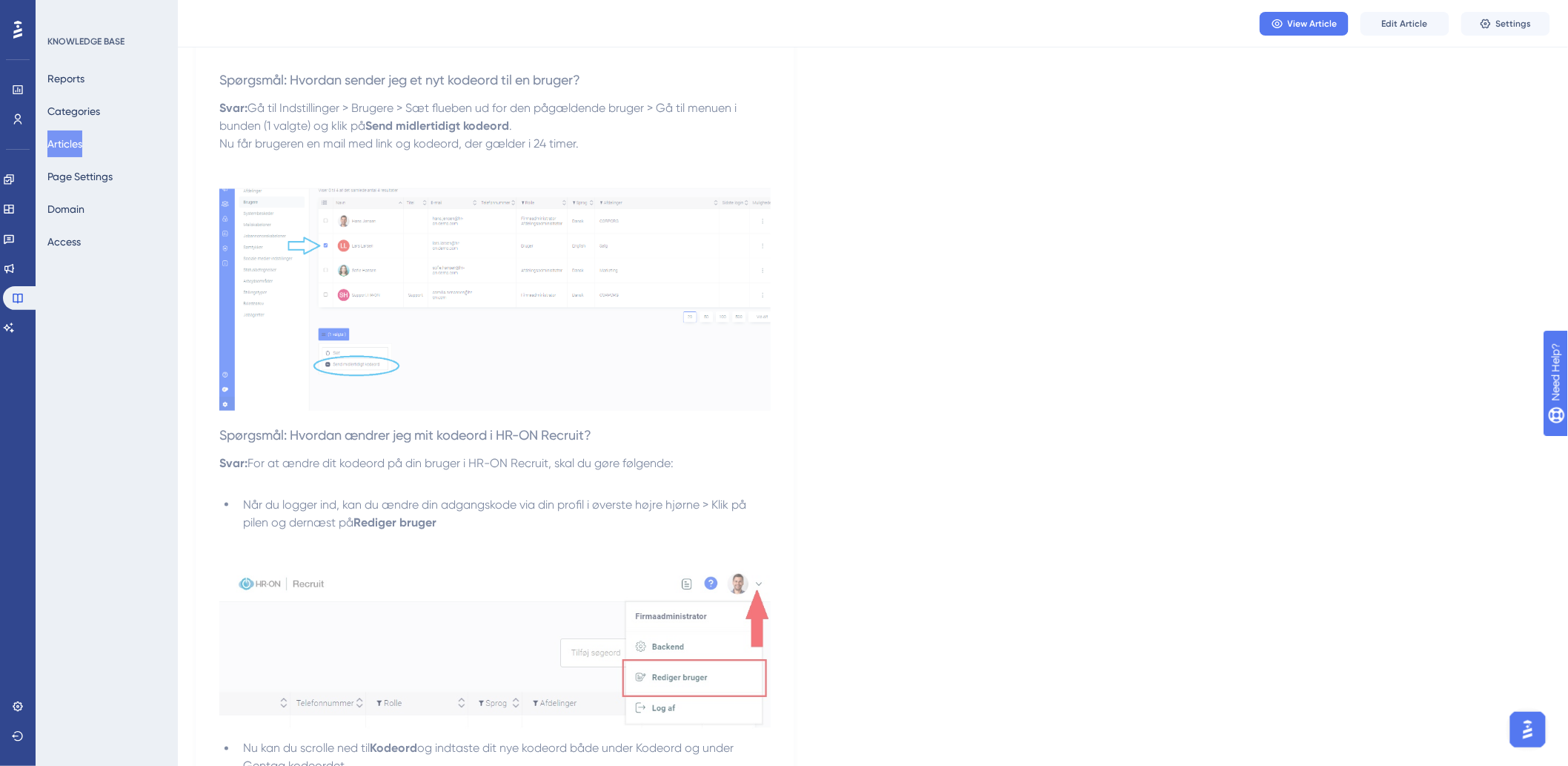
scroll to position [576, 0]
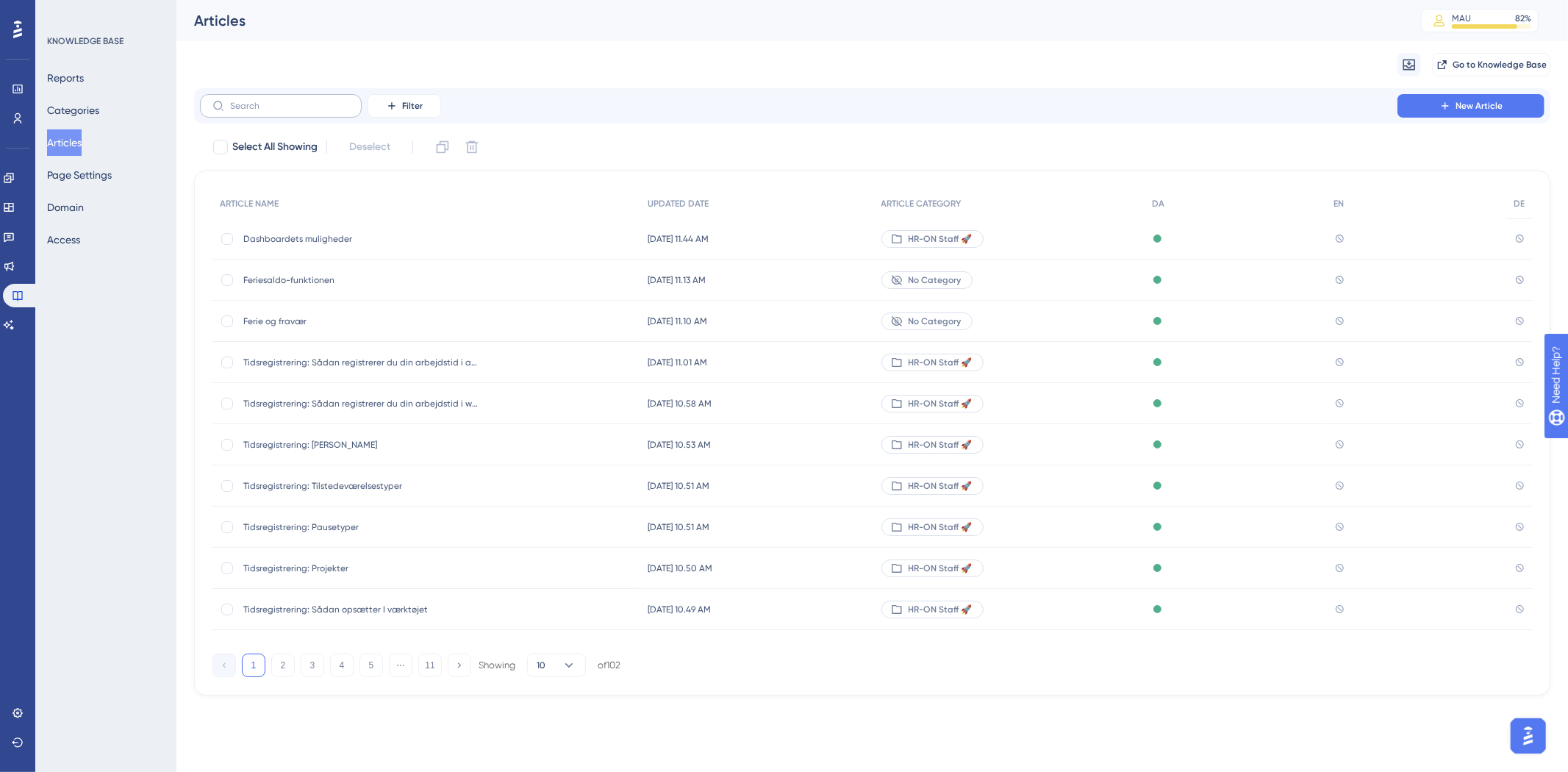
click at [304, 116] on label at bounding box center [281, 106] width 162 height 23
click at [304, 111] on input "text" at bounding box center [289, 106] width 119 height 10
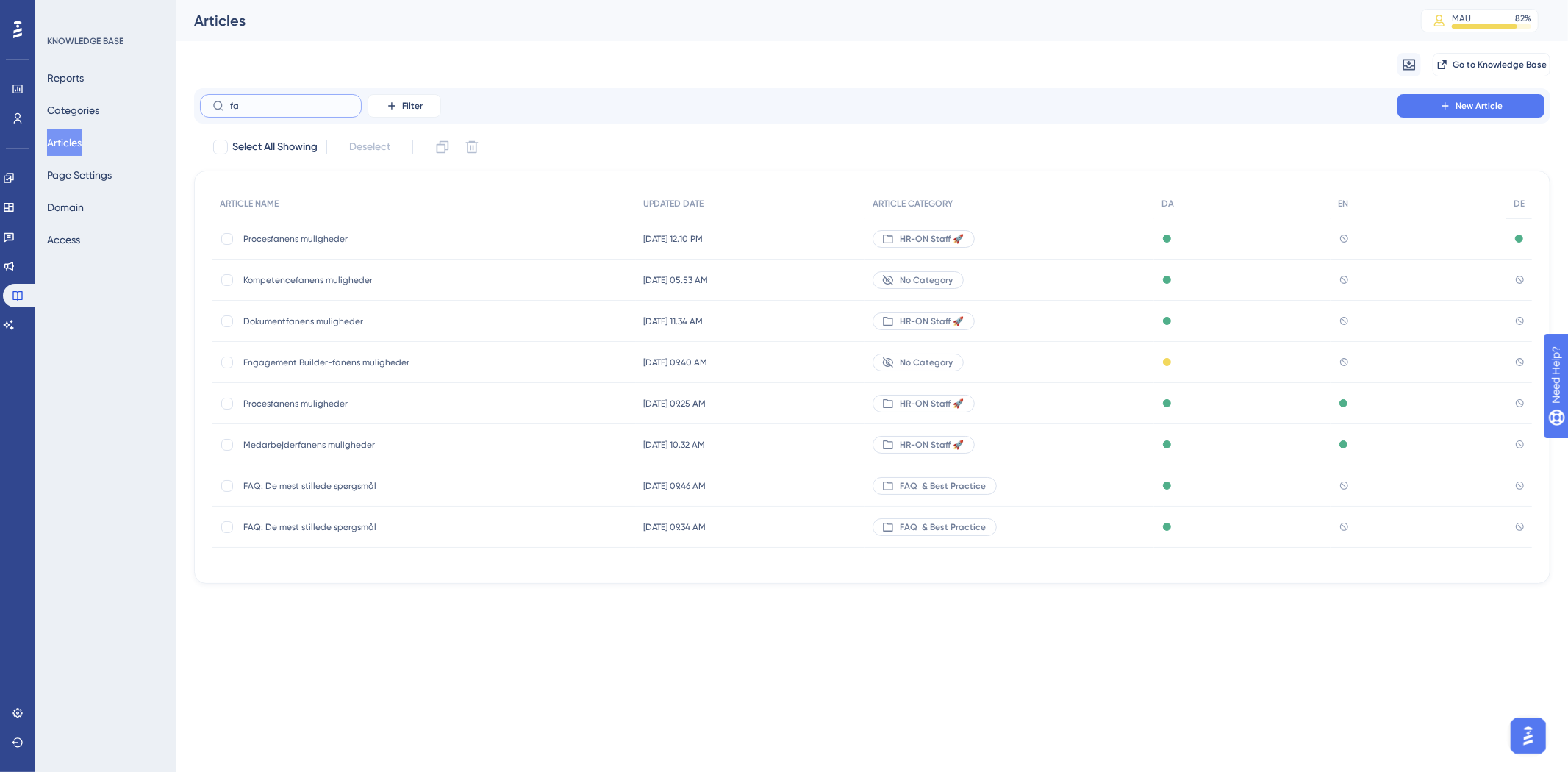
type input "faw"
checkbox input "true"
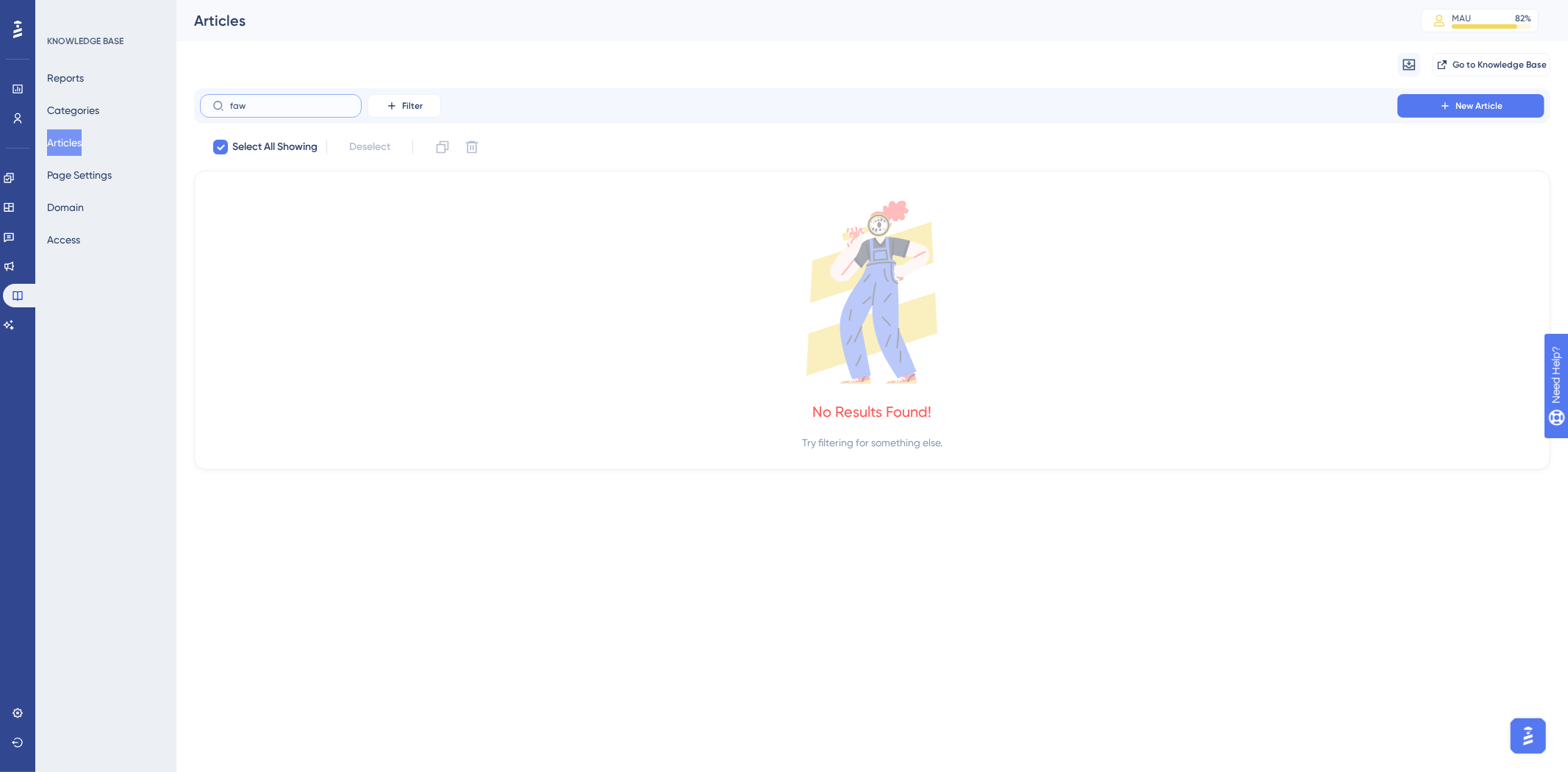
type input "fa"
checkbox input "false"
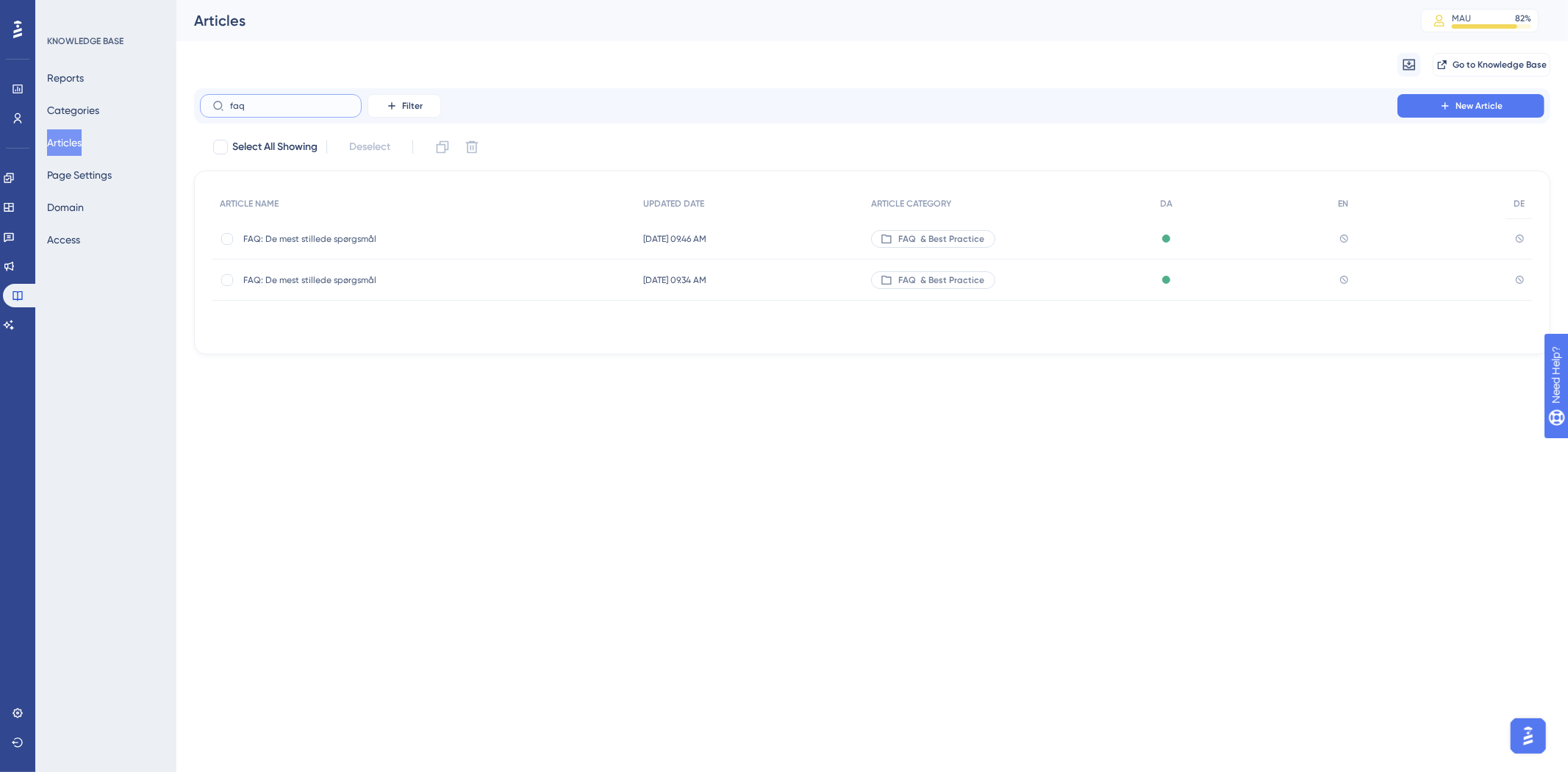
type input "faq"
click at [269, 279] on span "FAQ: De mest stillede spørgsmål" at bounding box center [361, 280] width 235 height 12
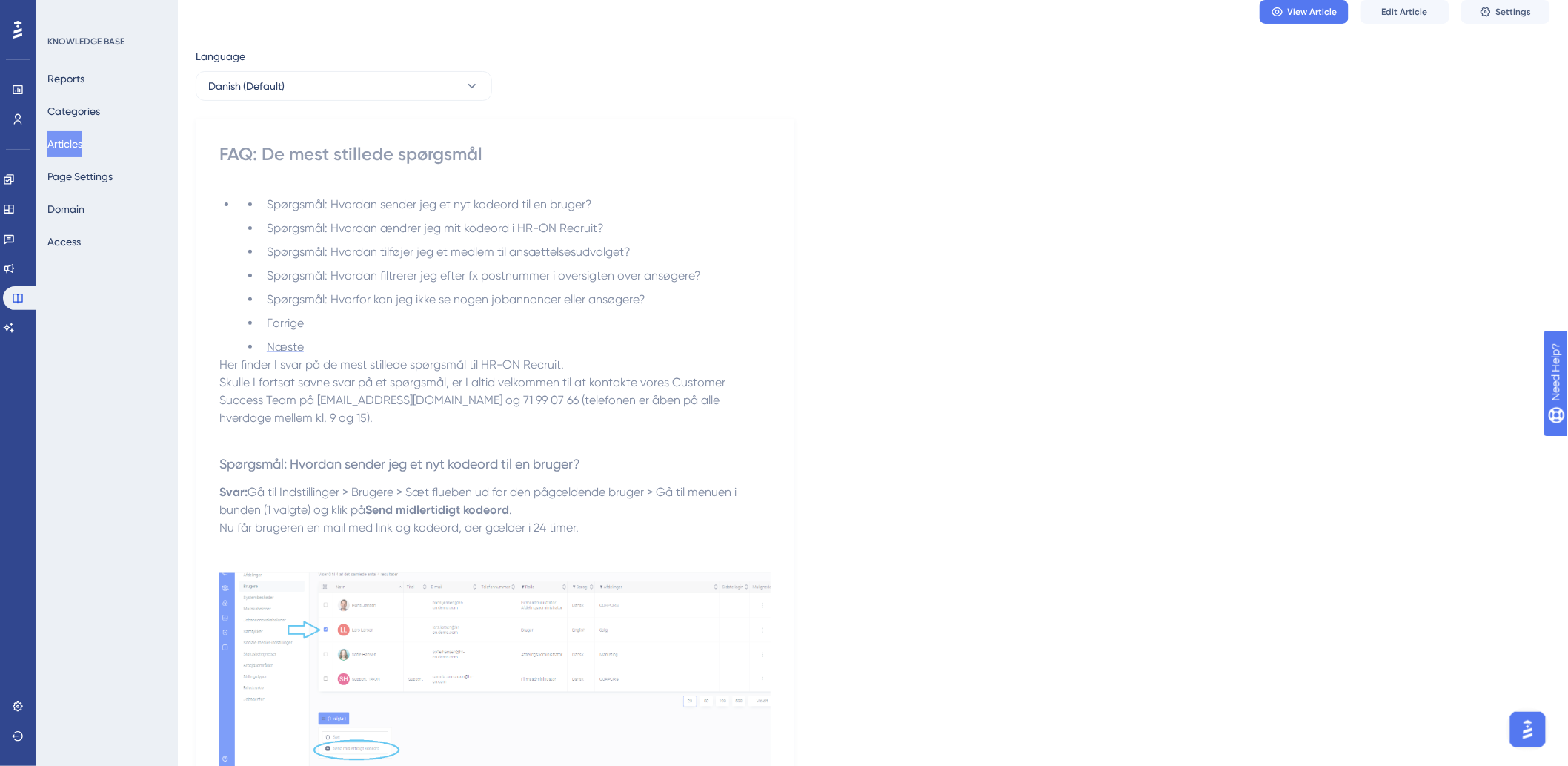
scroll to position [82, 0]
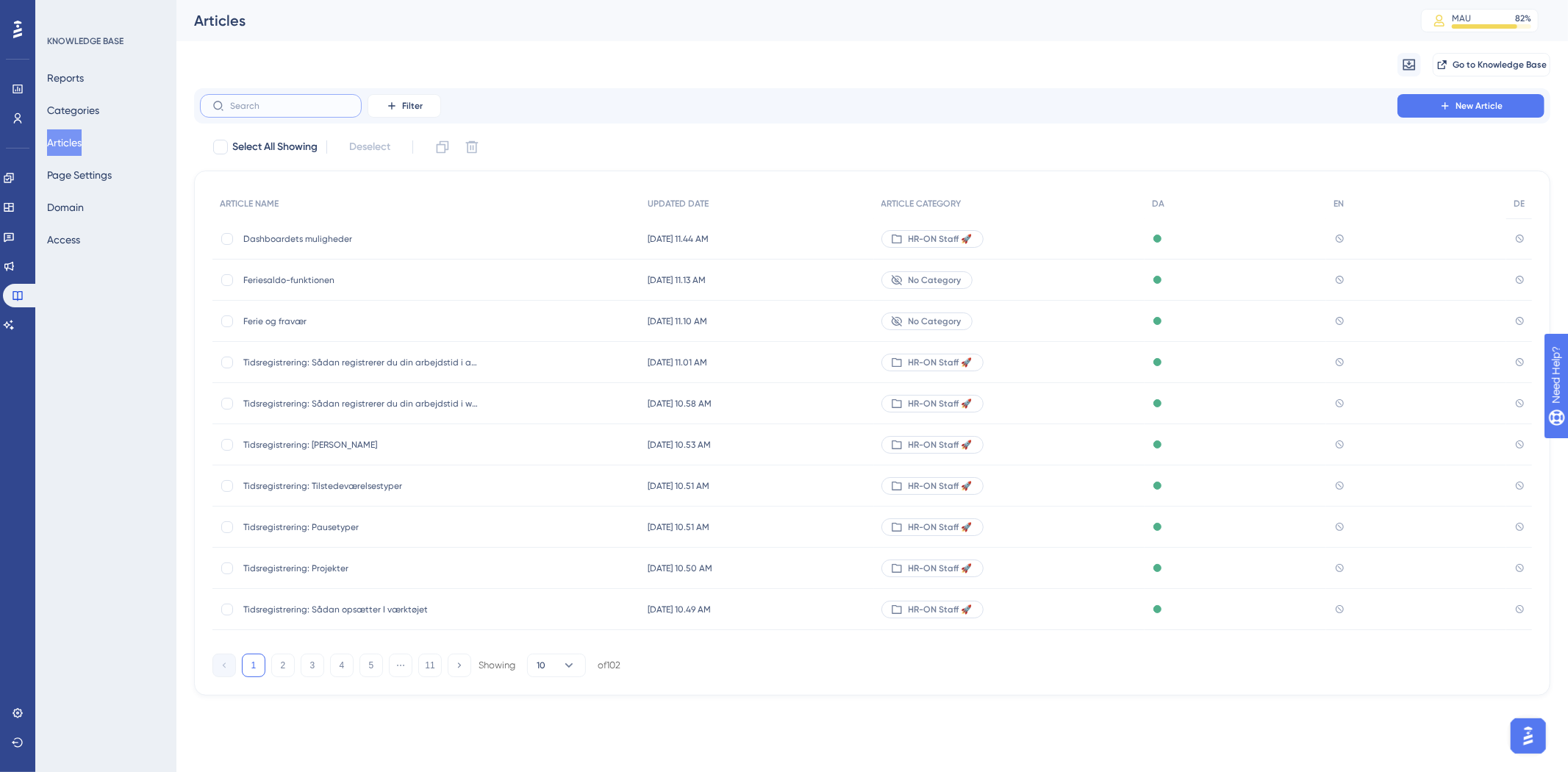
click at [281, 106] on input "text" at bounding box center [289, 106] width 119 height 10
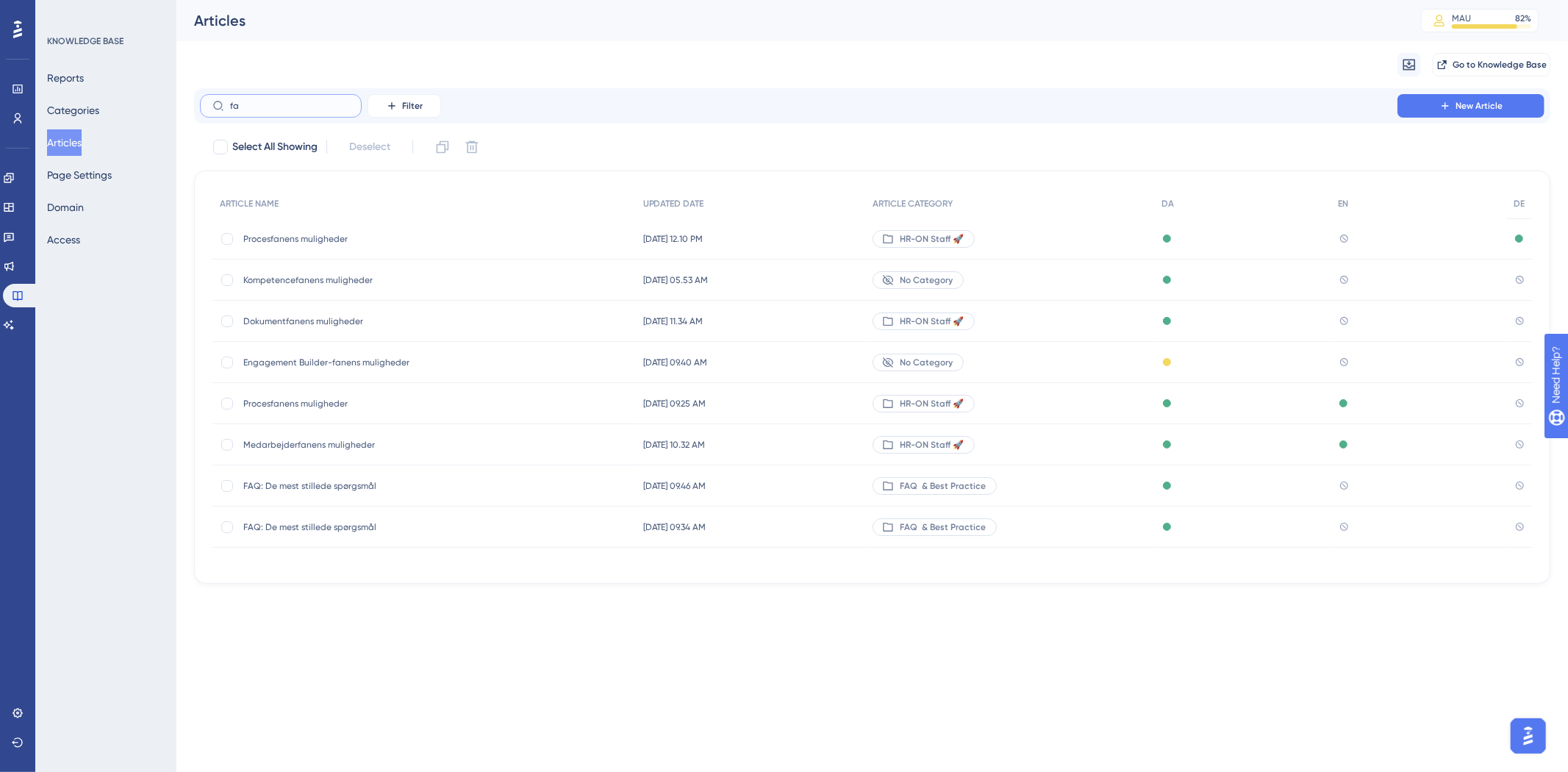
type input "faw"
checkbox input "true"
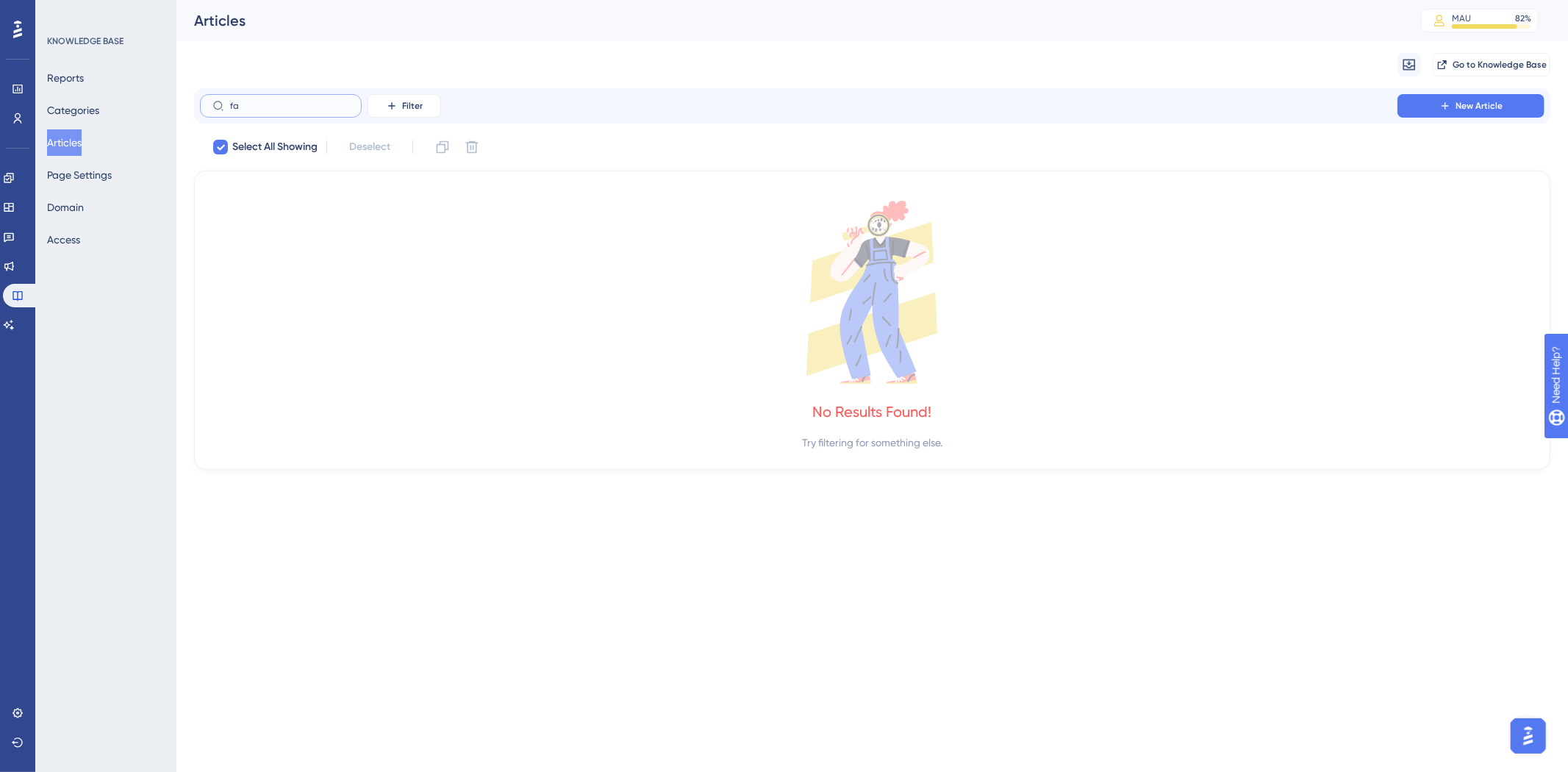
type input "faq"
checkbox input "false"
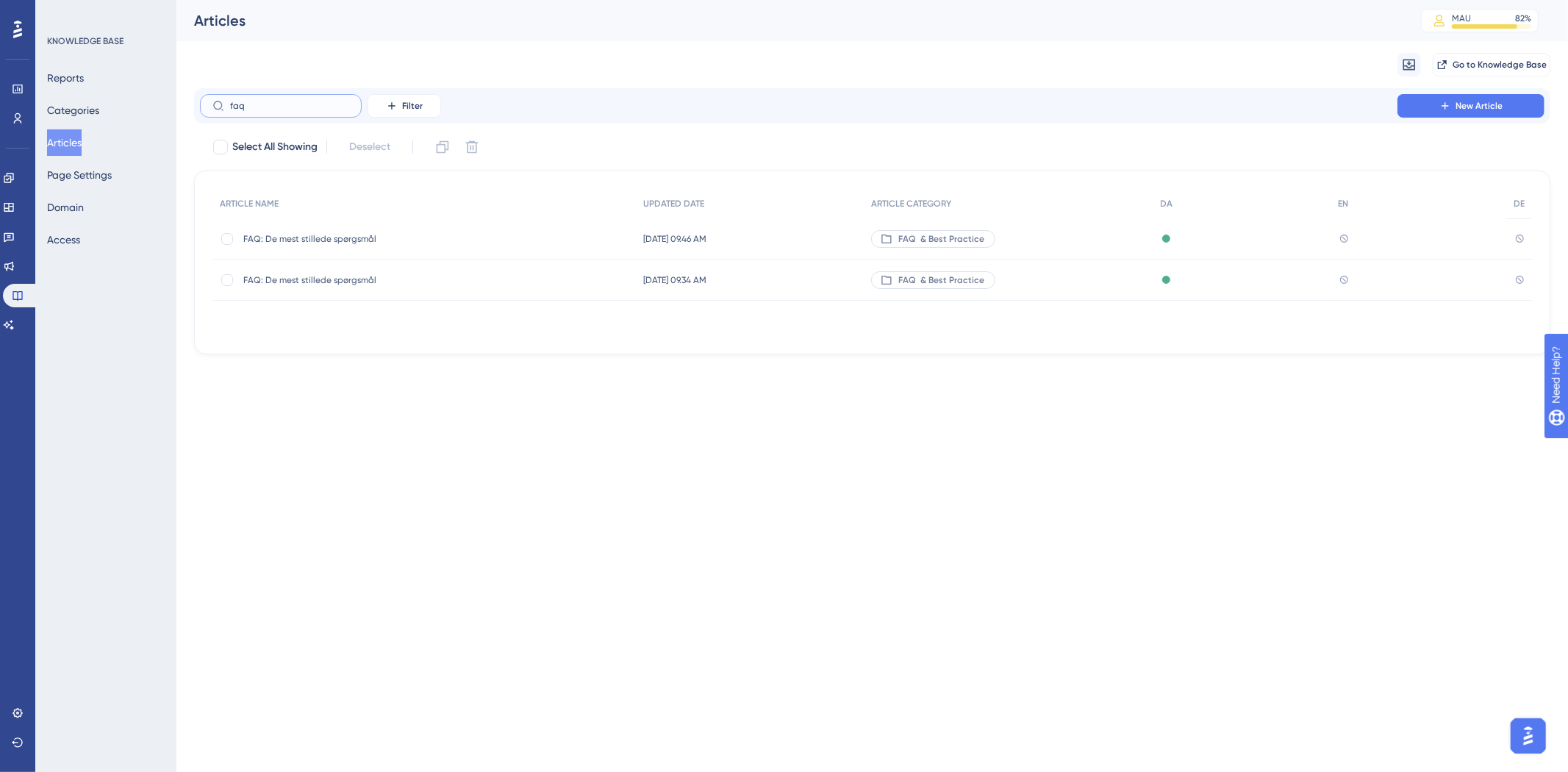
type input "faq"
click at [348, 229] on div "FAQ: De mest stillede spørgsmål FAQ: De mest stillede spørgsmål" at bounding box center [361, 238] width 235 height 41
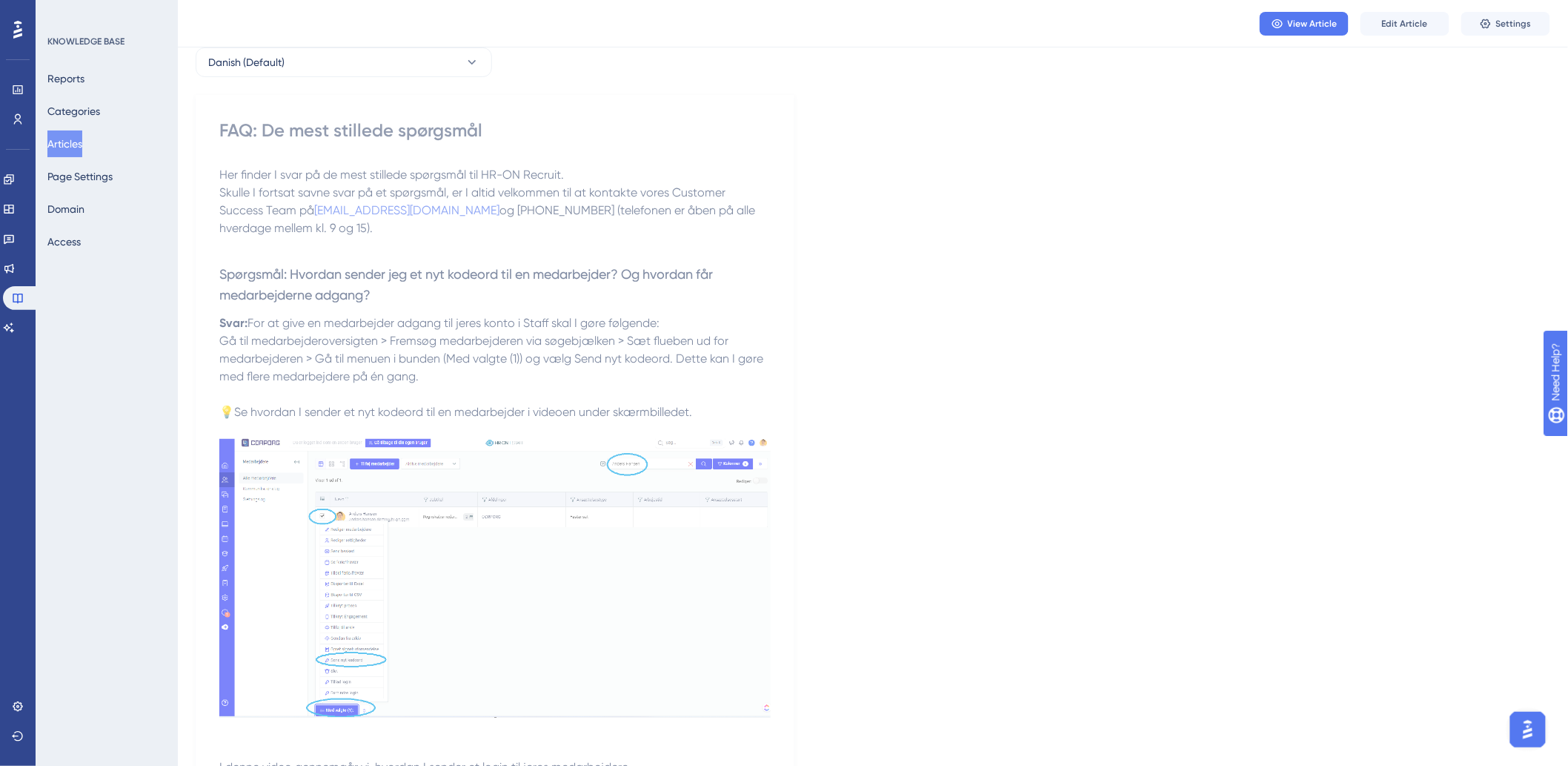
scroll to position [165, 0]
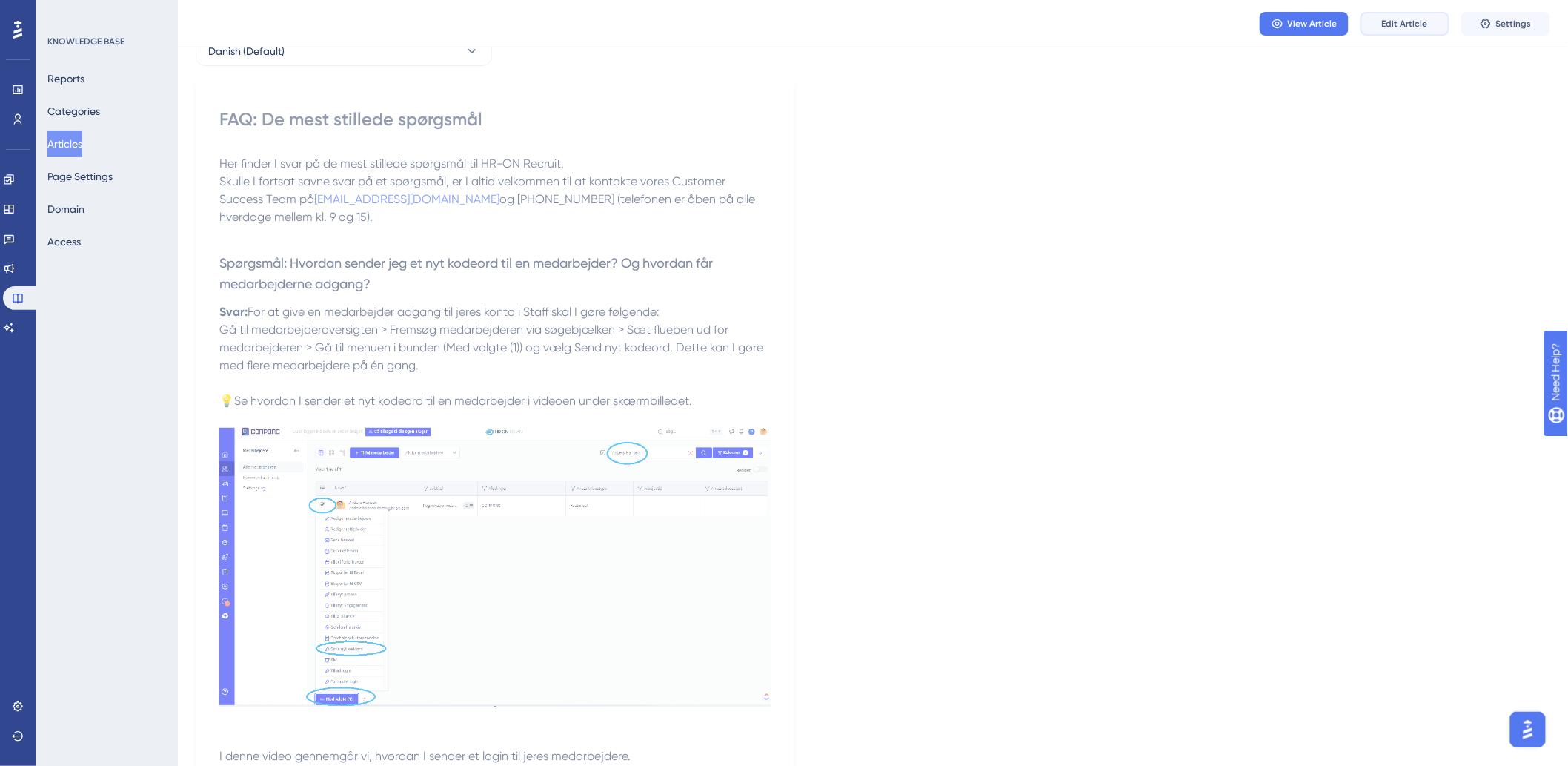
click at [1423, 18] on span "Edit Article" at bounding box center [1404, 24] width 46 height 12
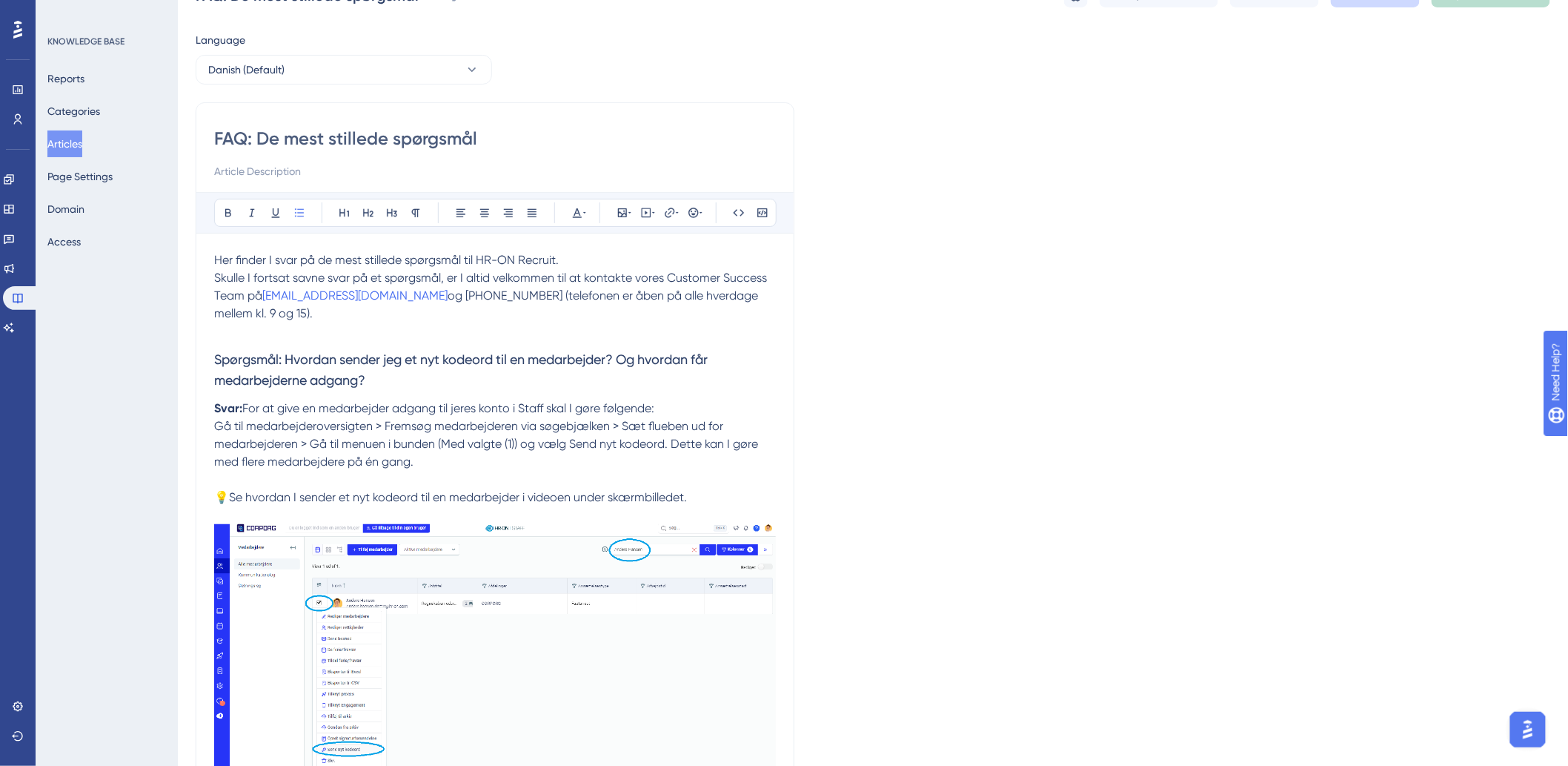
scroll to position [0, 0]
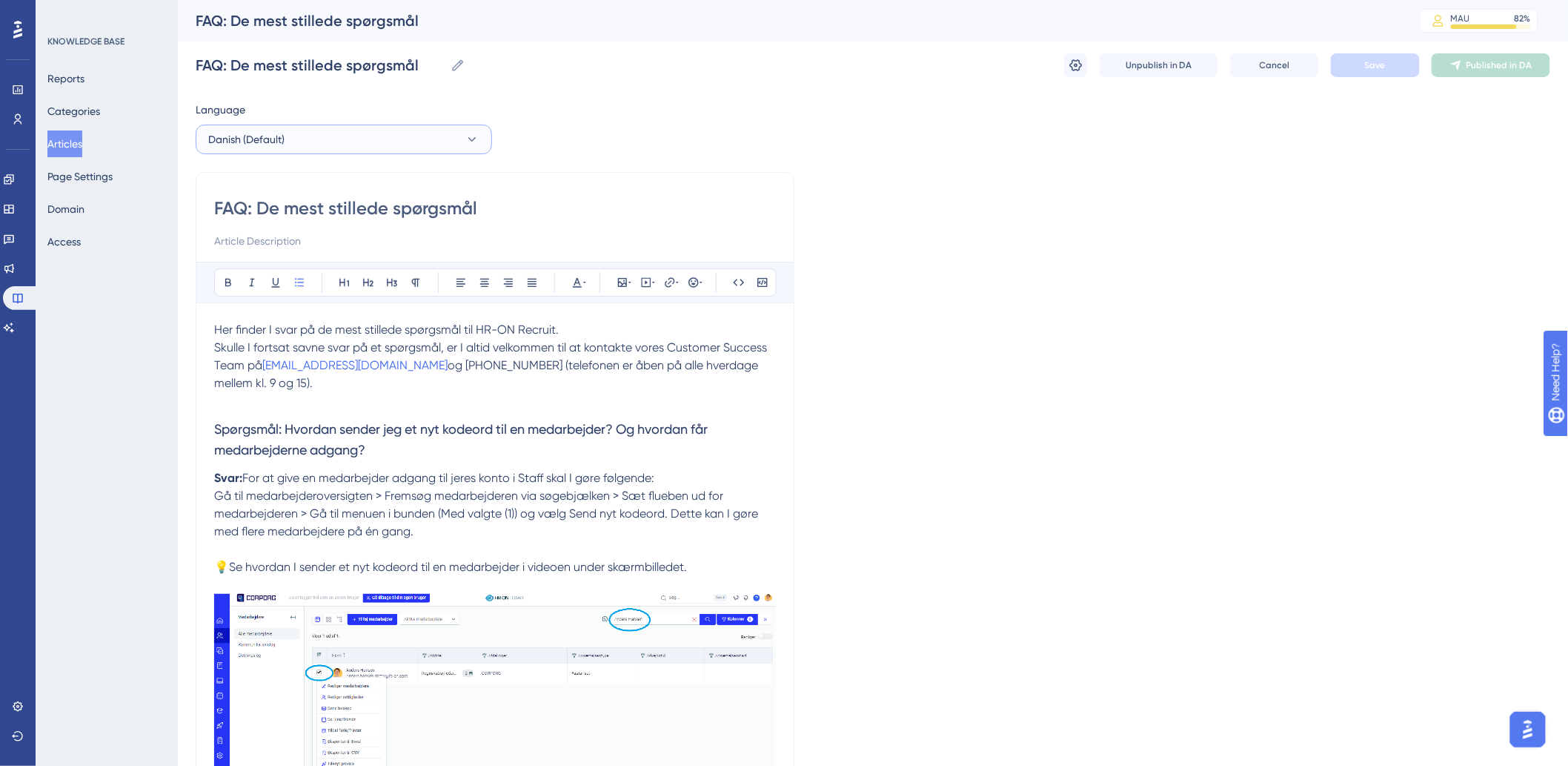
click at [330, 144] on button "Danish (Default)" at bounding box center [343, 139] width 296 height 29
click at [274, 249] on button "German German No translation" at bounding box center [344, 244] width 277 height 29
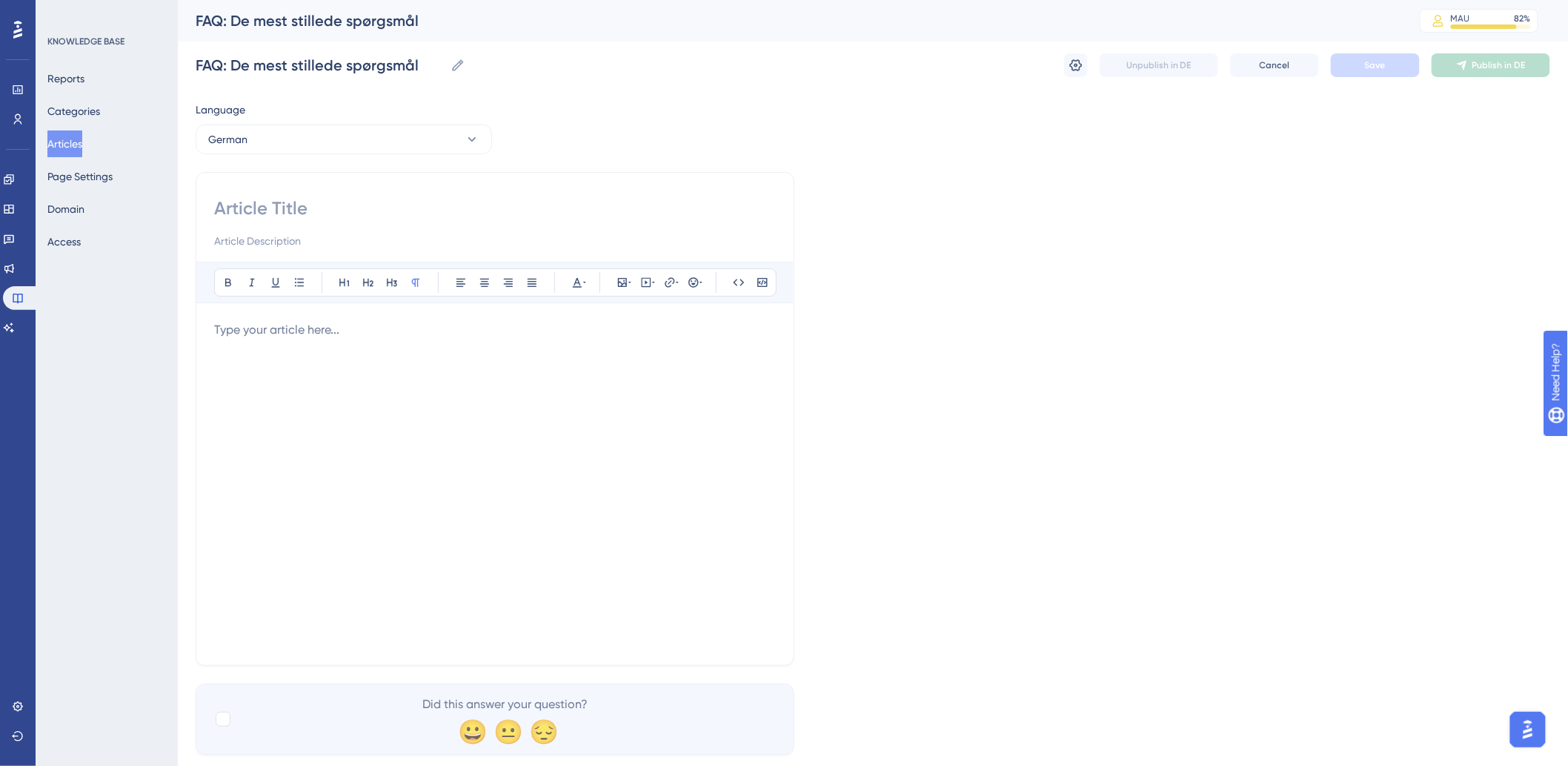
click at [237, 395] on div at bounding box center [494, 484] width 562 height 326
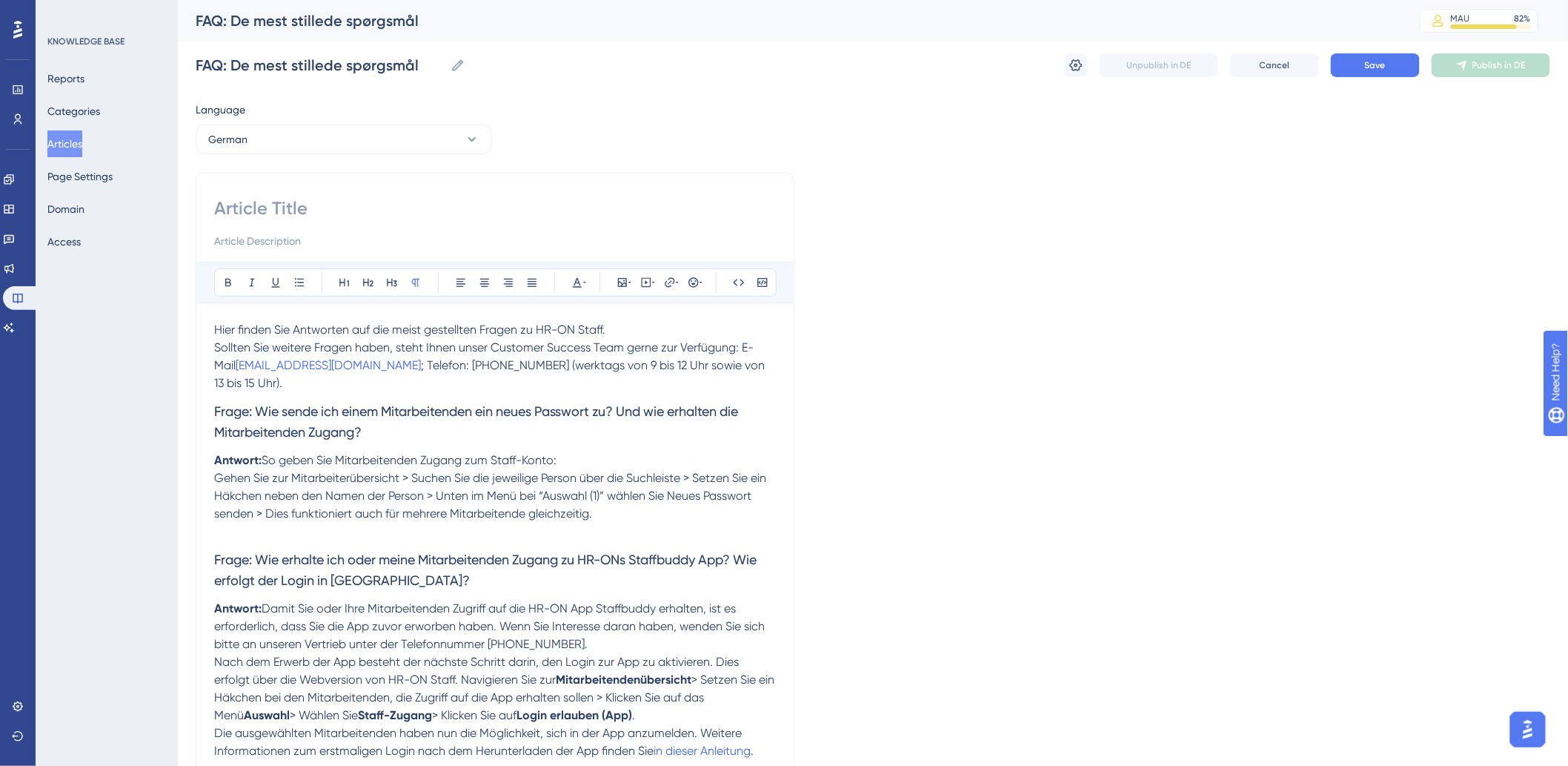
click at [410, 208] on input at bounding box center [494, 208] width 562 height 24
paste input "FAQ: Die meist gestellten Fragen"
type input "FAQ: Die meist gestellten Fragen"
click at [381, 403] on span "Frage: Wie sende ich einem Mitarbeitenden ein neues Passwort zu? Und wie erhalt…" at bounding box center [478, 421] width 527 height 36
click at [635, 498] on p "Gehen Sie zur Mitarbeiterübersicht > Suchen Sie die jeweilige Person über die S…" at bounding box center [494, 496] width 562 height 54
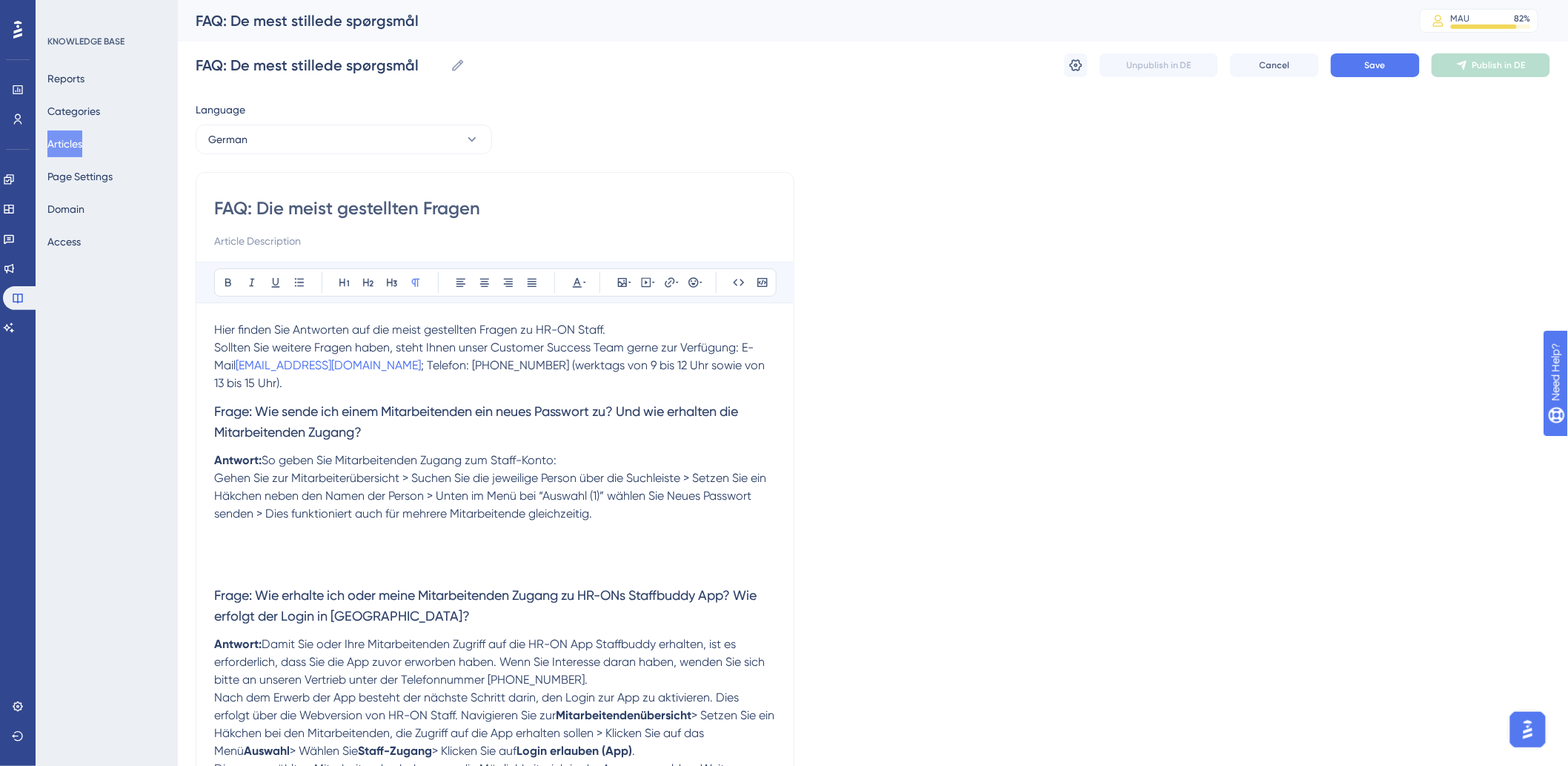
click at [268, 531] on p "Gehen Sie zur Mitarbeiterübersicht > Suchen Sie die jeweilige Person über die S…" at bounding box center [494, 514] width 562 height 89
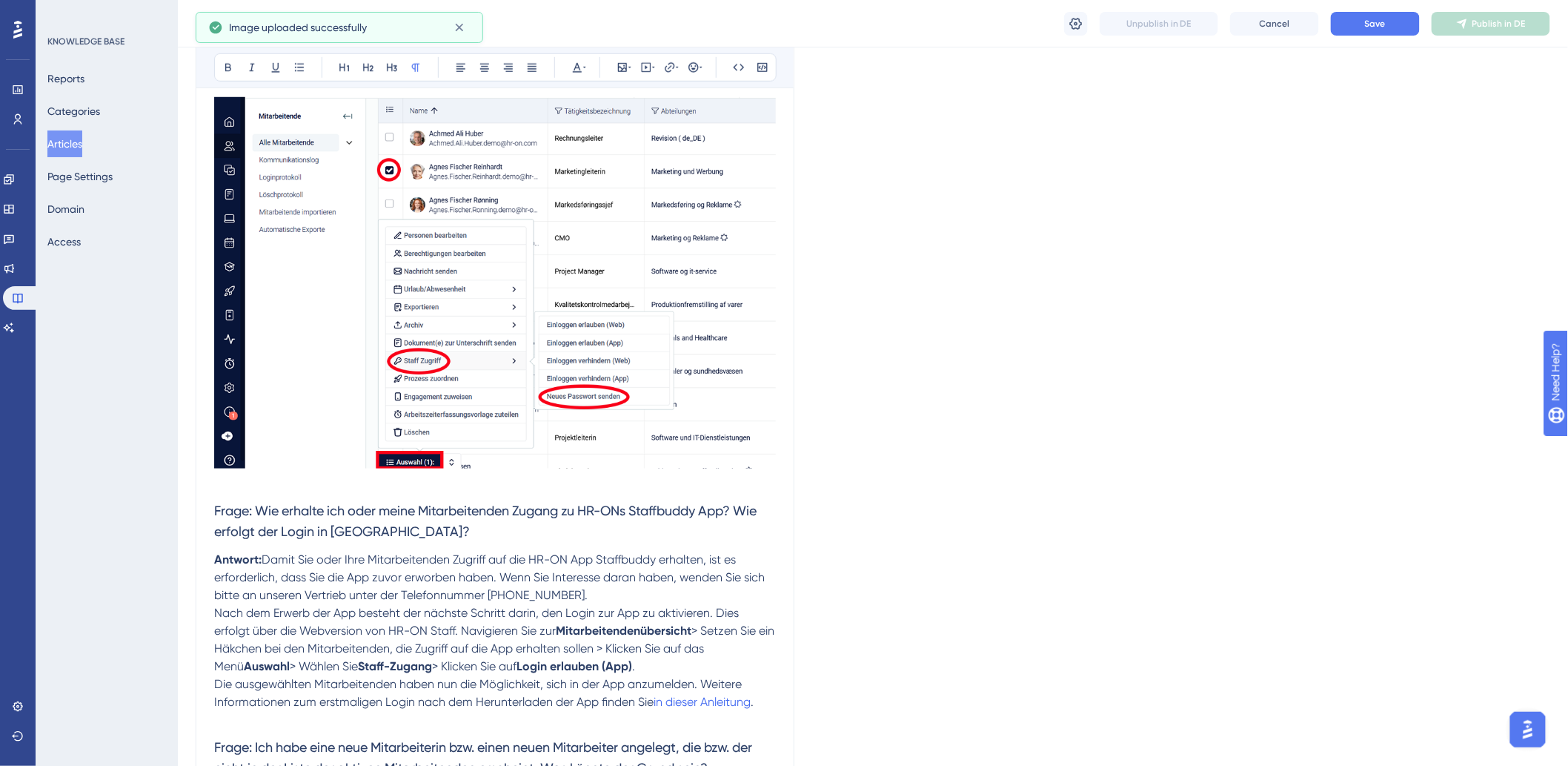
scroll to position [576, 0]
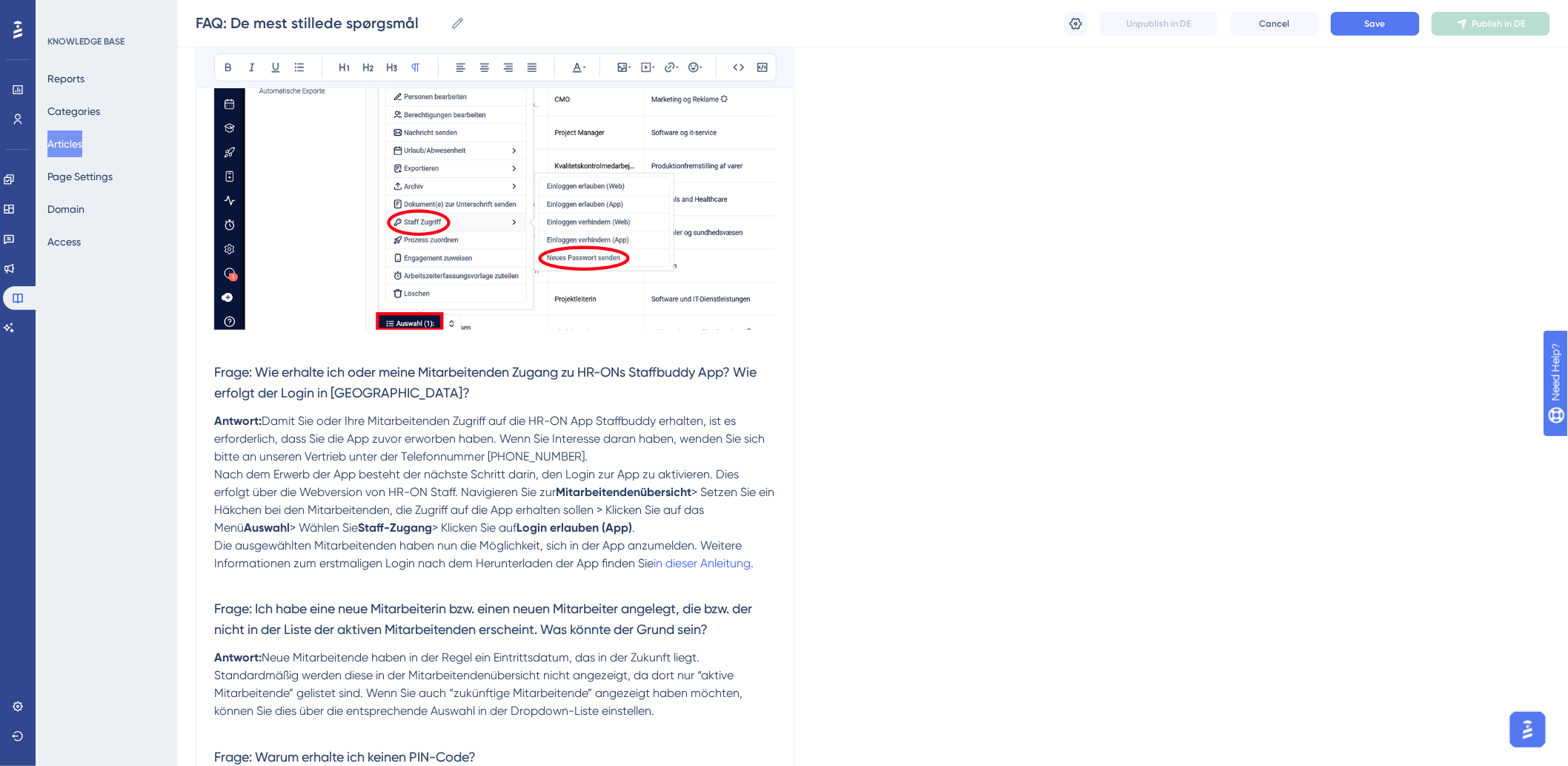
click at [290, 573] on p at bounding box center [494, 581] width 562 height 18
click at [236, 573] on p at bounding box center [494, 581] width 562 height 18
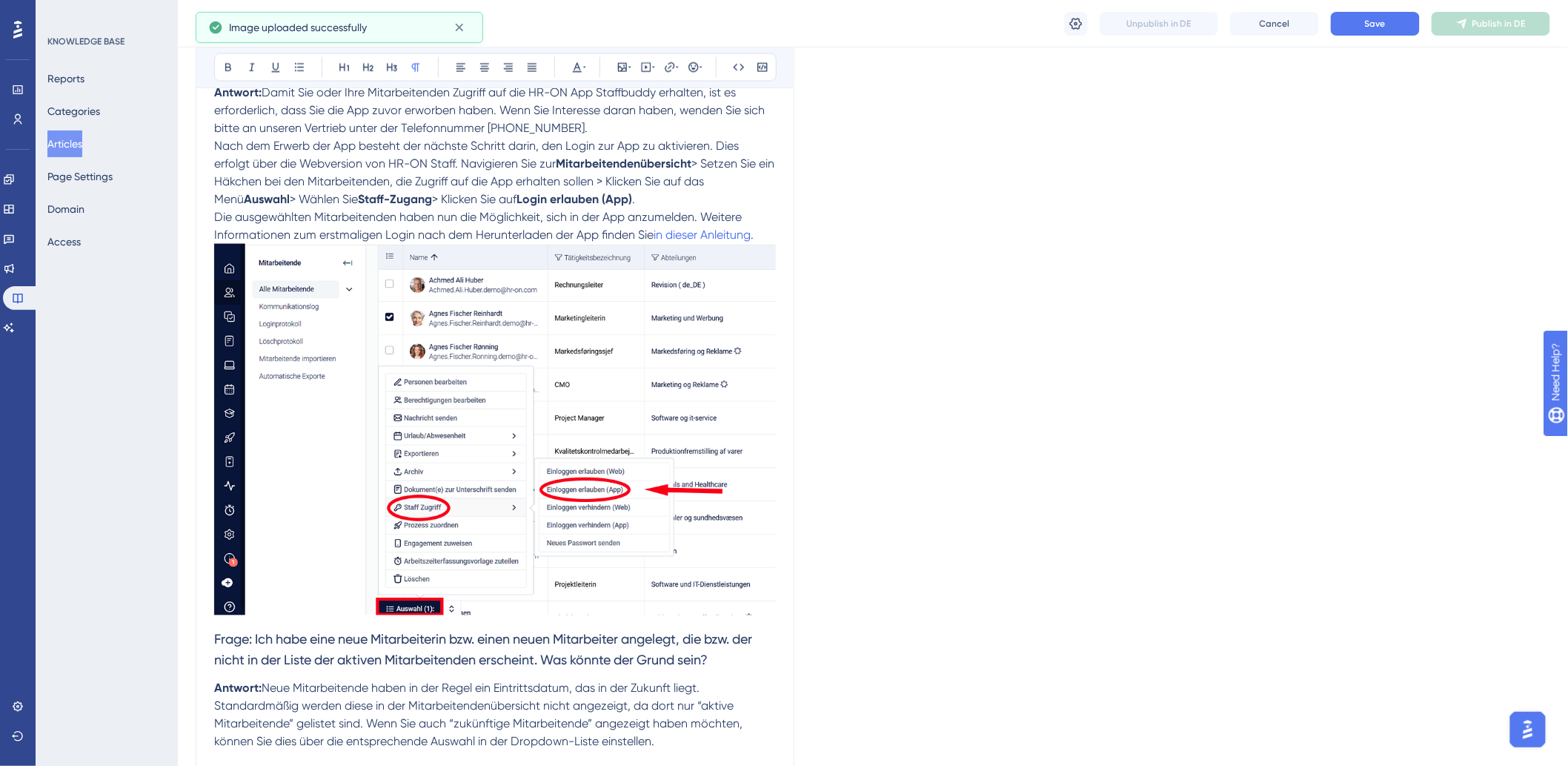
scroll to position [906, 0]
click at [216, 630] on span "Frage: Ich habe eine neue Mitarbeiterin bzw. einen neuen Mitarbeiter angelegt, …" at bounding box center [484, 648] width 541 height 36
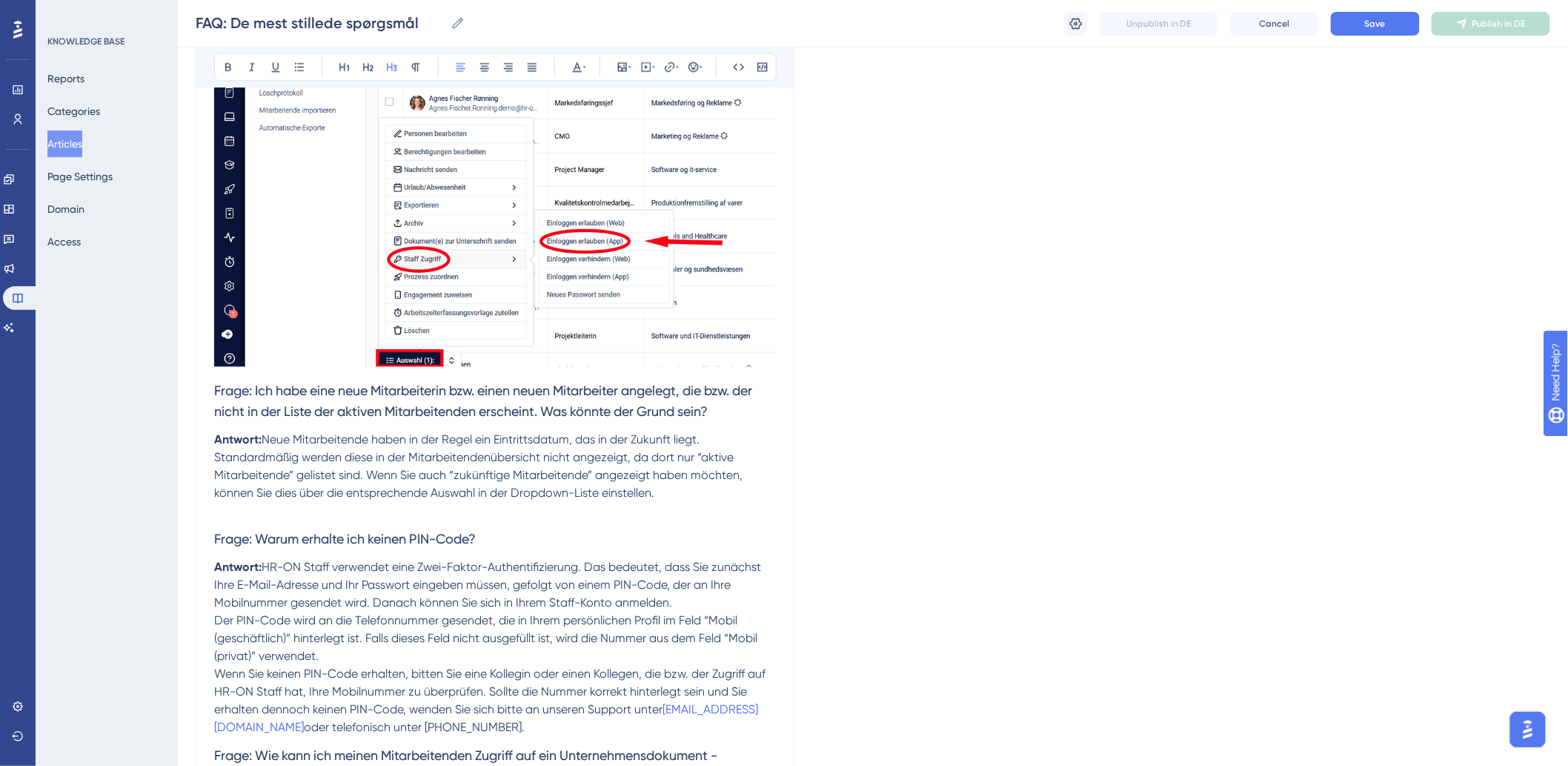
click at [446, 503] on p at bounding box center [494, 512] width 562 height 18
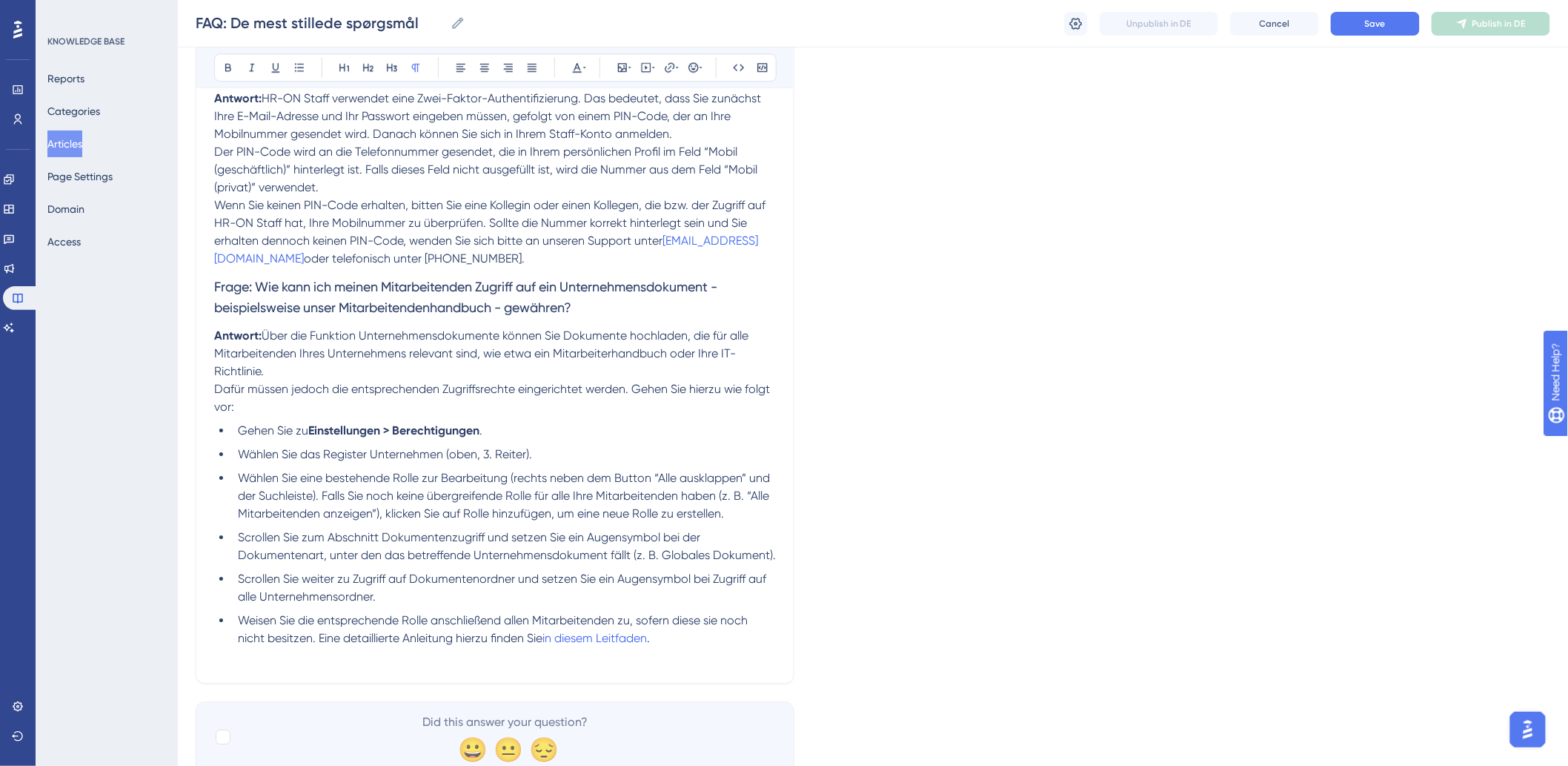
scroll to position [1813, 0]
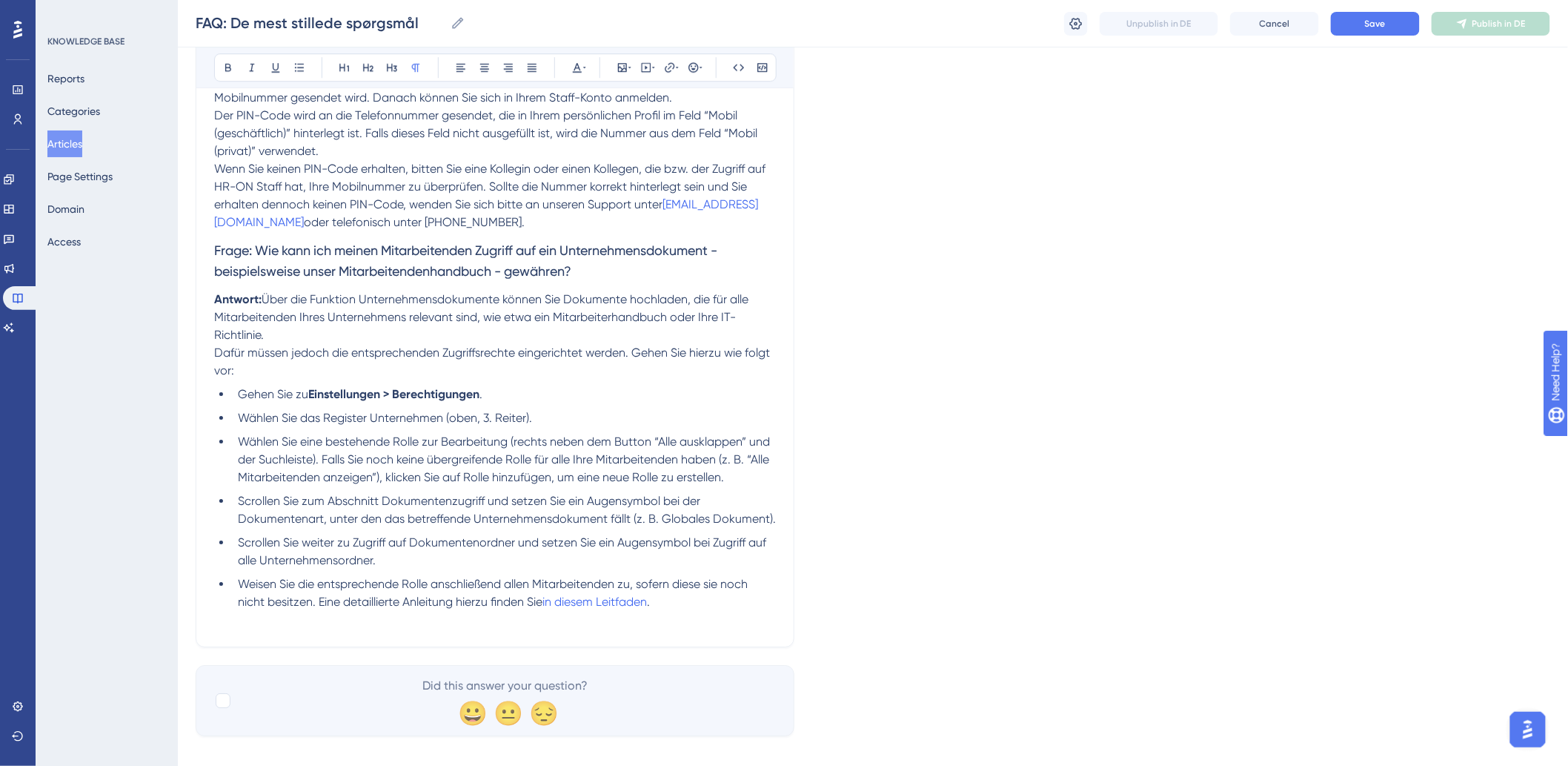
click at [660, 587] on li "Weisen Sie die entsprechende Rolle anschließend allen Mitarbeitenden zu, sofern…" at bounding box center [504, 593] width 544 height 35
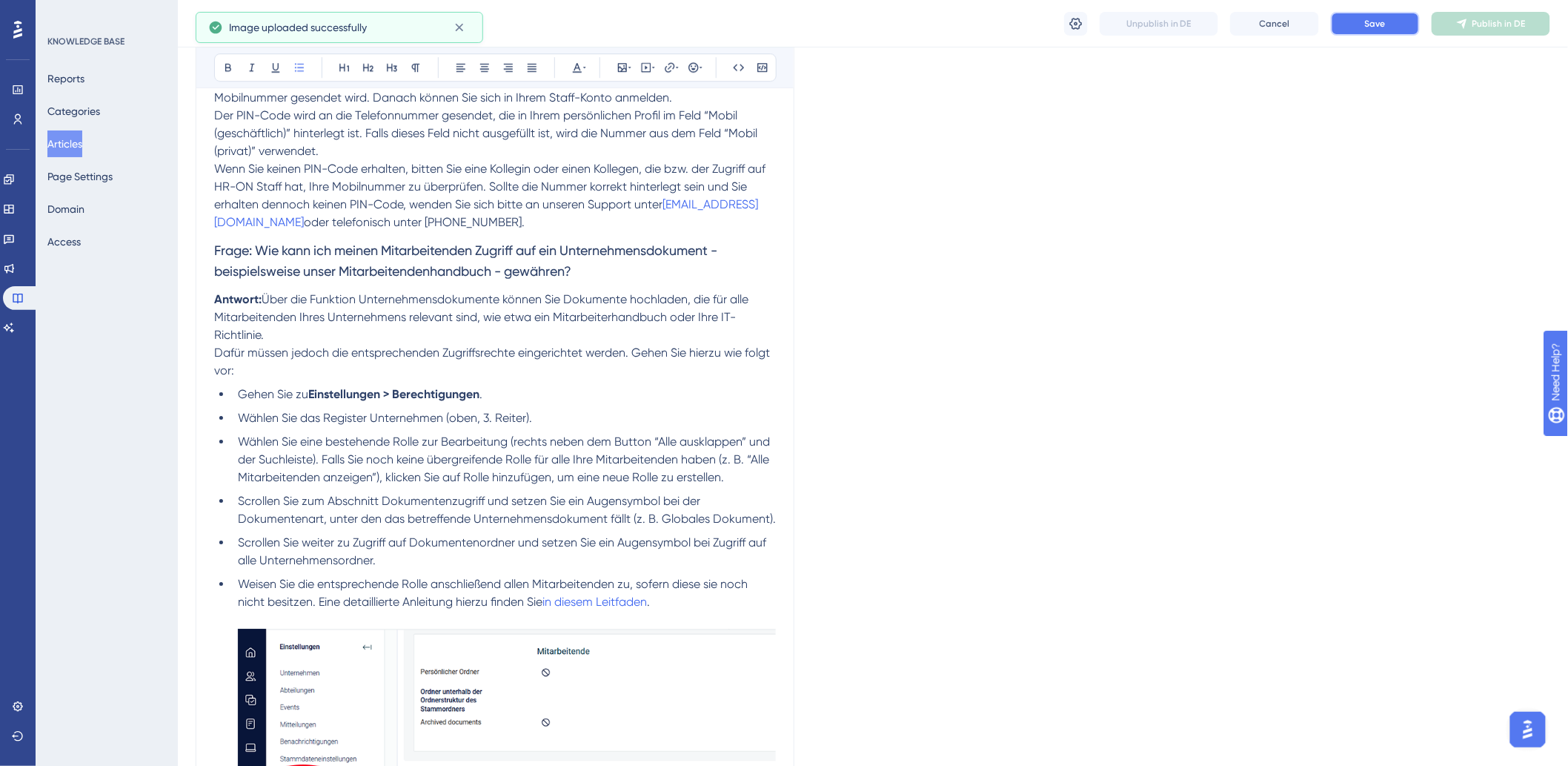
click at [1359, 19] on button "Save" at bounding box center [1375, 24] width 89 height 24
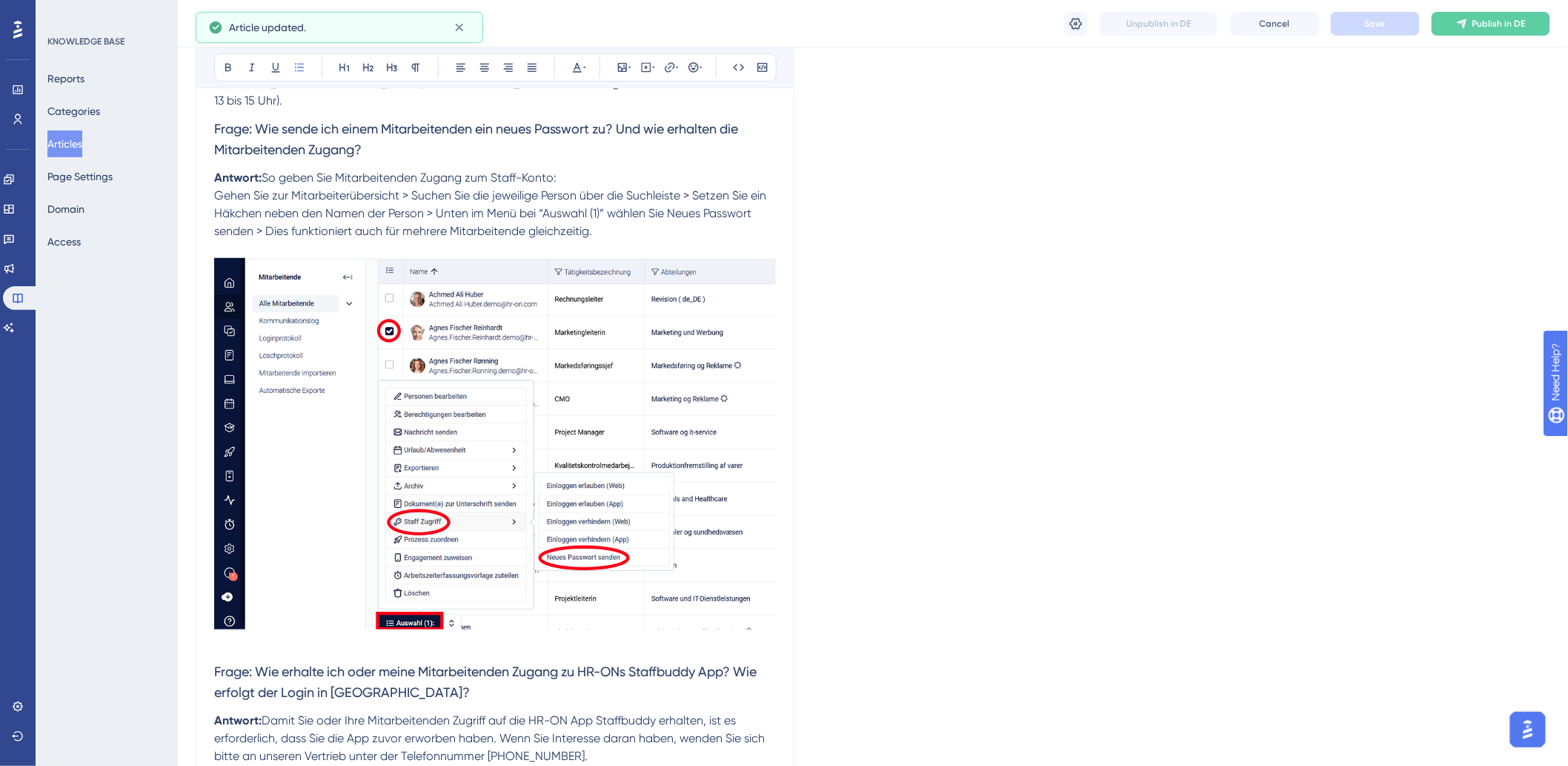
scroll to position [165, 0]
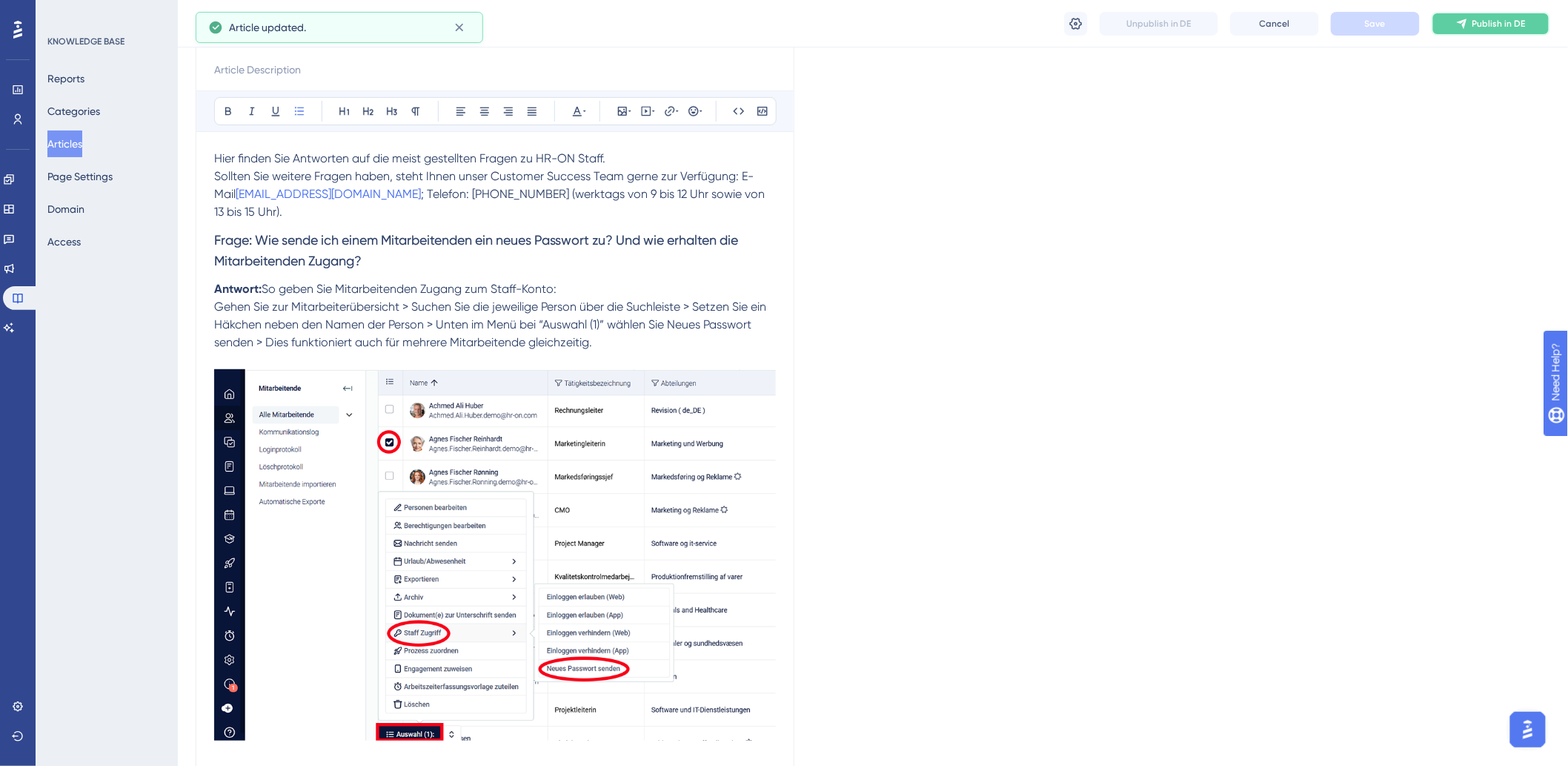
click at [1480, 29] on span "Publish in DE" at bounding box center [1499, 24] width 54 height 12
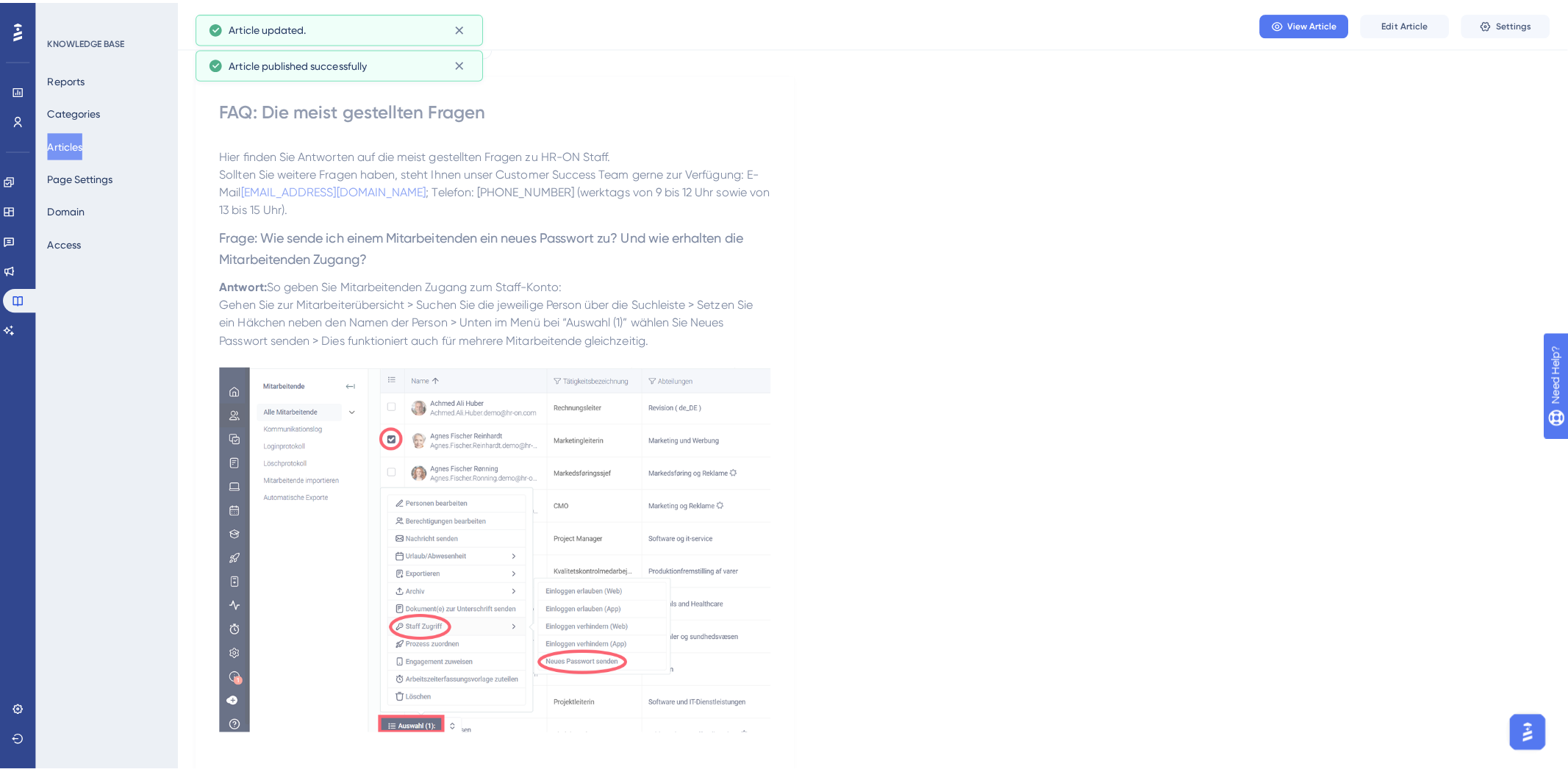
scroll to position [0, 0]
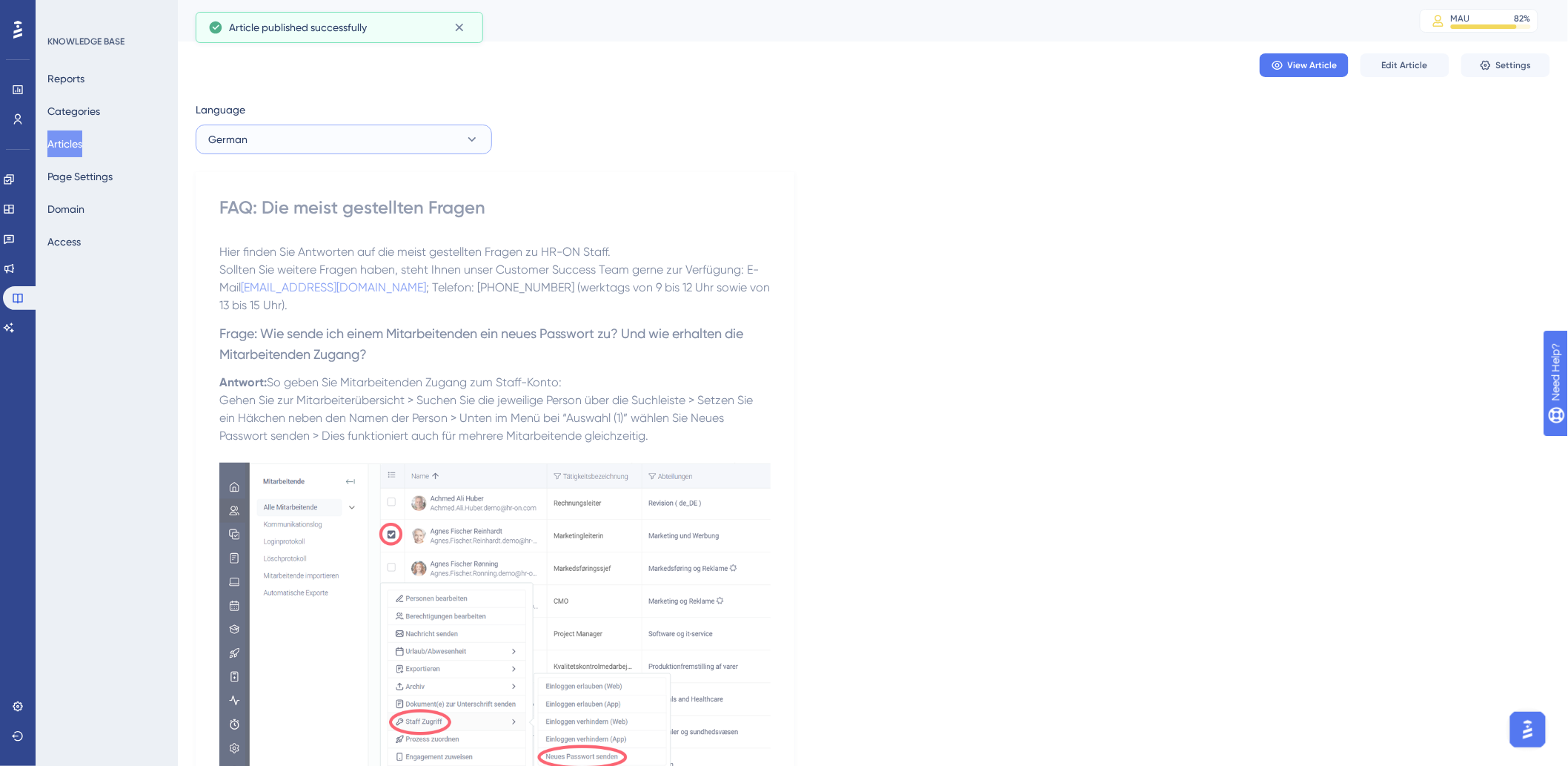
click at [366, 150] on button "German" at bounding box center [343, 139] width 296 height 29
click at [79, 147] on button "Articles" at bounding box center [64, 144] width 34 height 27
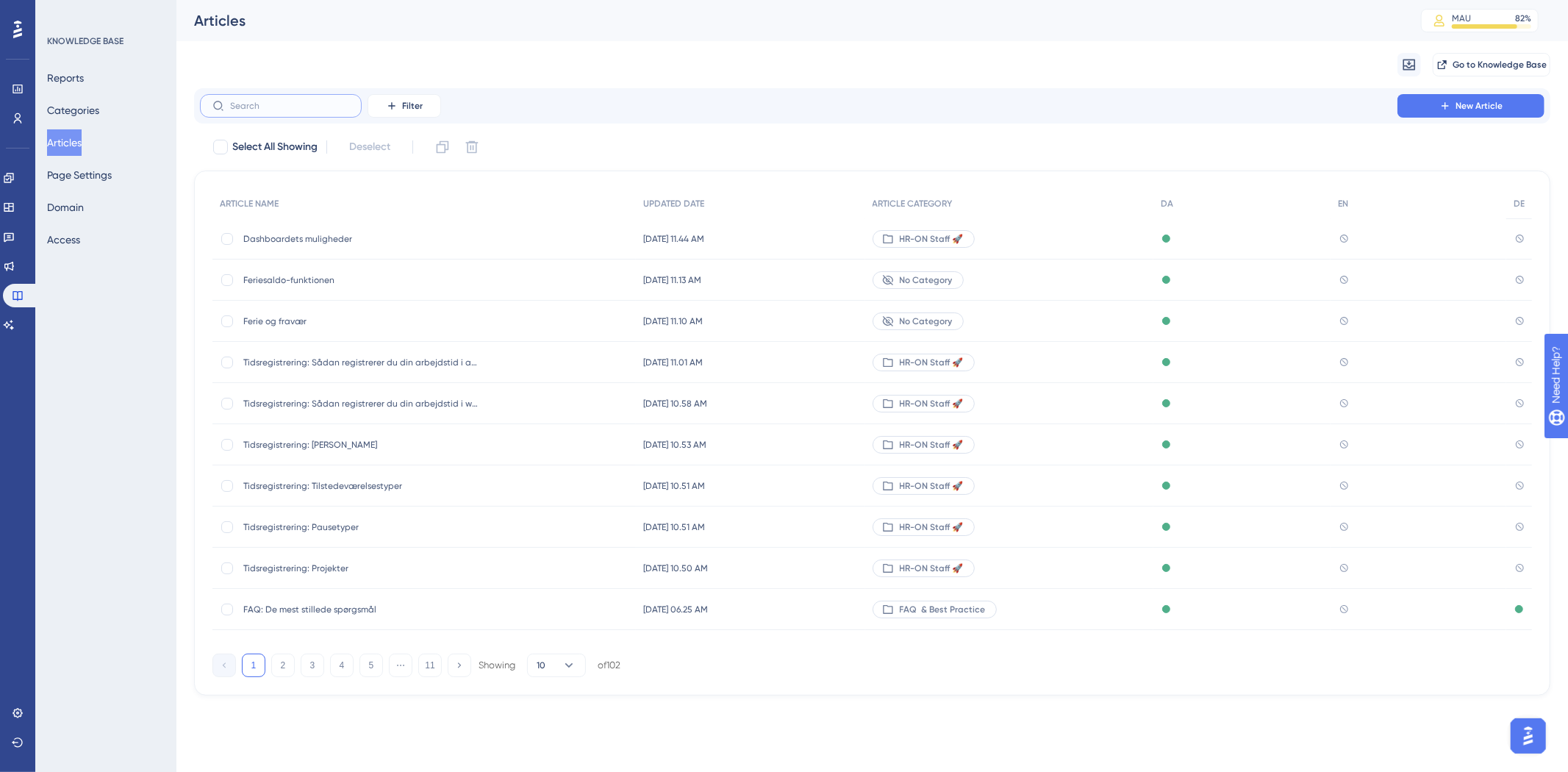
click at [301, 106] on input "text" at bounding box center [289, 106] width 119 height 10
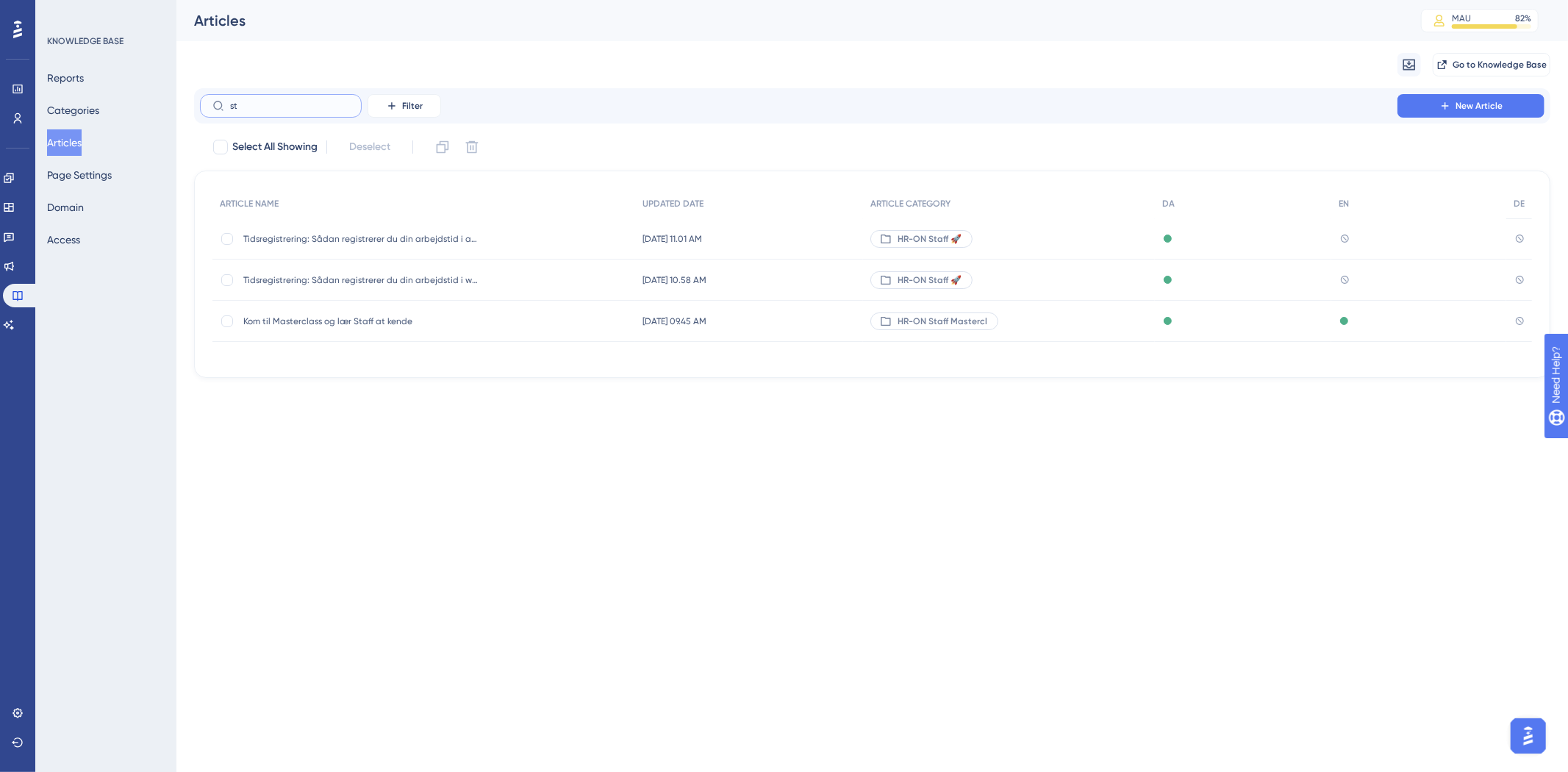
type input "s"
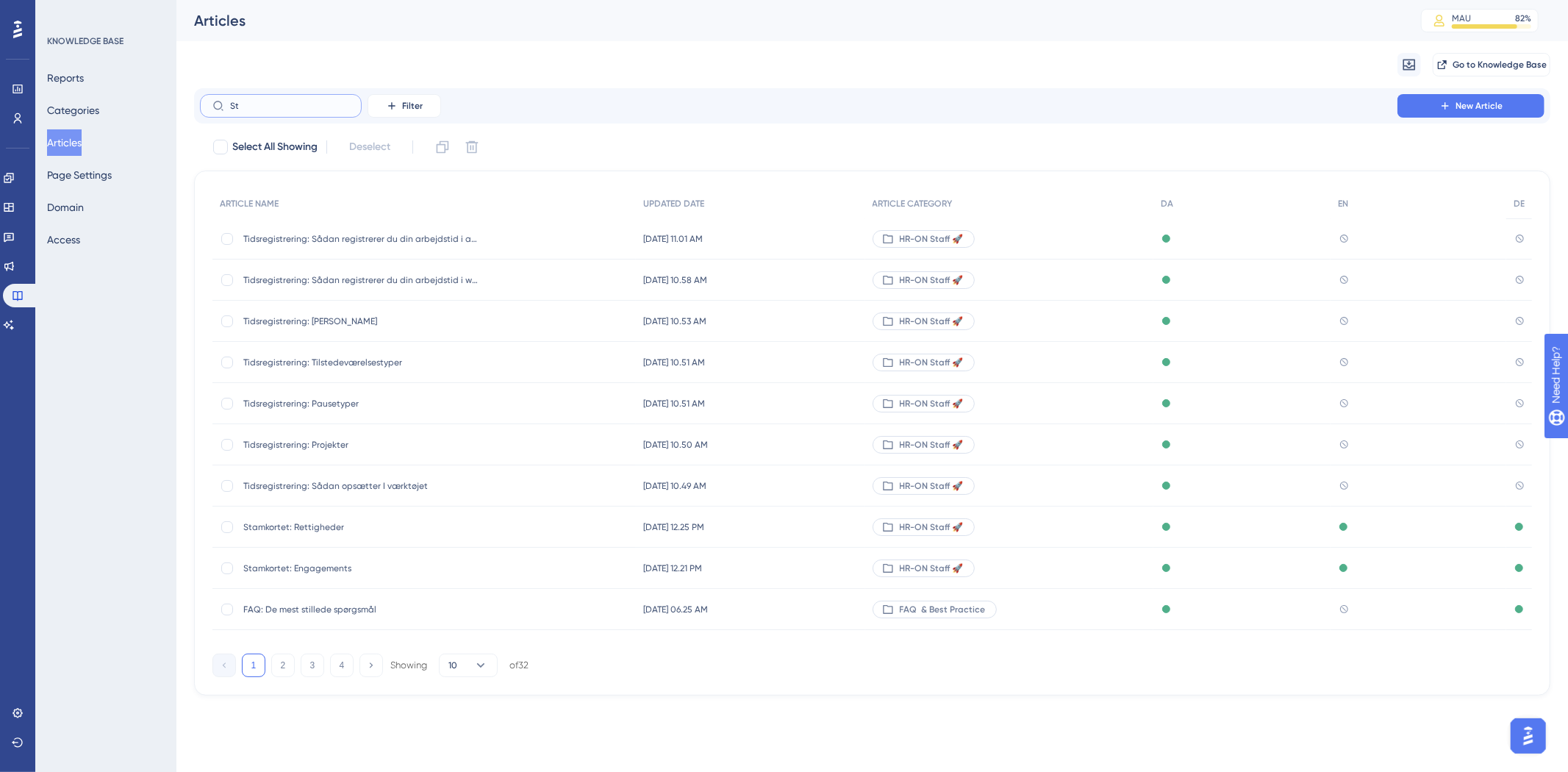
type input "S"
click at [276, 664] on button "2" at bounding box center [283, 665] width 23 height 23
click at [313, 675] on button "3" at bounding box center [312, 665] width 23 height 23
click at [332, 667] on button "4" at bounding box center [341, 665] width 23 height 23
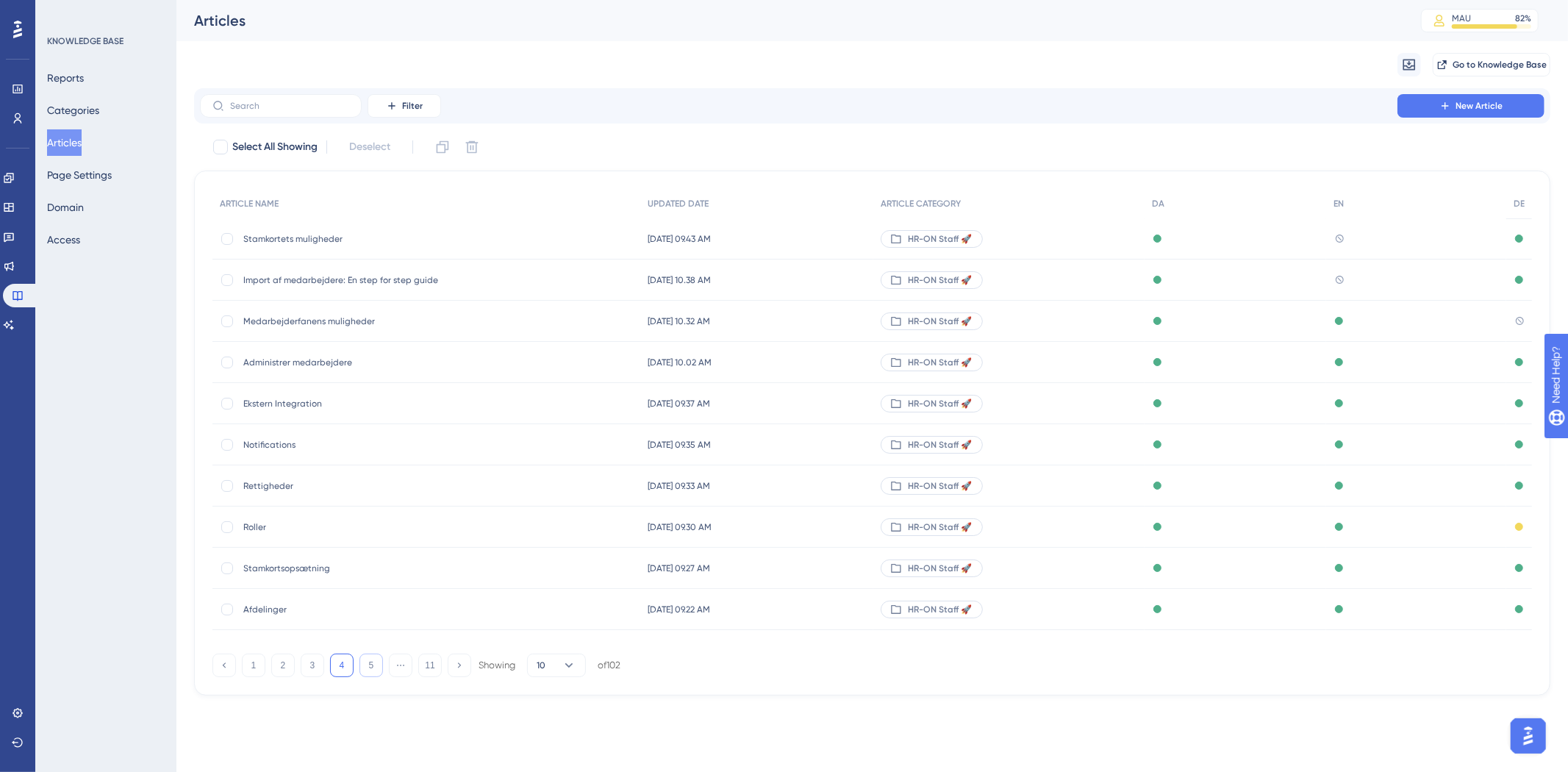
click at [363, 672] on button "5" at bounding box center [371, 665] width 23 height 23
click at [240, 670] on div "1 ⋯ 4 5 6 ⋯ 11 Showing 10 of 102" at bounding box center [416, 665] width 408 height 23
click at [414, 666] on div "1 ⋯ 4 5 6 ⋯ 11 Showing 10 of 102" at bounding box center [416, 665] width 408 height 23
click at [431, 675] on button "11" at bounding box center [430, 665] width 23 height 23
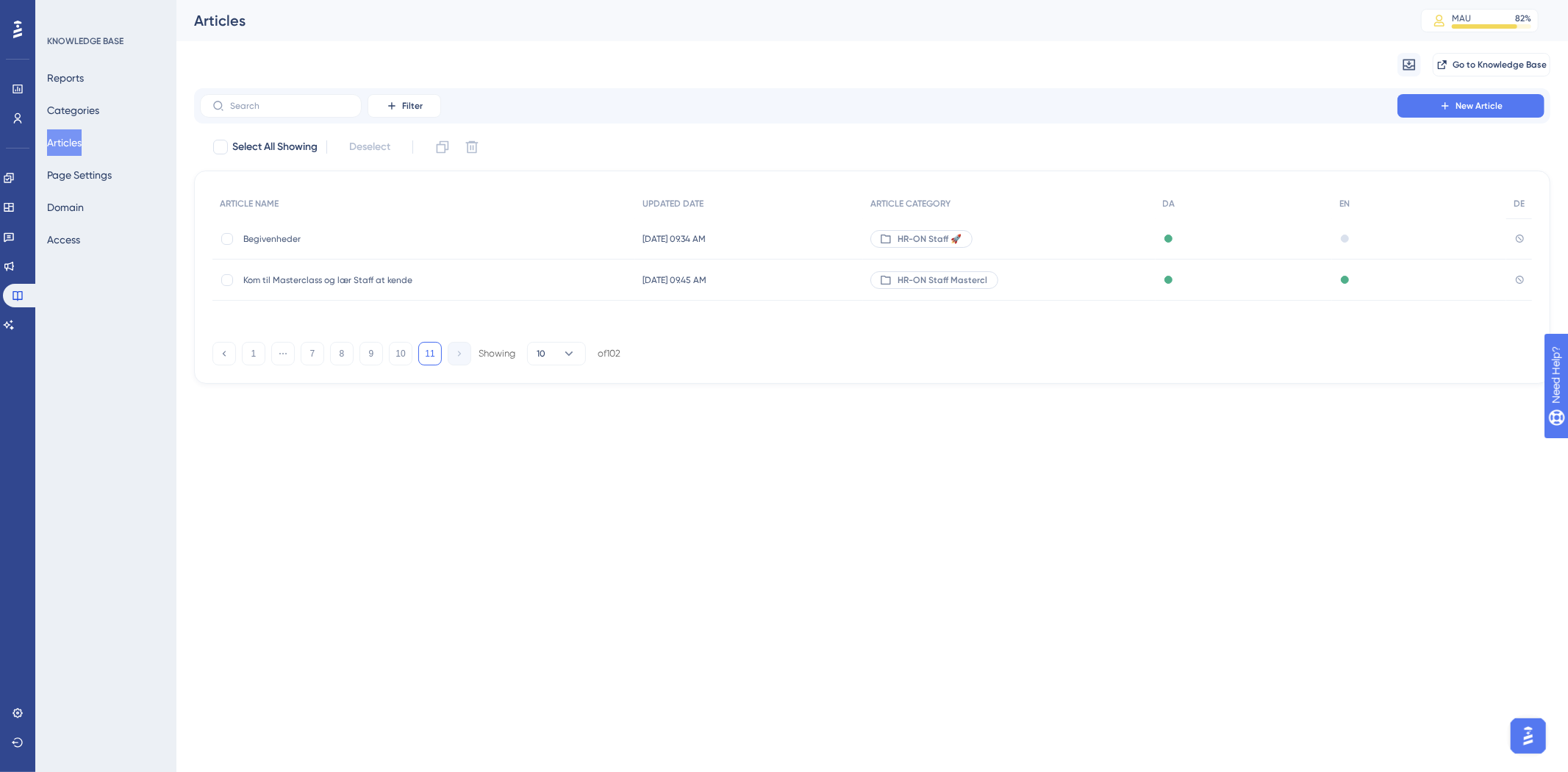
click at [410, 336] on div "1 ⋯ 7 8 9 10 11 Showing 10 of 102" at bounding box center [872, 350] width 1320 height 29
click at [384, 348] on div "1 ⋯ 7 8 9 10 11 Showing 10 of 102" at bounding box center [416, 353] width 408 height 23
click at [391, 361] on button "10" at bounding box center [401, 353] width 23 height 23
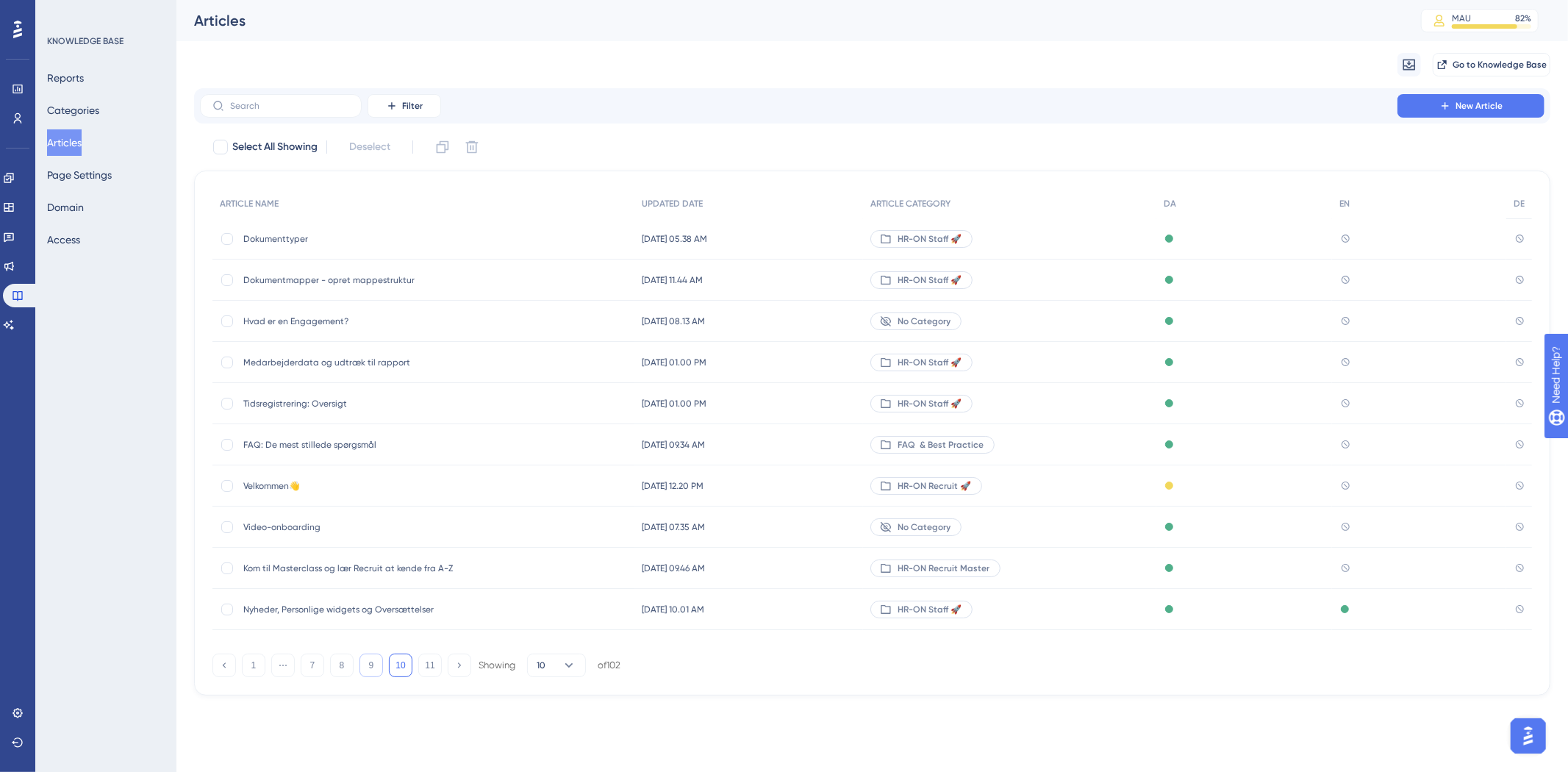
click at [366, 665] on button "9" at bounding box center [371, 665] width 23 height 23
click at [346, 671] on button "8" at bounding box center [341, 665] width 23 height 23
click at [320, 671] on button "7" at bounding box center [312, 665] width 23 height 23
click at [246, 663] on button "1" at bounding box center [253, 665] width 23 height 23
click at [253, 113] on label at bounding box center [281, 106] width 162 height 23
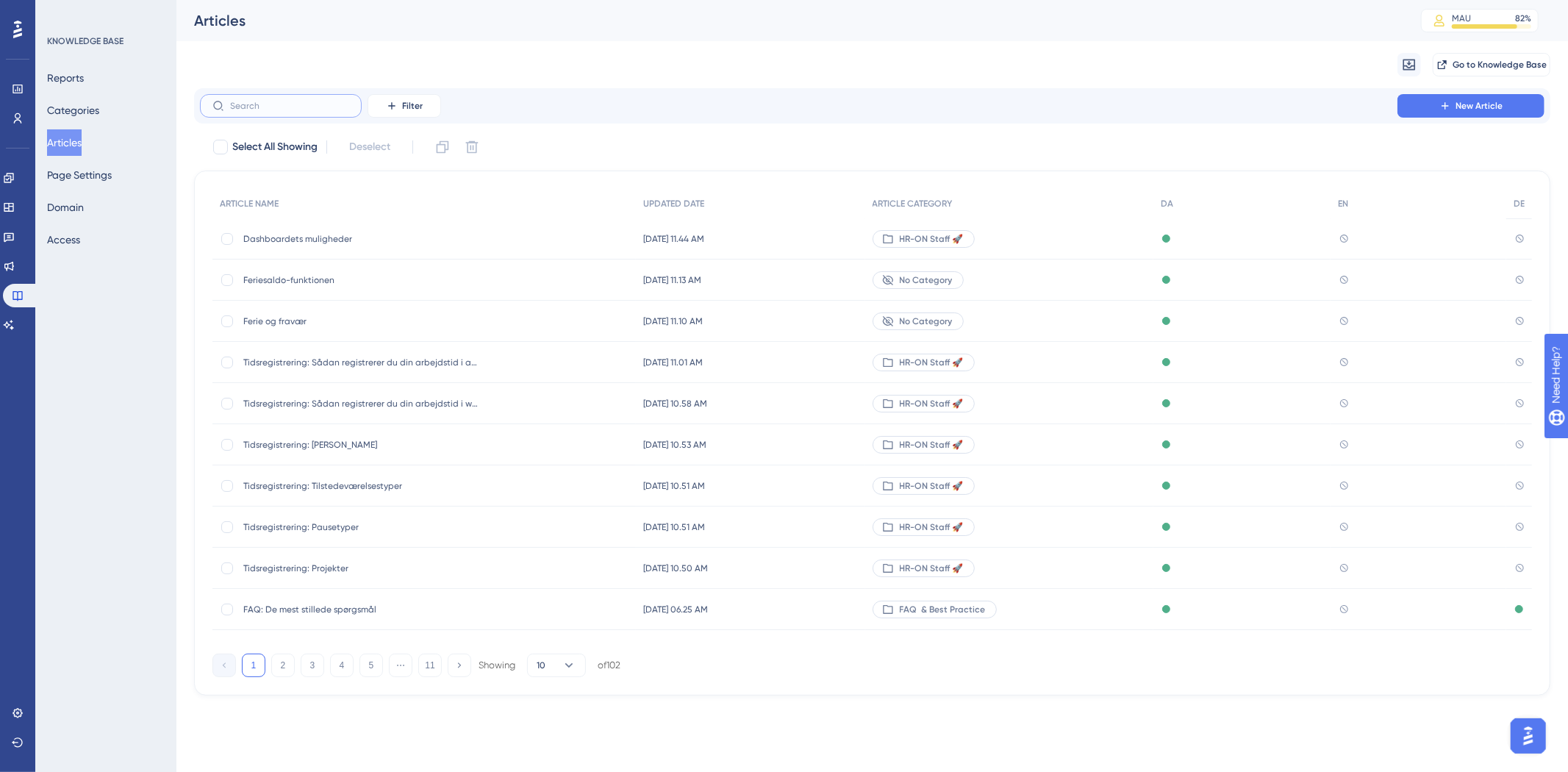
click at [253, 111] on input "text" at bounding box center [289, 106] width 119 height 10
type input "Ch"
checkbox input "true"
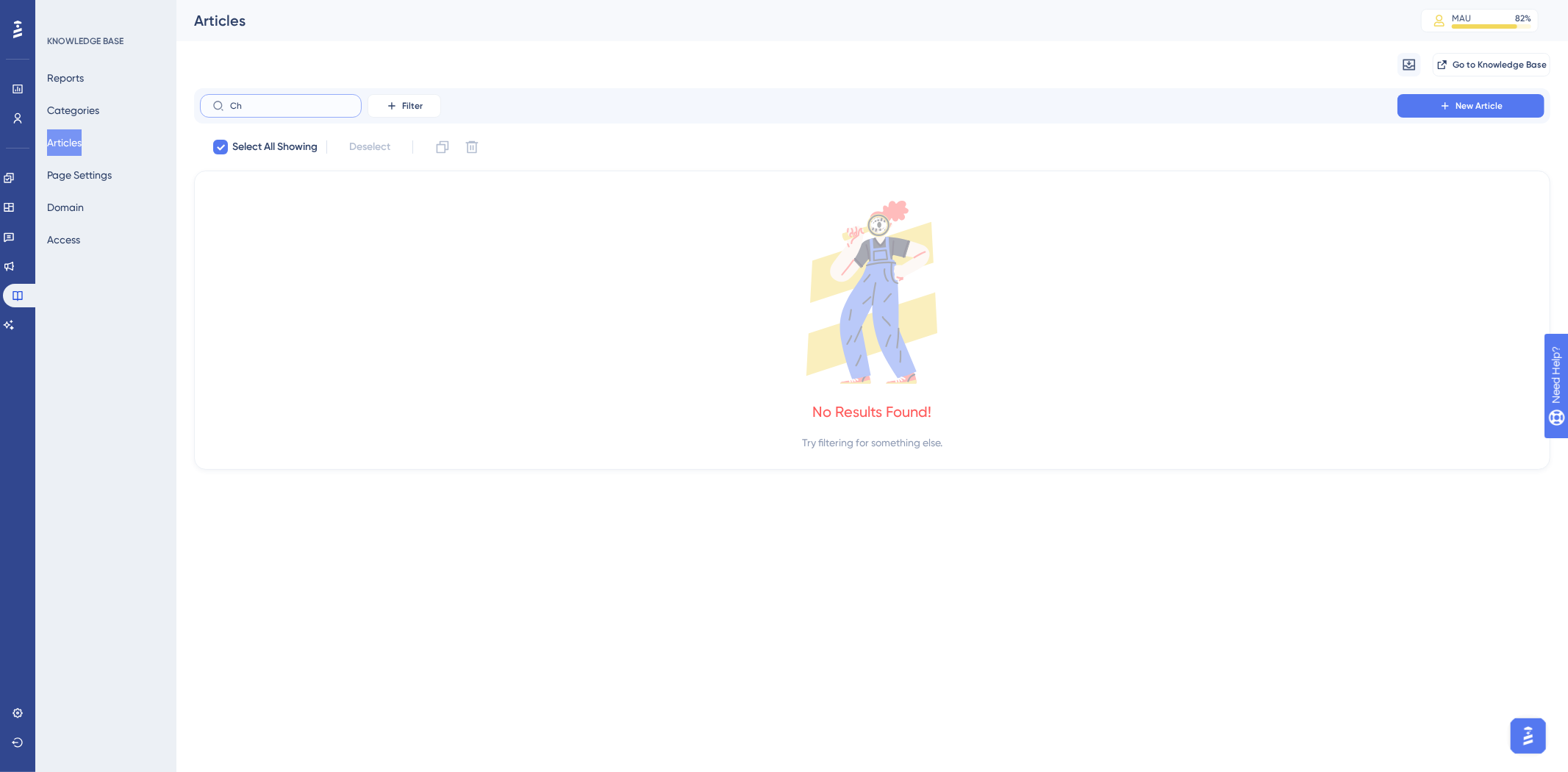
type input "C"
checkbox input "false"
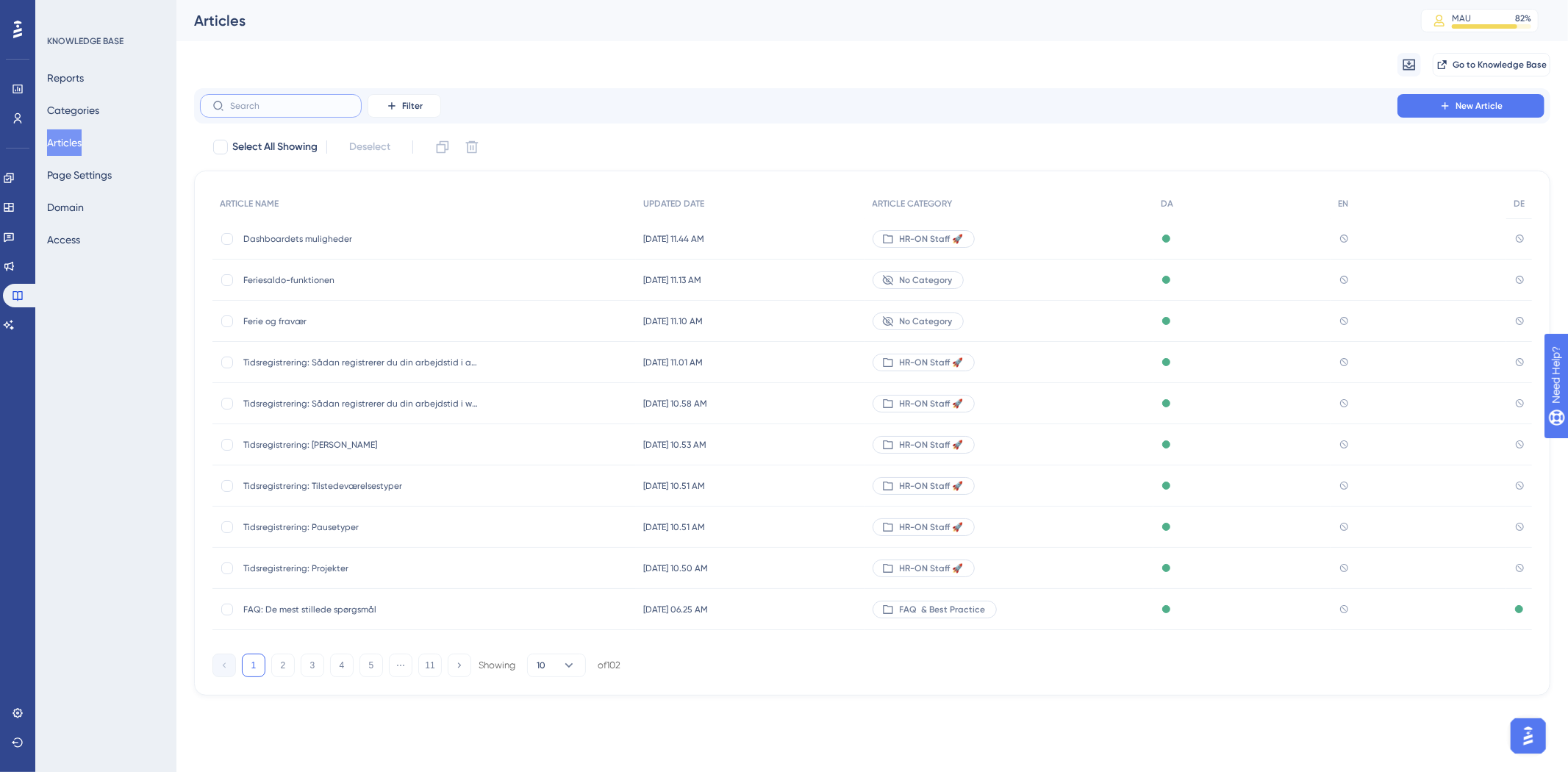
type input "S"
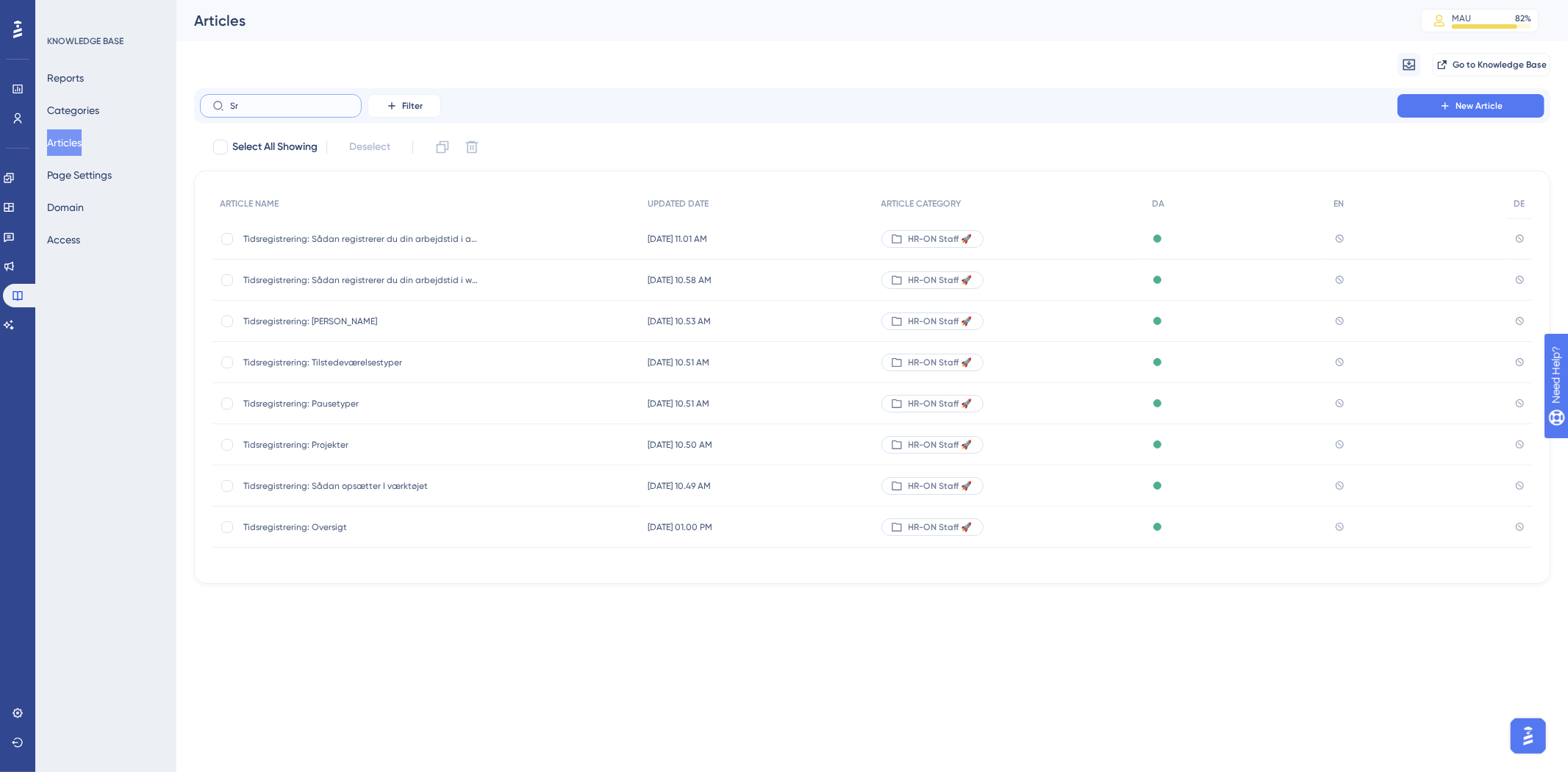
type input "Sra"
checkbox input "true"
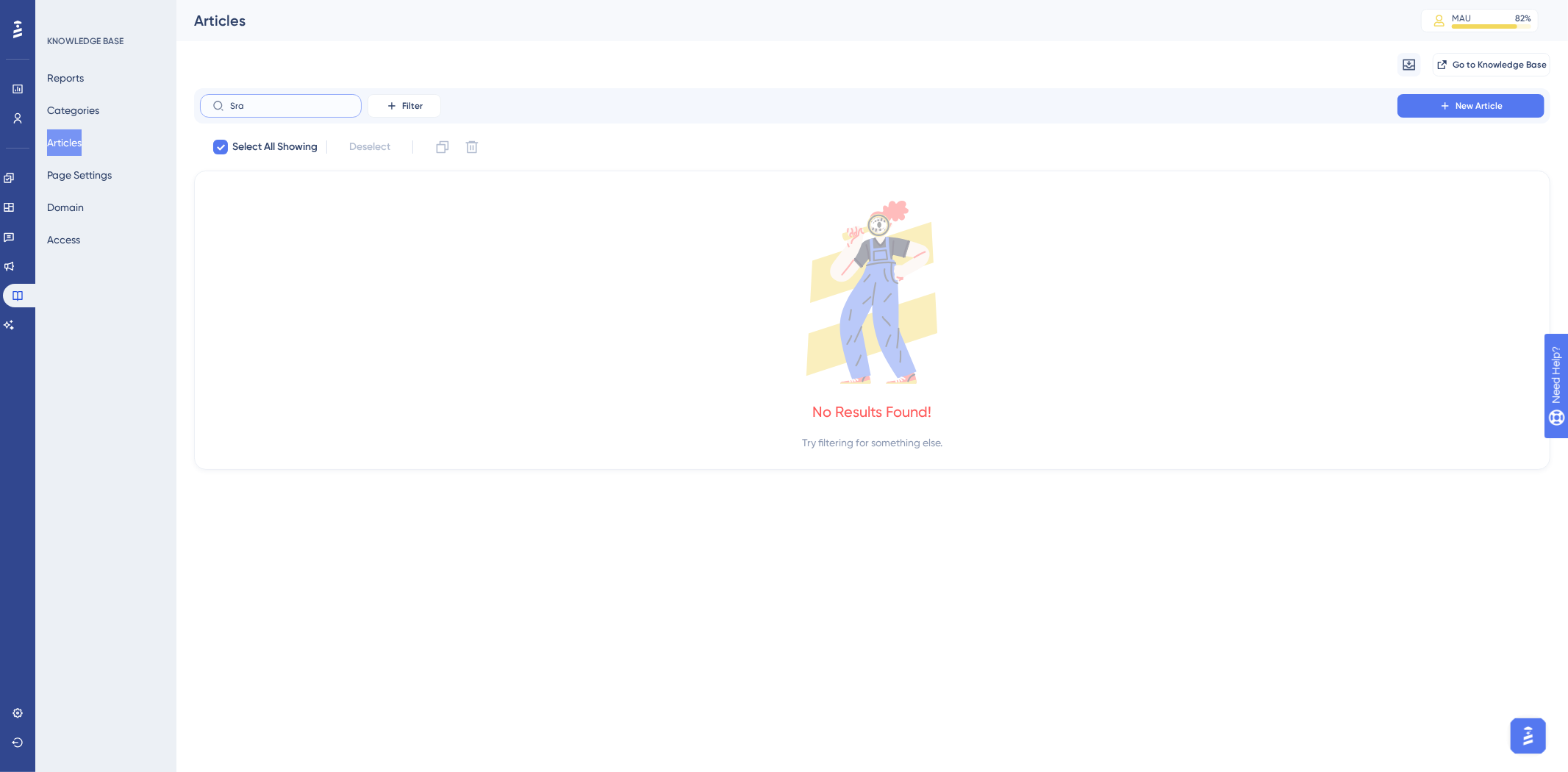
type input "Sr"
checkbox input "false"
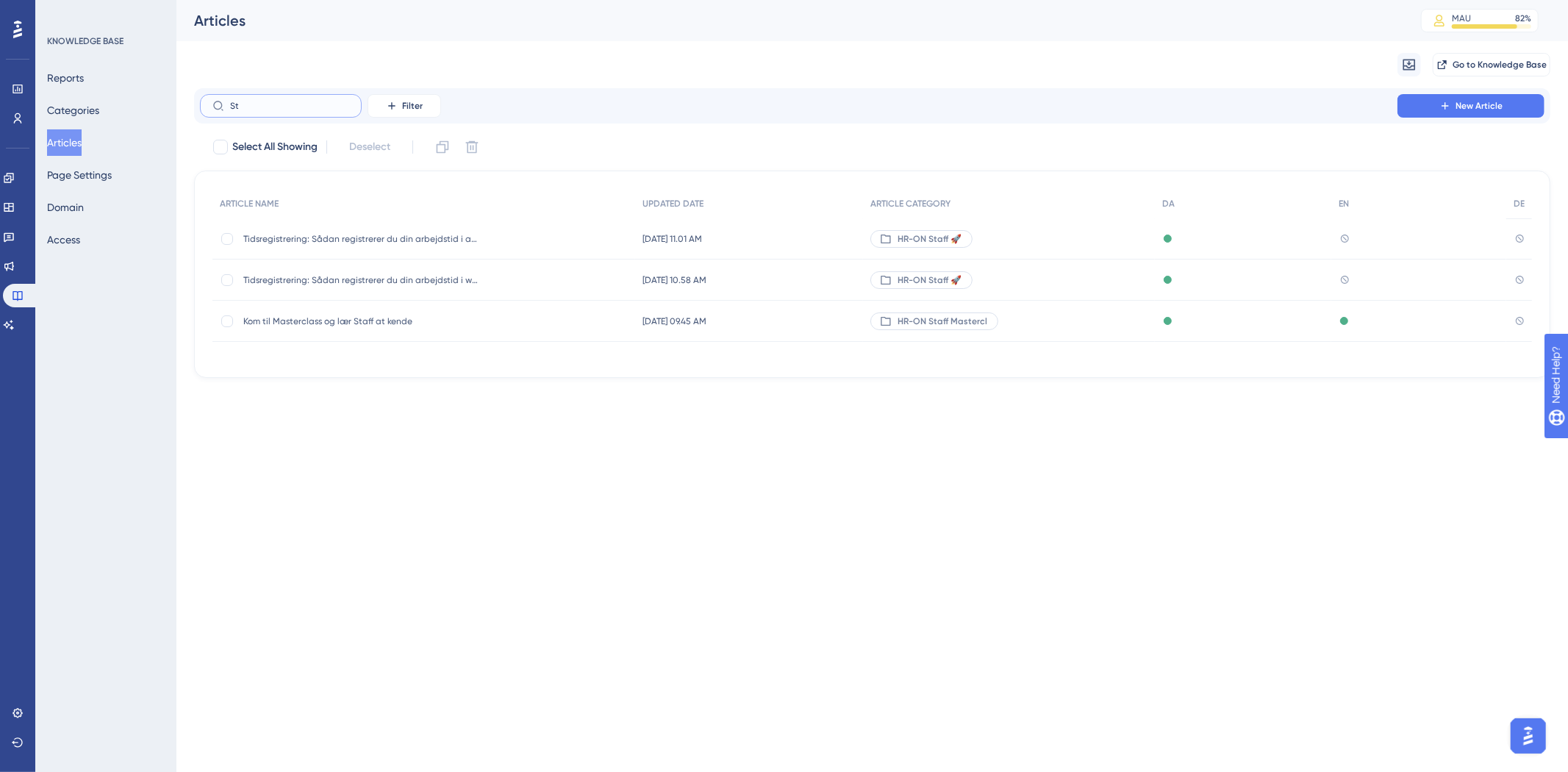
type input "S"
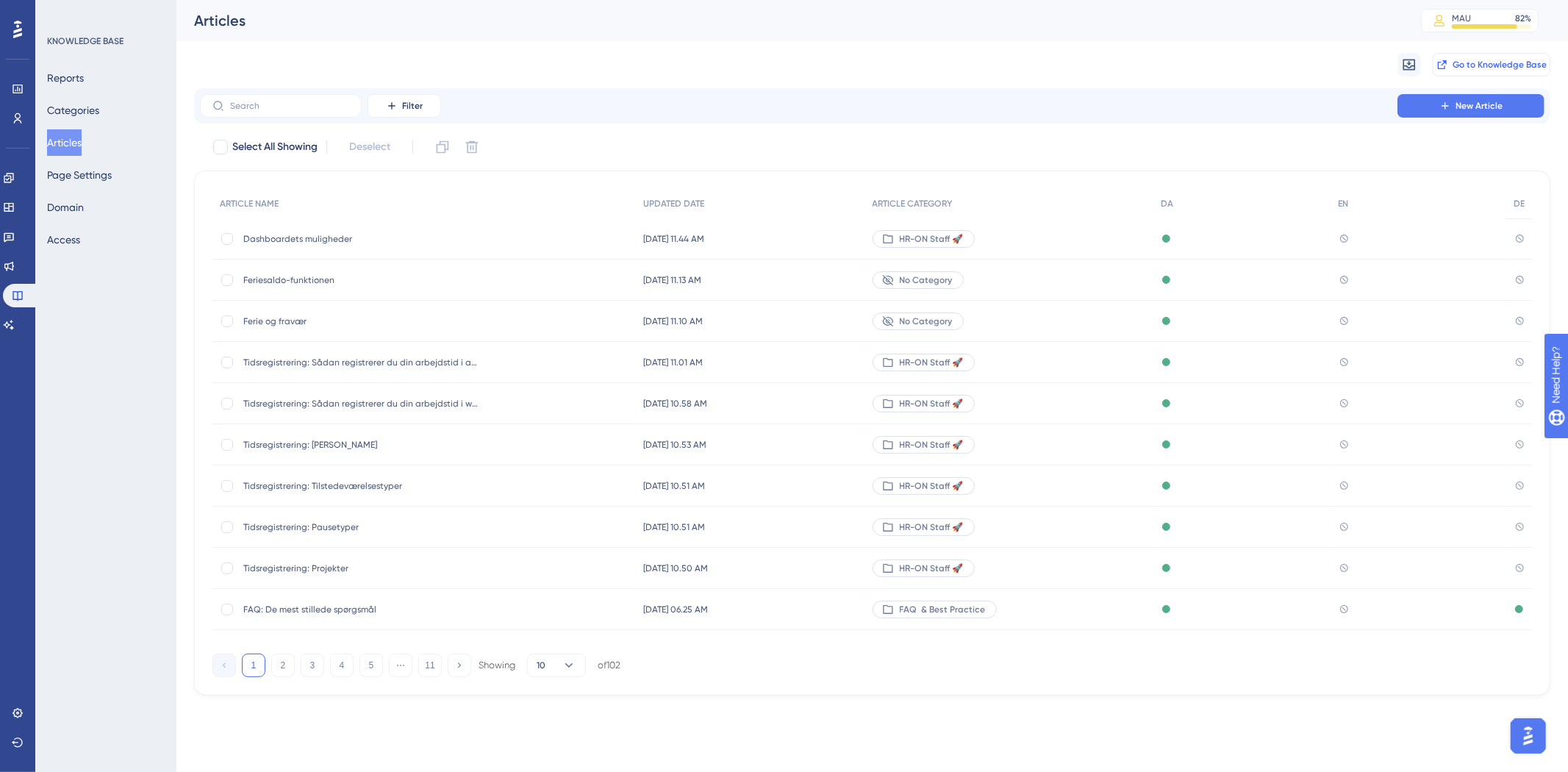
click at [1483, 65] on span "Go to Knowledge Base" at bounding box center [1499, 65] width 94 height 12
